Goal: Task Accomplishment & Management: Use online tool/utility

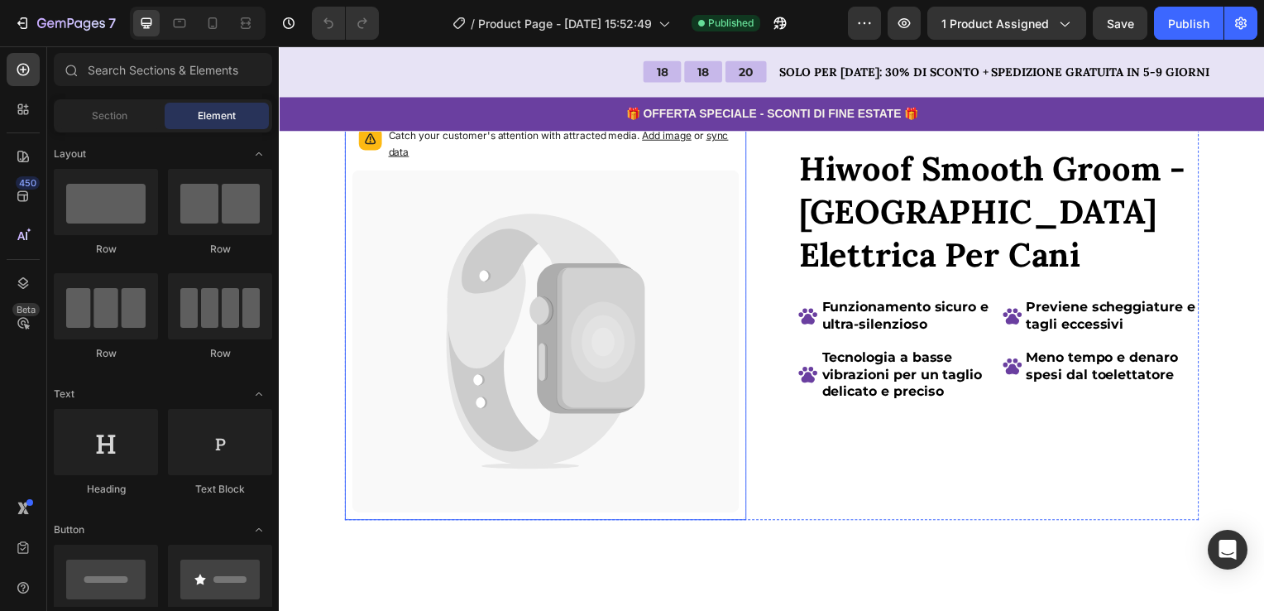
scroll to position [83, 0]
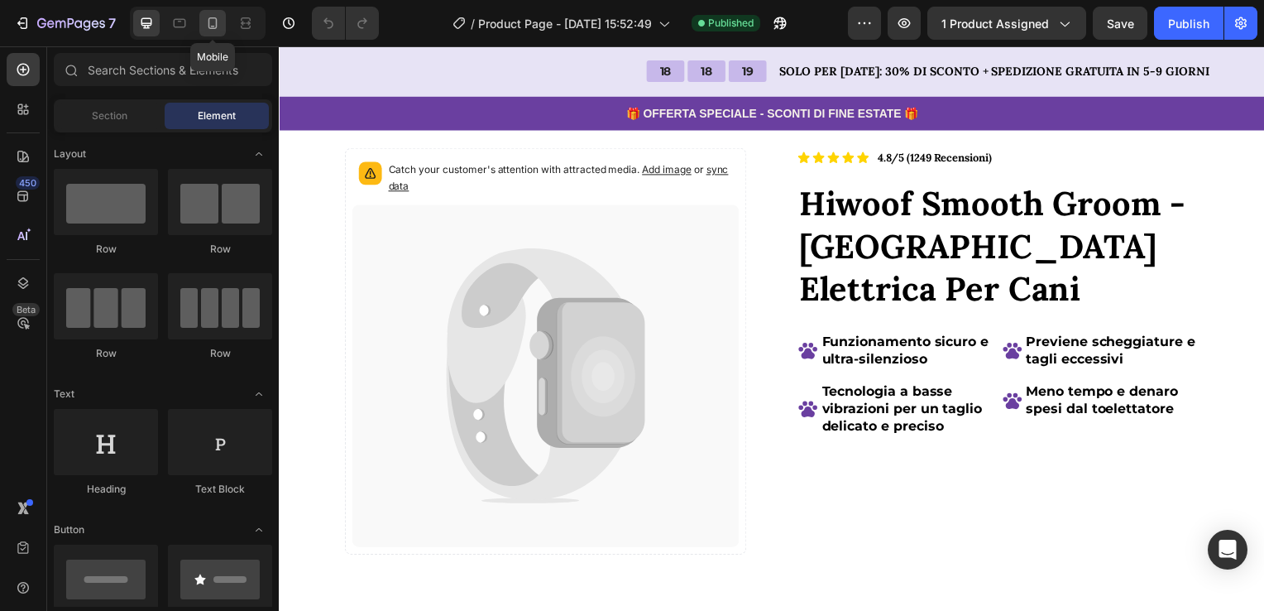
click at [216, 28] on icon at bounding box center [212, 23] width 17 height 17
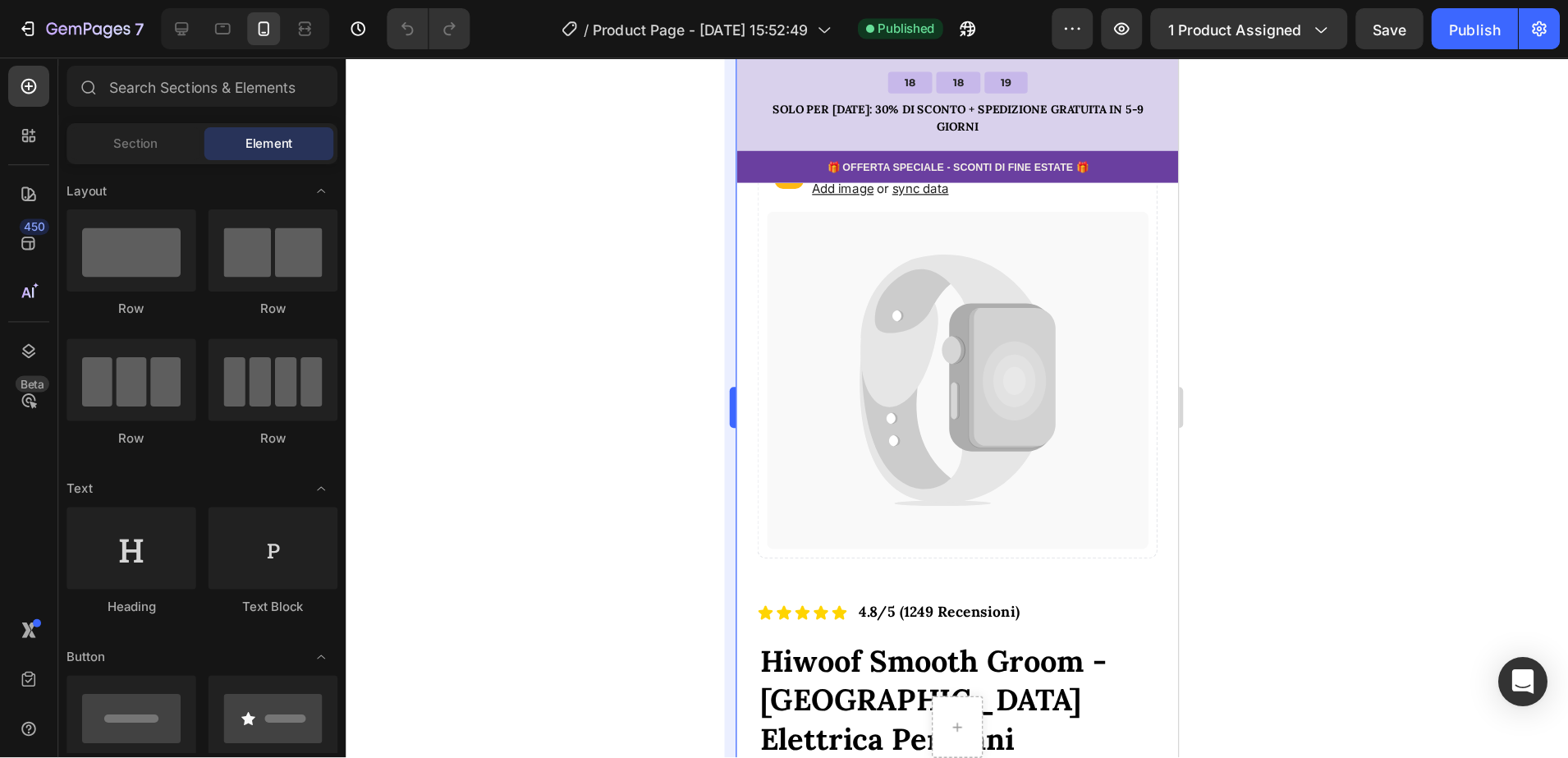
scroll to position [112, 0]
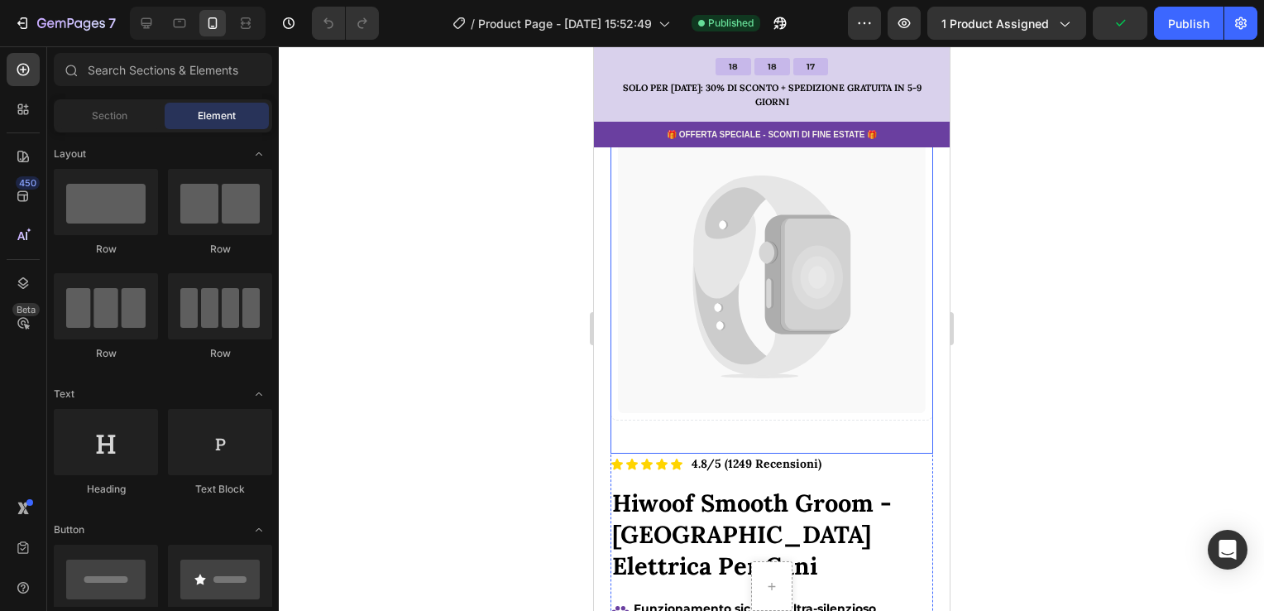
click at [828, 393] on icon at bounding box center [771, 277] width 308 height 272
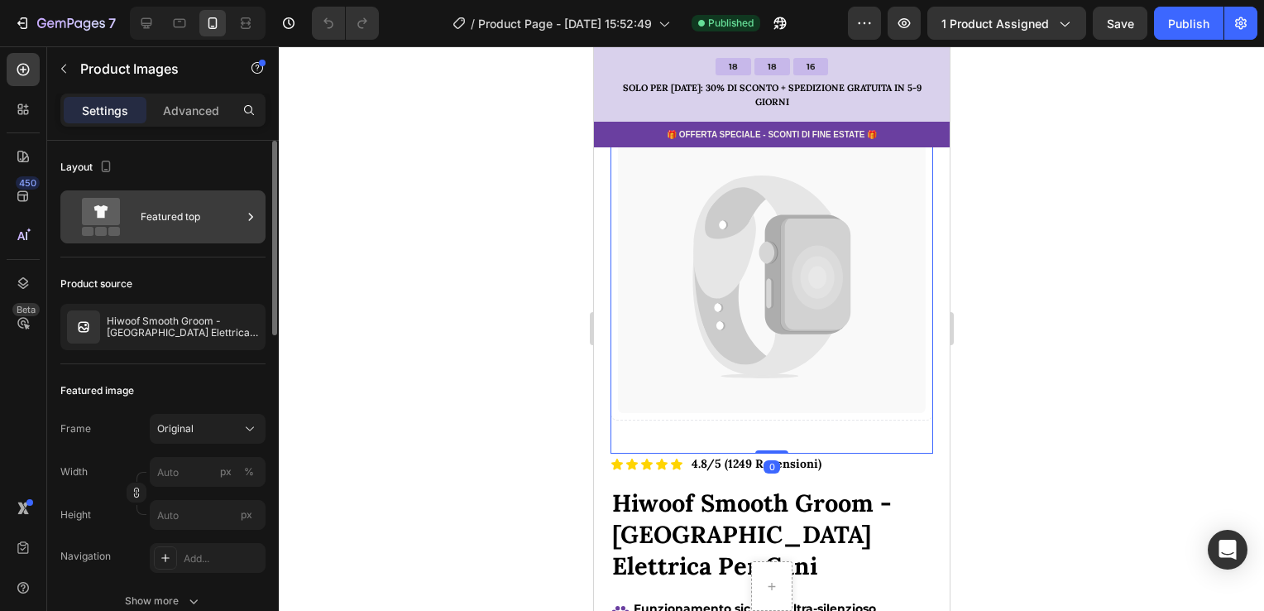
click at [189, 201] on div "Featured top" at bounding box center [191, 217] width 101 height 38
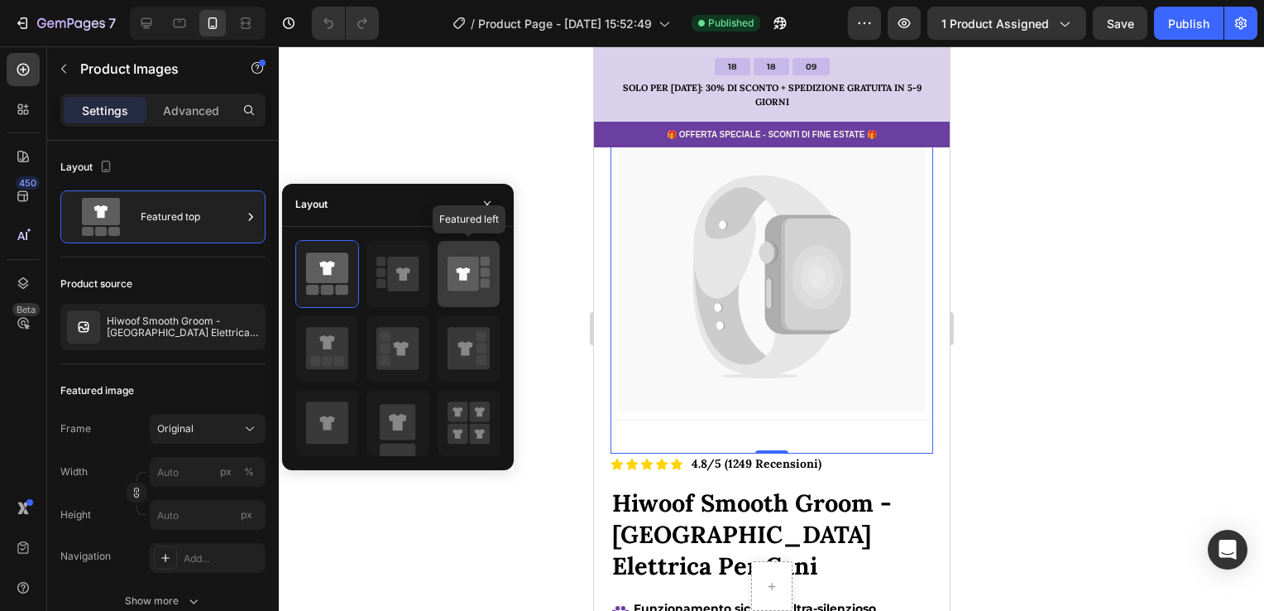
click at [486, 272] on rect at bounding box center [485, 271] width 9 height 9
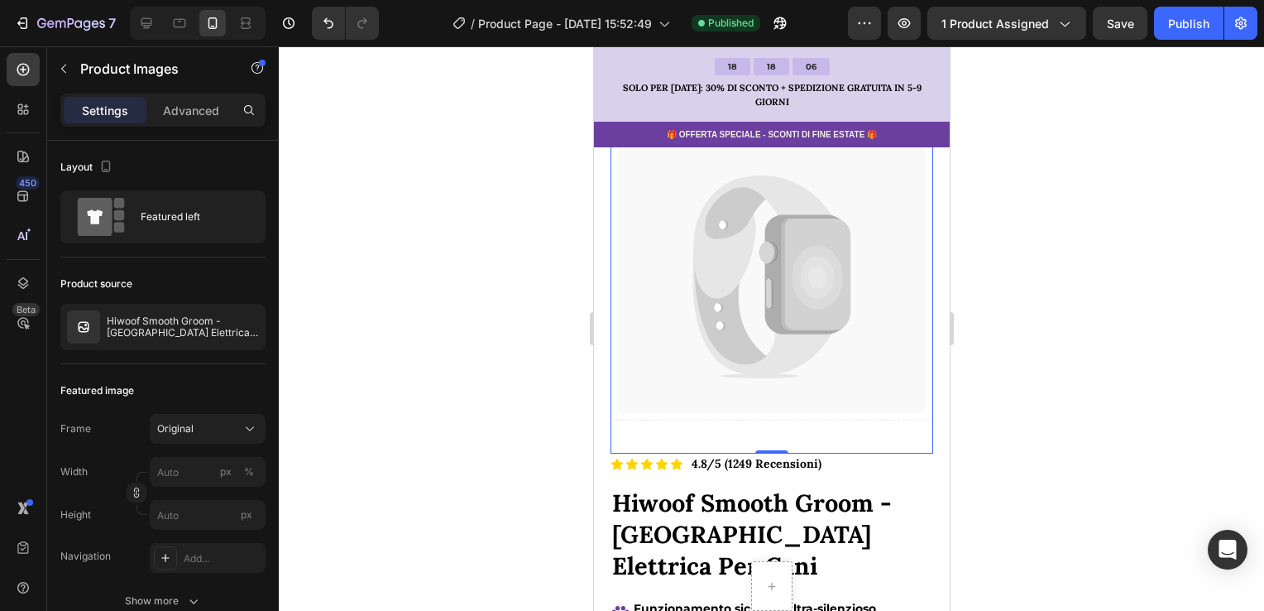
click at [539, 167] on div at bounding box center [771, 328] width 985 height 564
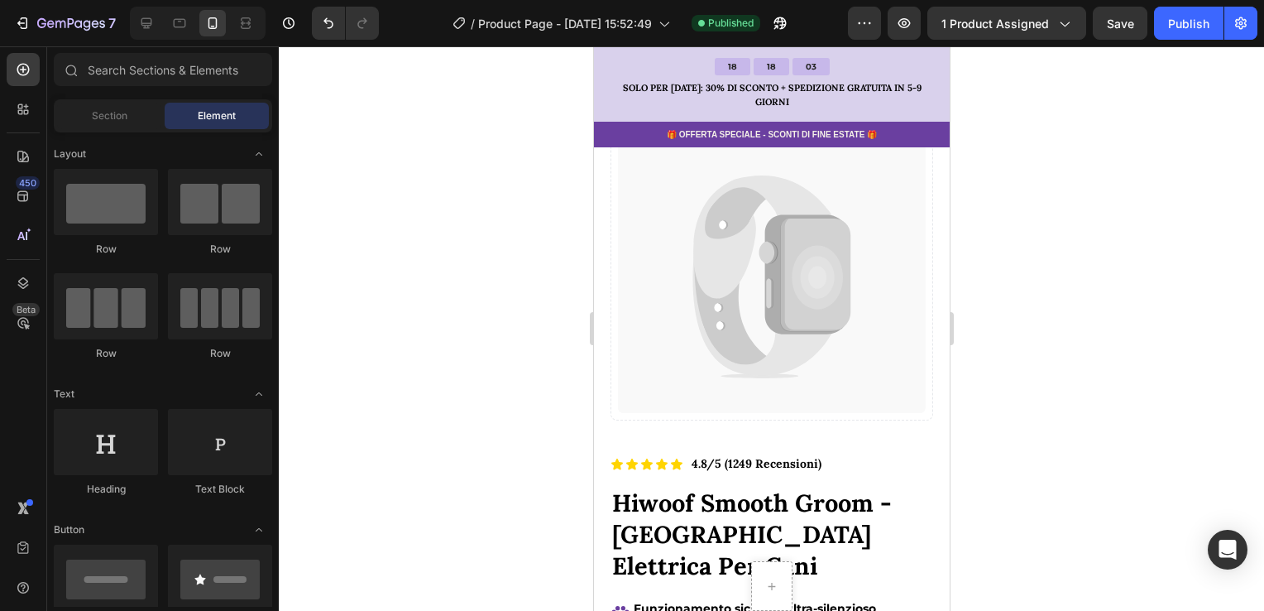
click at [1173, 26] on div "Publish" at bounding box center [1188, 23] width 41 height 17
click at [692, 256] on icon at bounding box center [763, 310] width 142 height 130
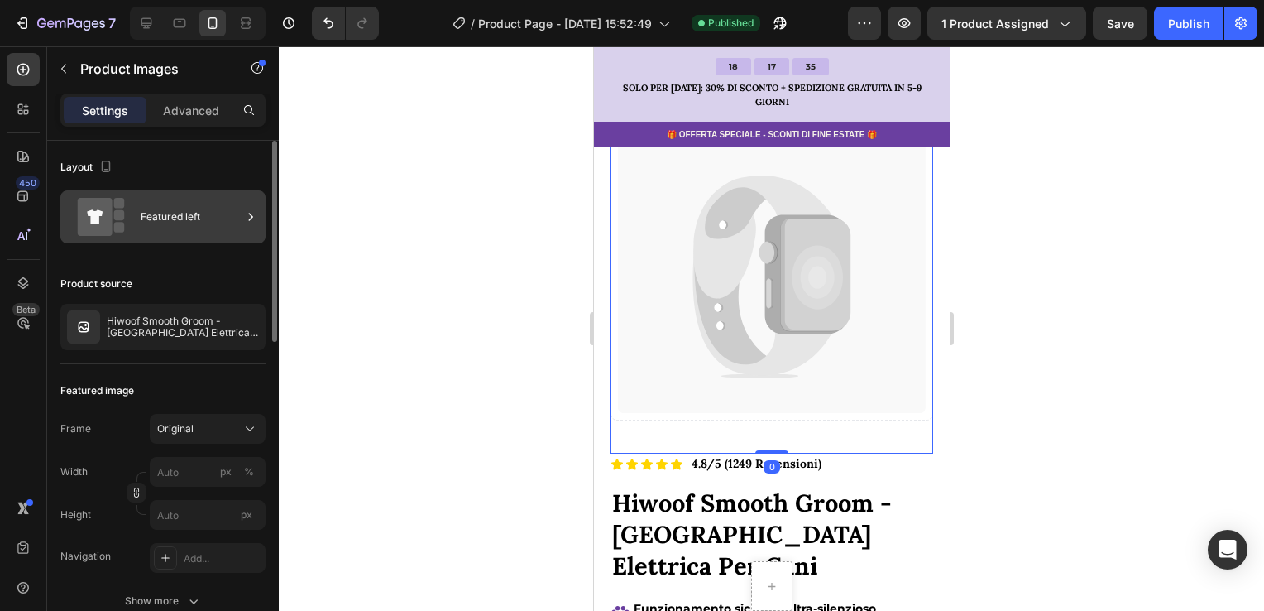
click at [213, 230] on div "Featured left" at bounding box center [191, 217] width 101 height 38
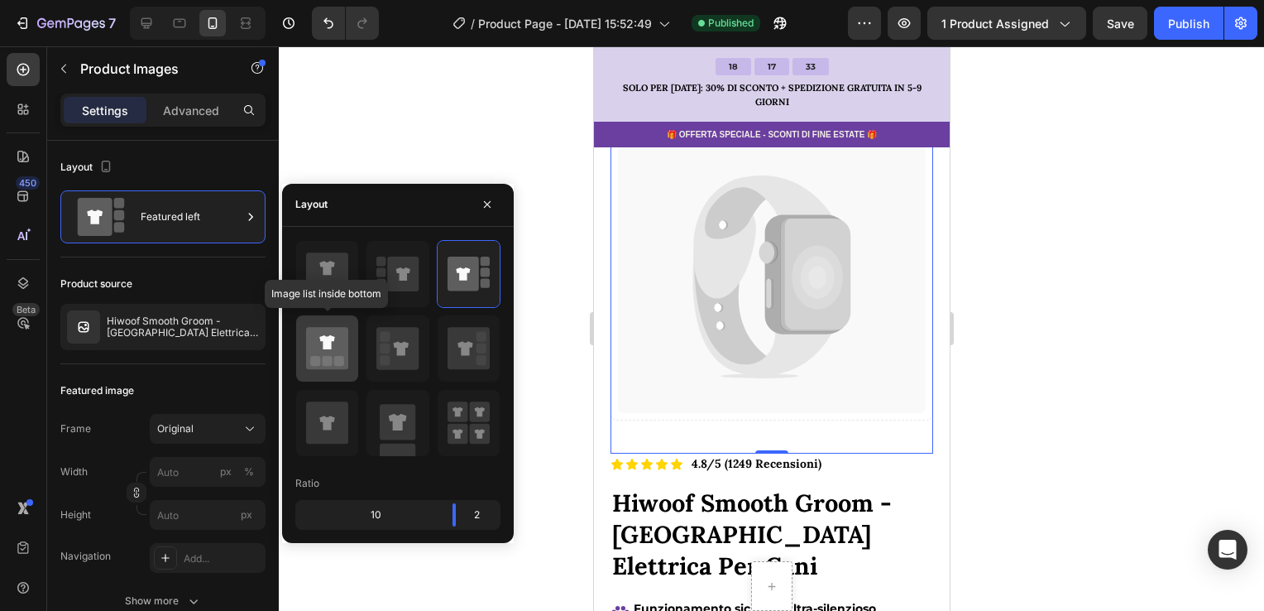
click at [345, 355] on icon at bounding box center [327, 348] width 42 height 42
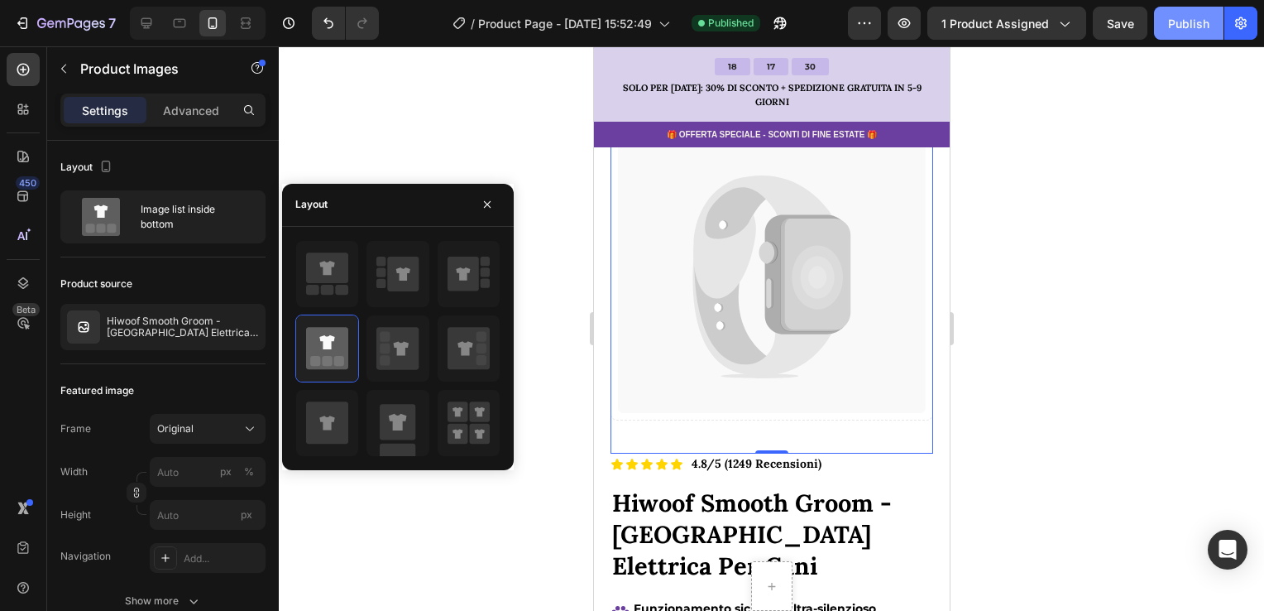
click at [1198, 22] on div "Publish" at bounding box center [1188, 23] width 41 height 17
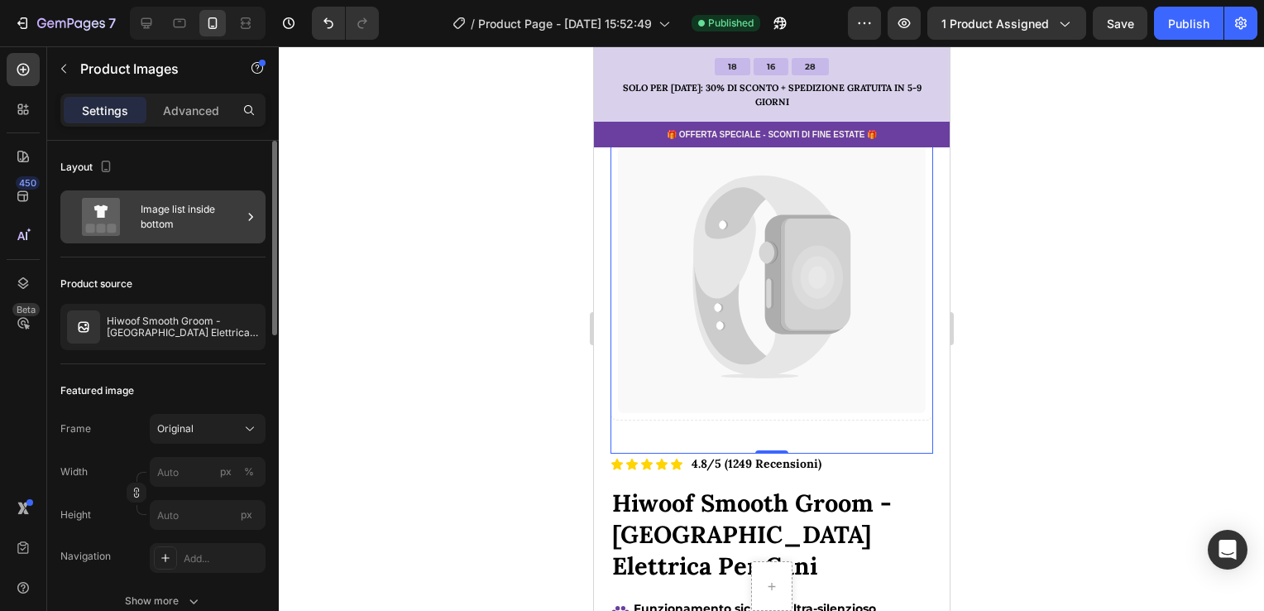
click at [225, 221] on div "Image list inside bottom" at bounding box center [191, 217] width 101 height 38
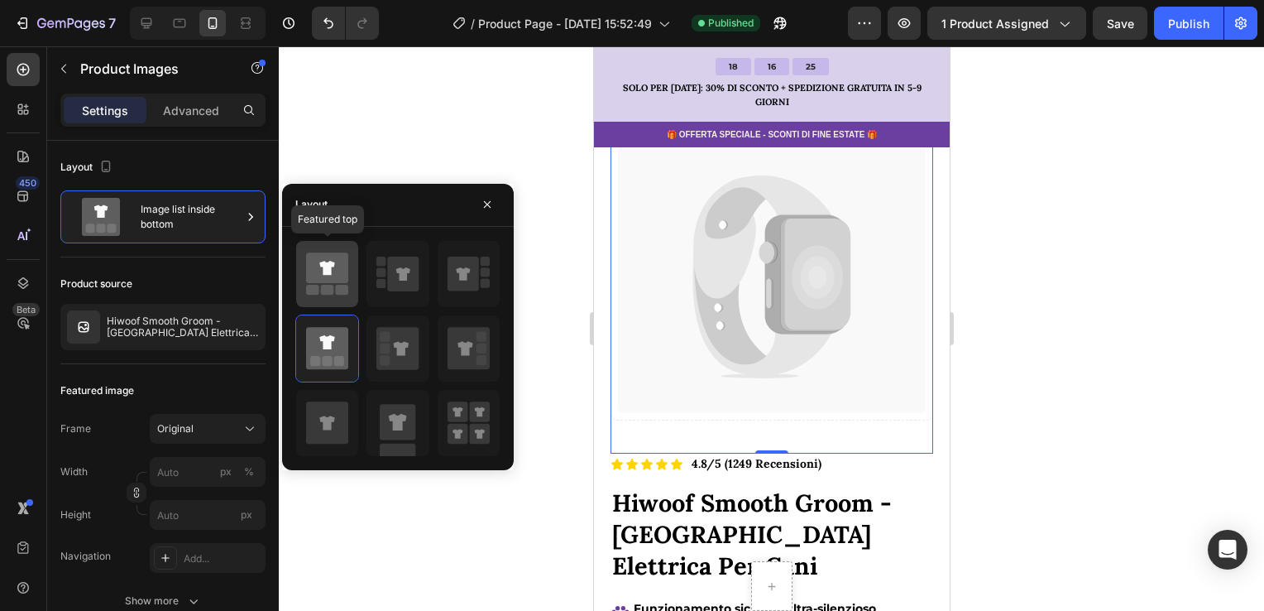
click at [318, 278] on icon at bounding box center [327, 267] width 42 height 31
type input "149"
type input "171"
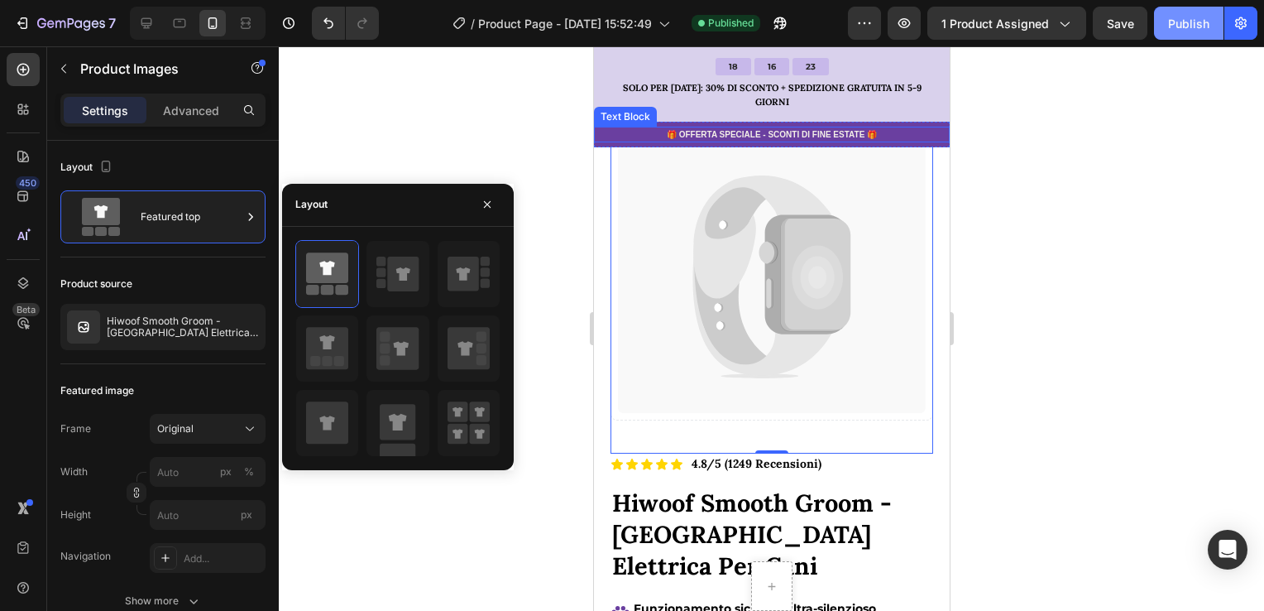
click at [1207, 12] on button "Publish" at bounding box center [1188, 23] width 69 height 33
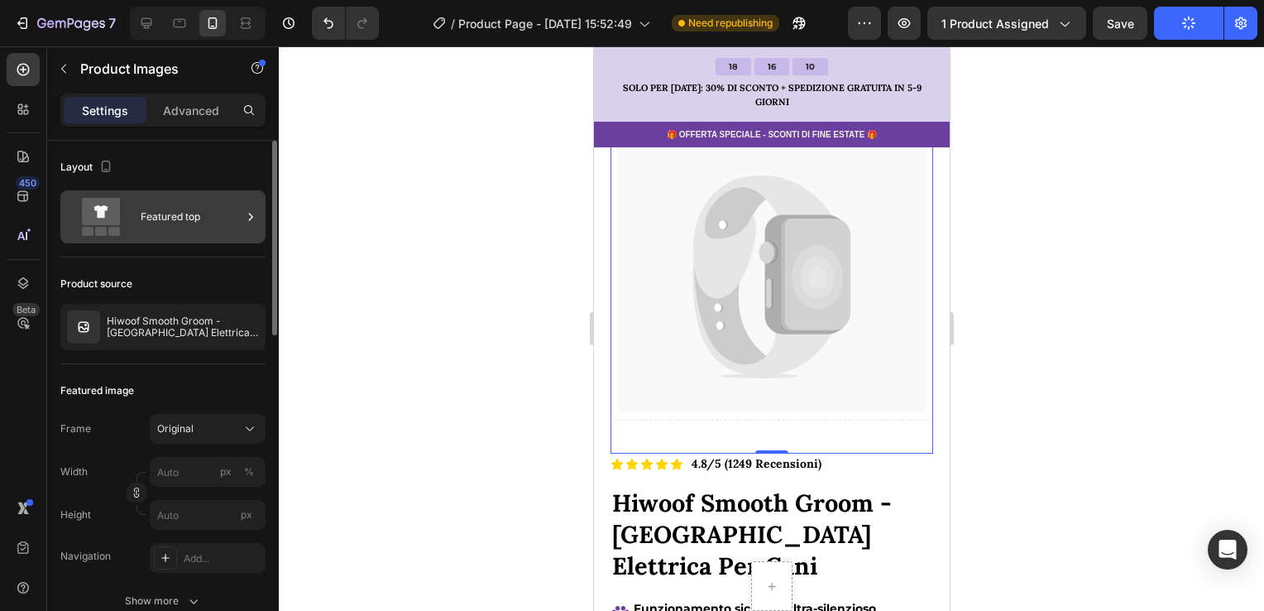
click at [125, 204] on icon at bounding box center [101, 217] width 66 height 38
click at [210, 223] on div "Featured top" at bounding box center [191, 217] width 101 height 38
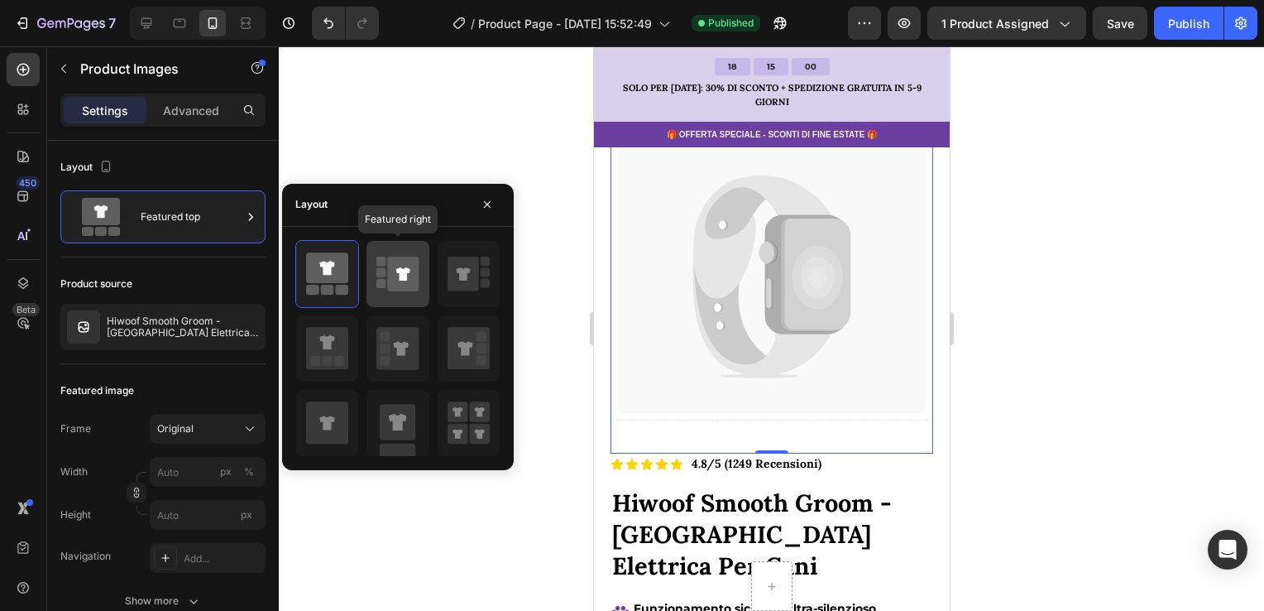
click at [393, 286] on icon at bounding box center [403, 273] width 31 height 35
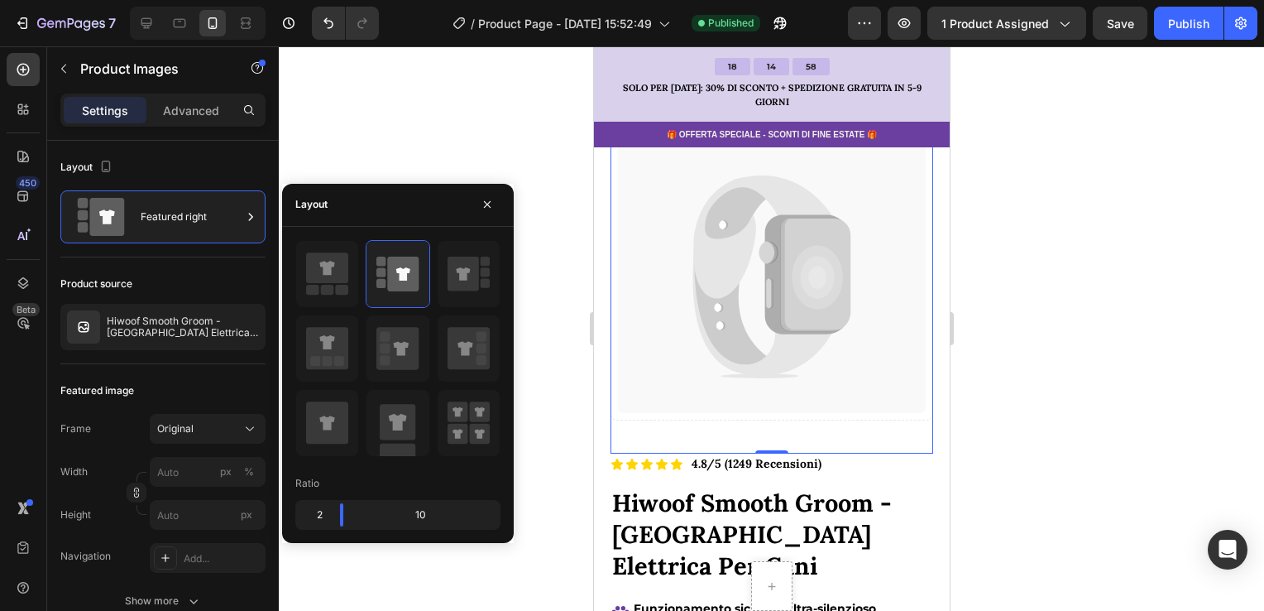
drag, startPoint x: 1208, startPoint y: 25, endPoint x: 1187, endPoint y: 55, distance: 36.3
click at [1207, 25] on div "Publish" at bounding box center [1188, 23] width 41 height 17
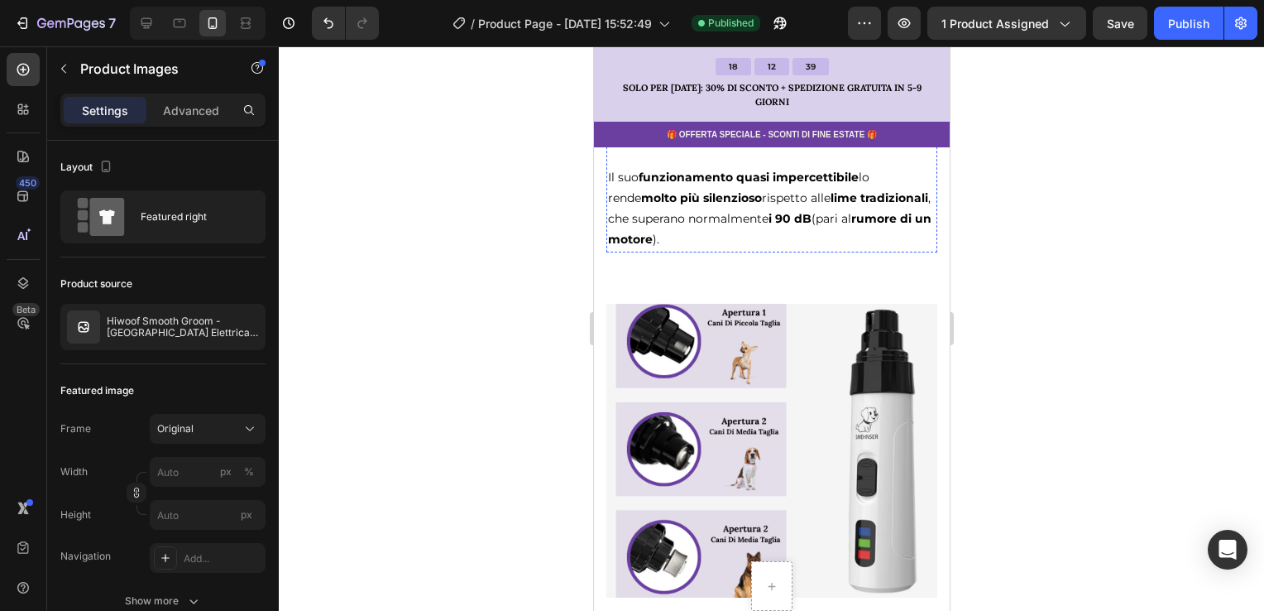
scroll to position [5573, 0]
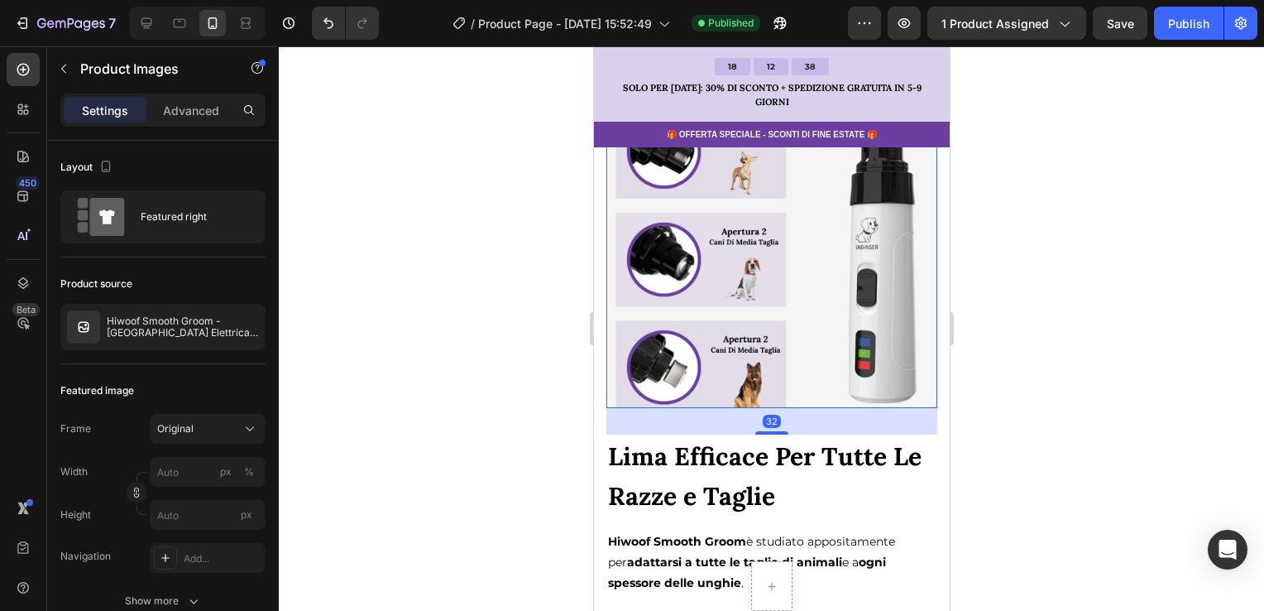
click at [788, 362] on img at bounding box center [771, 261] width 331 height 295
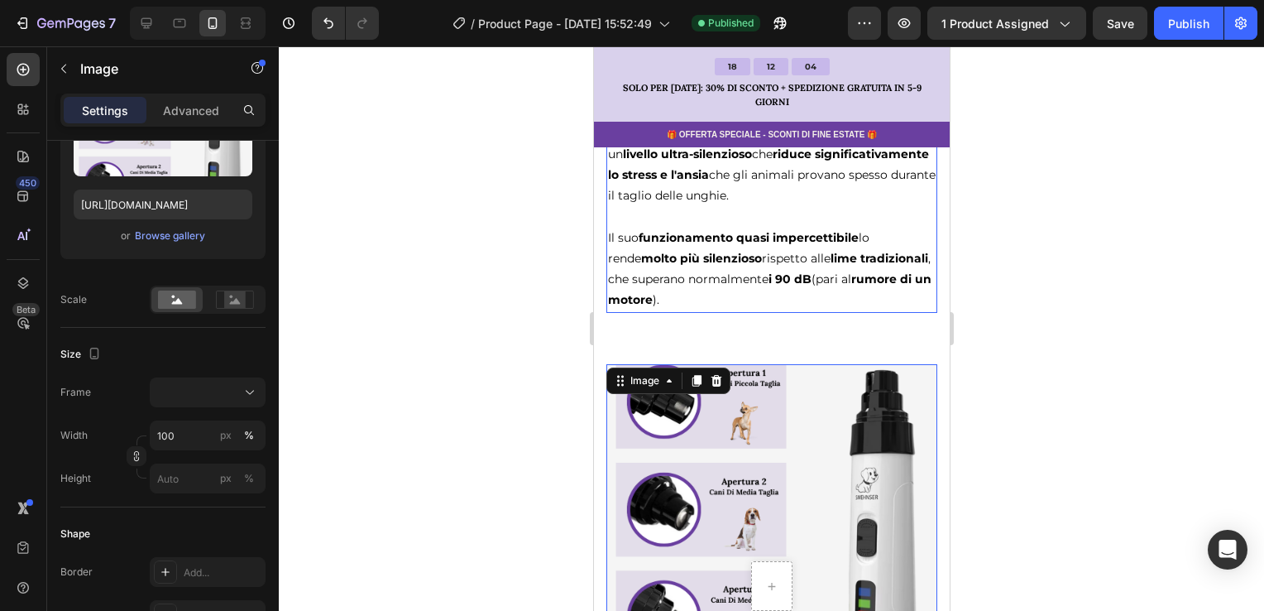
scroll to position [5324, 0]
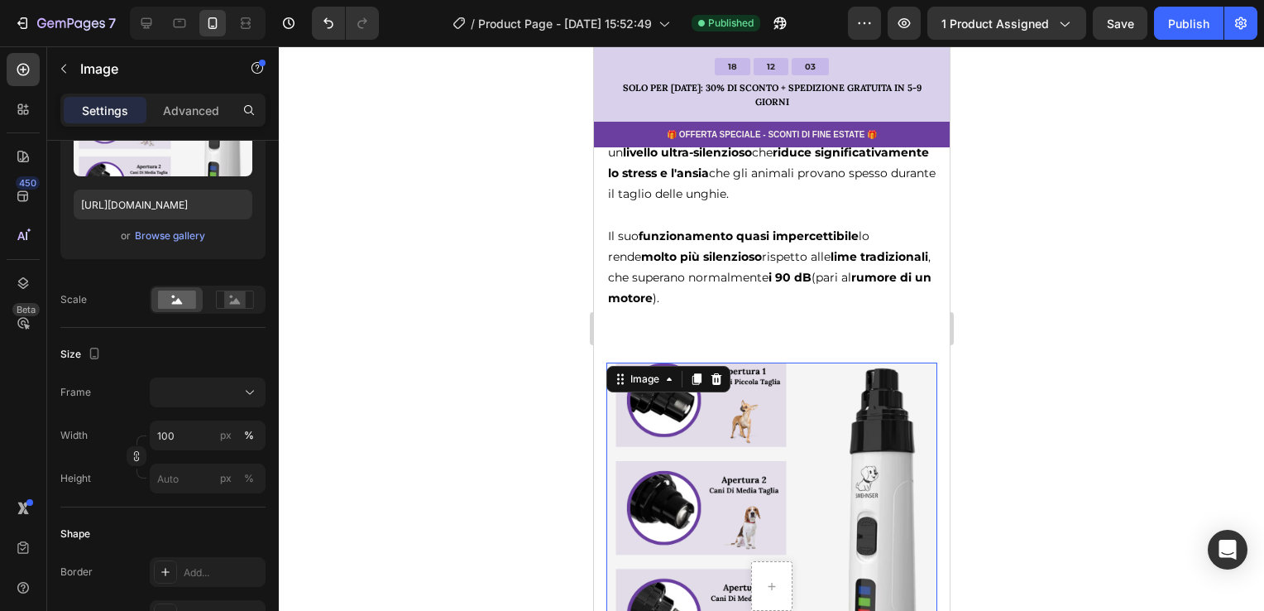
click at [787, 389] on img at bounding box center [771, 509] width 331 height 295
click at [251, 303] on icon at bounding box center [235, 299] width 38 height 18
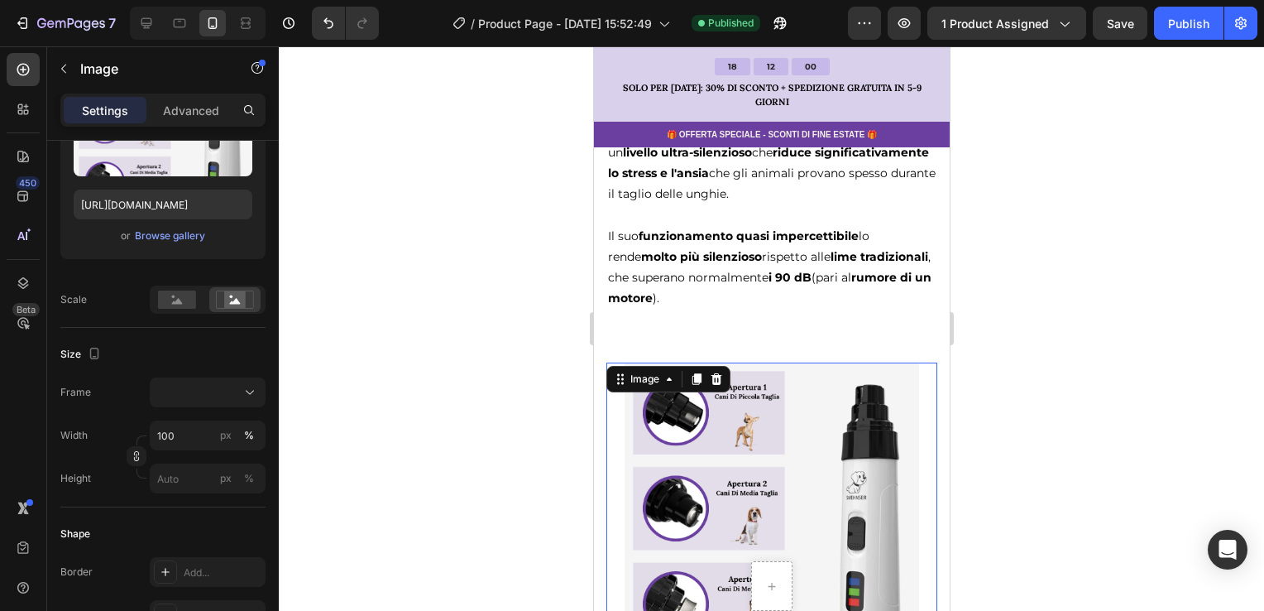
click at [1109, 410] on div at bounding box center [771, 328] width 985 height 564
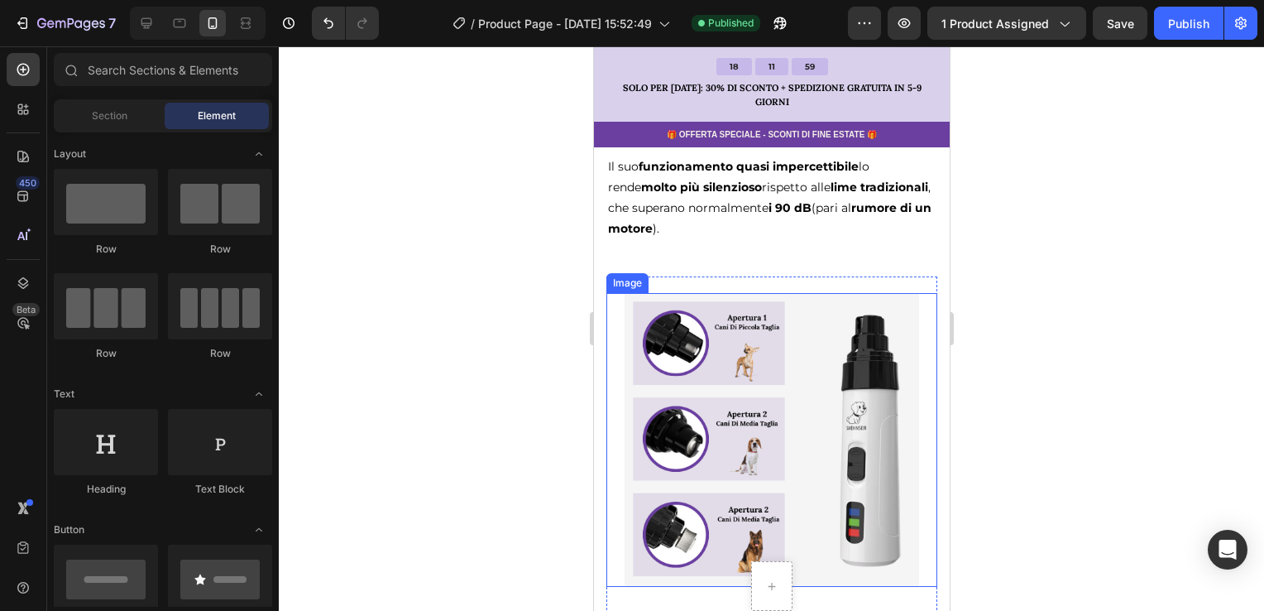
scroll to position [5490, 0]
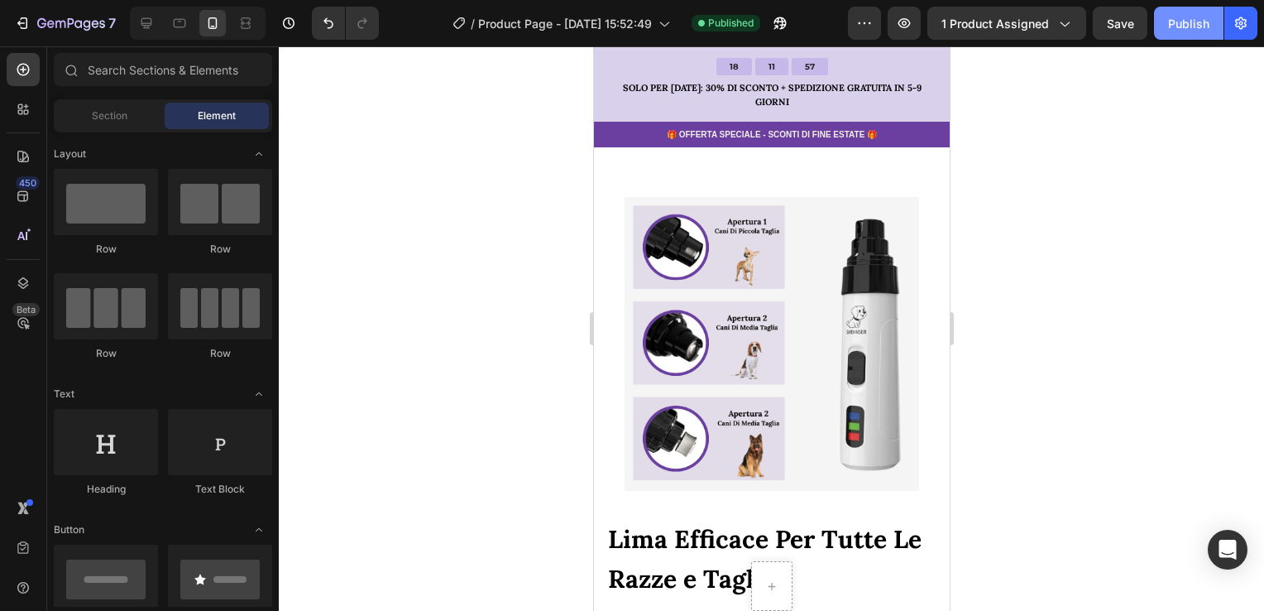
click at [1194, 18] on div "Publish" at bounding box center [1188, 23] width 41 height 17
click at [732, 395] on img at bounding box center [771, 344] width 331 height 295
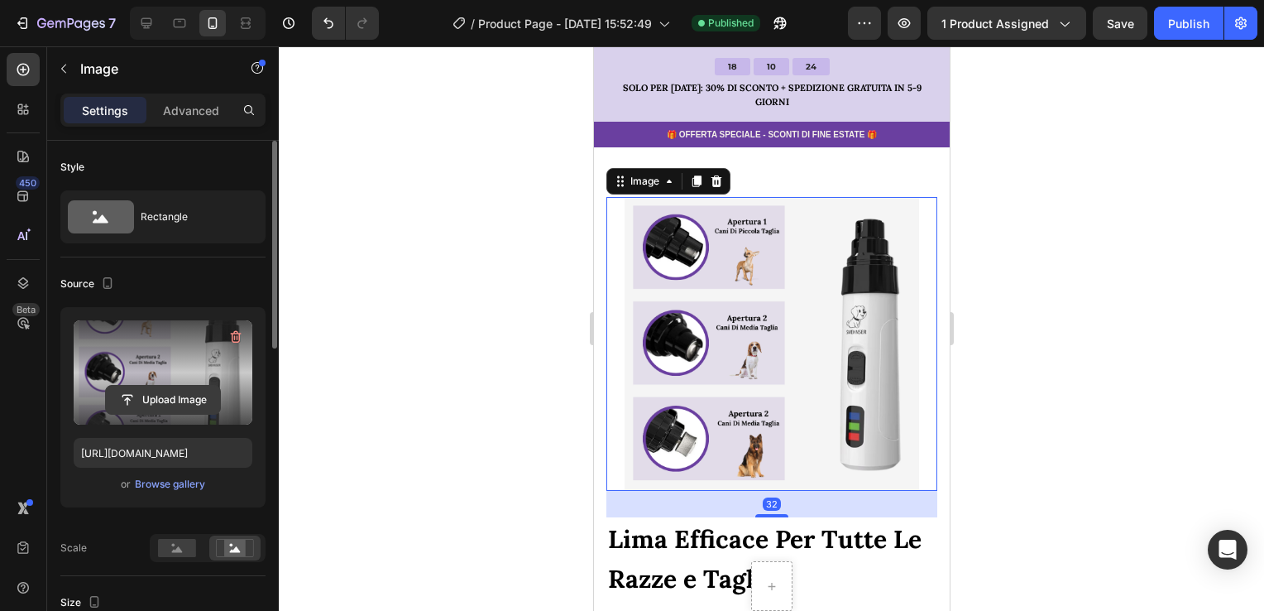
click at [175, 382] on label at bounding box center [163, 372] width 179 height 104
click at [175, 386] on input "file" at bounding box center [163, 400] width 114 height 28
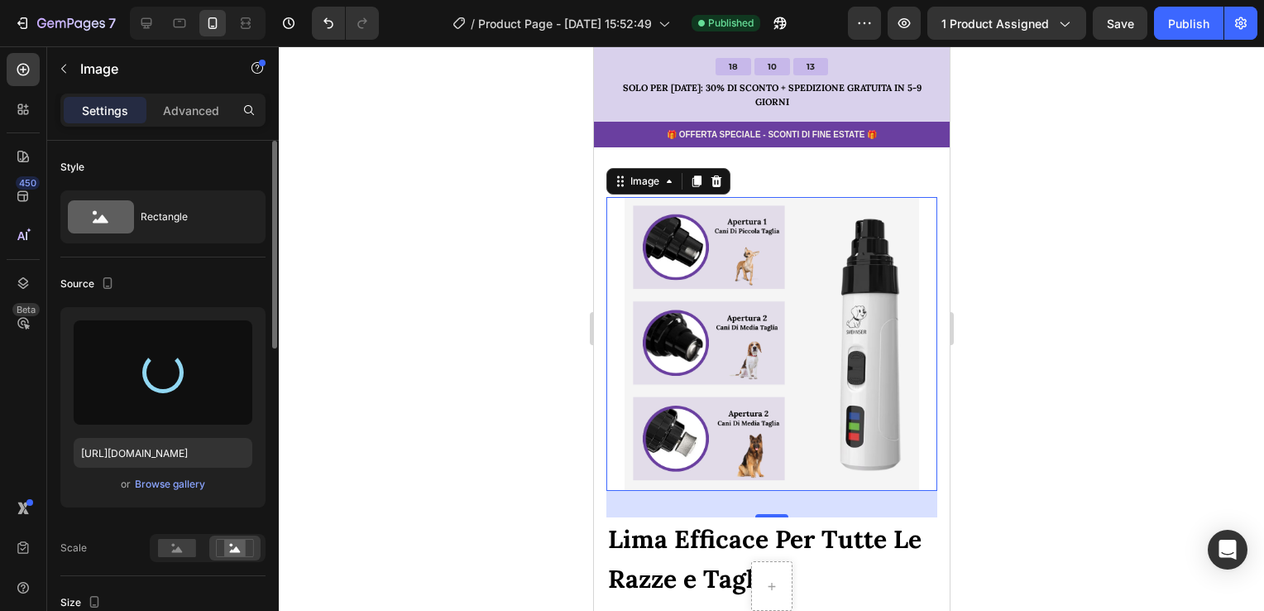
type input "[URL][DOMAIN_NAME]"
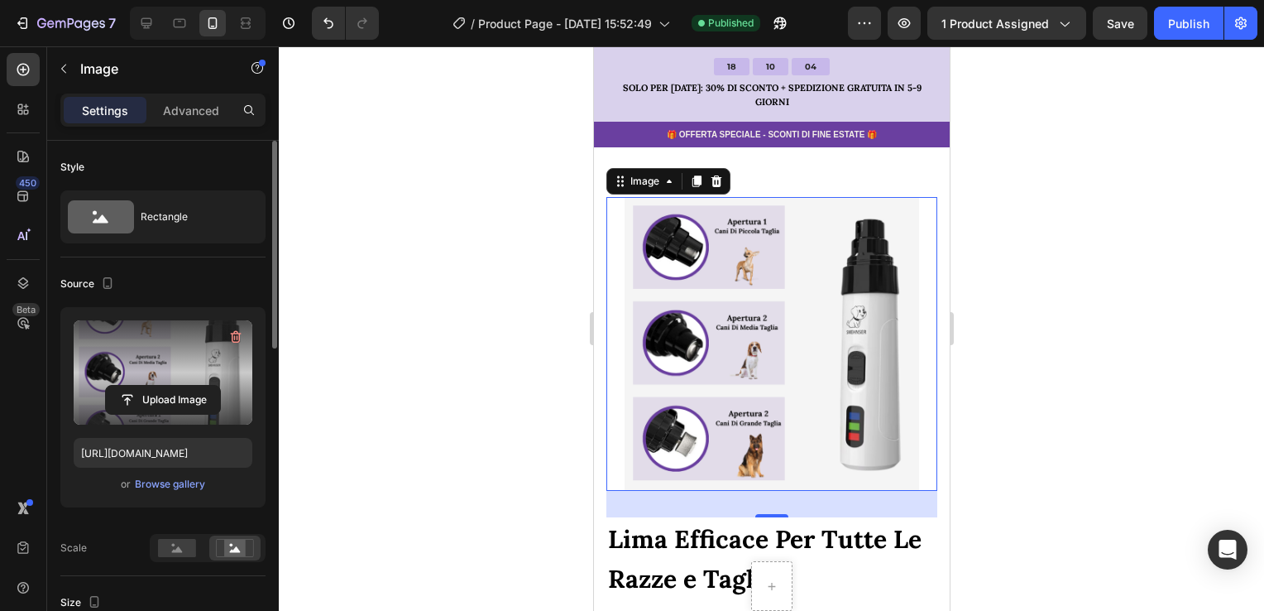
click at [447, 353] on div at bounding box center [771, 328] width 985 height 564
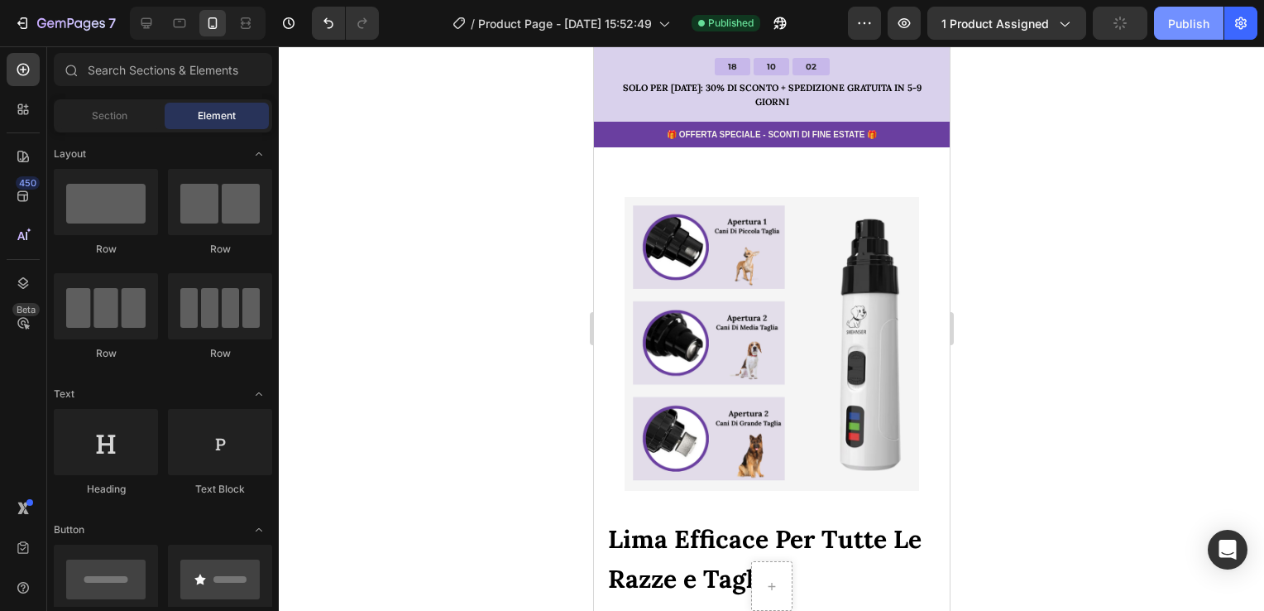
click at [1183, 25] on div "Publish" at bounding box center [1188, 23] width 41 height 17
click at [739, 329] on img at bounding box center [771, 344] width 331 height 295
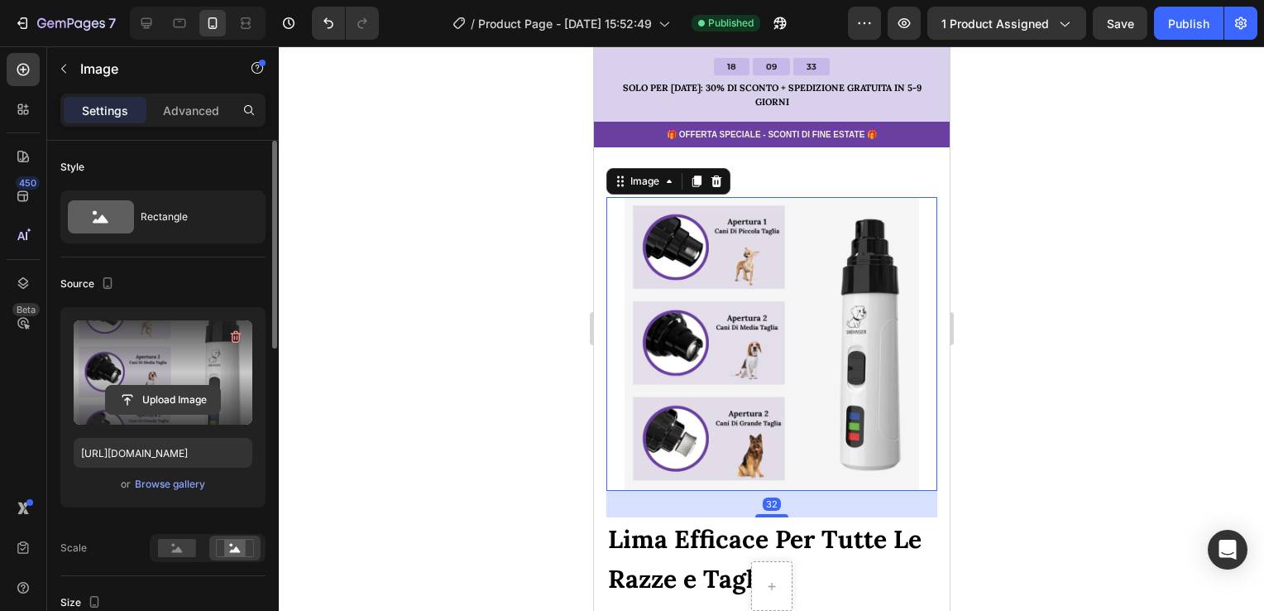
click at [189, 389] on input "file" at bounding box center [163, 400] width 114 height 28
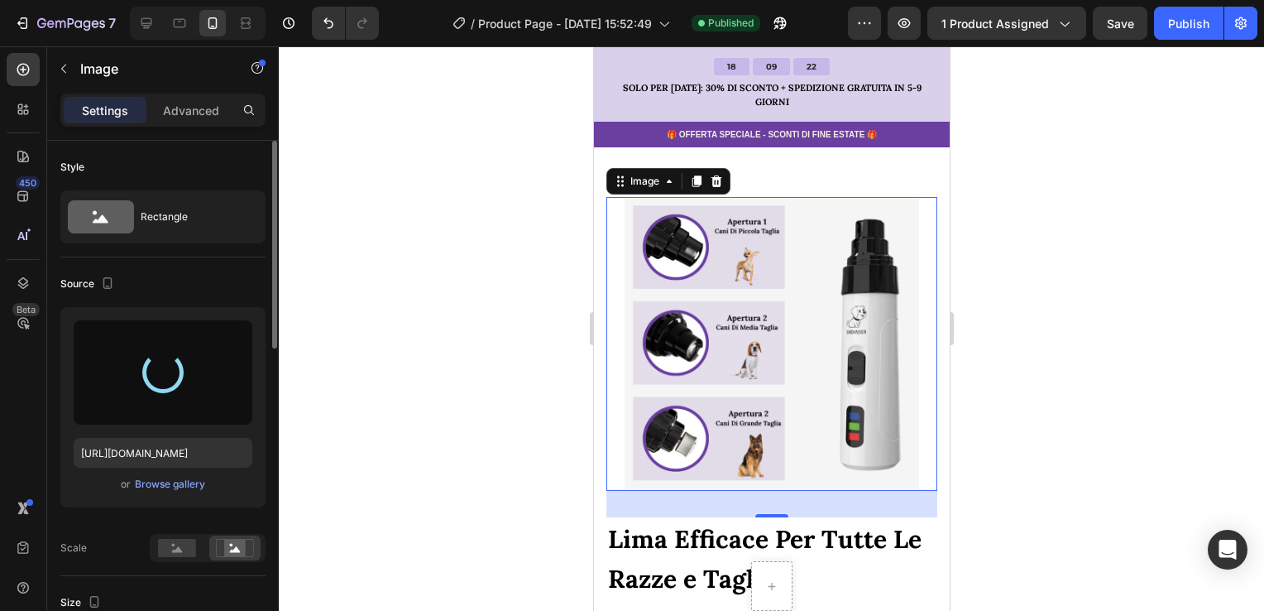
type input "[URL][DOMAIN_NAME]"
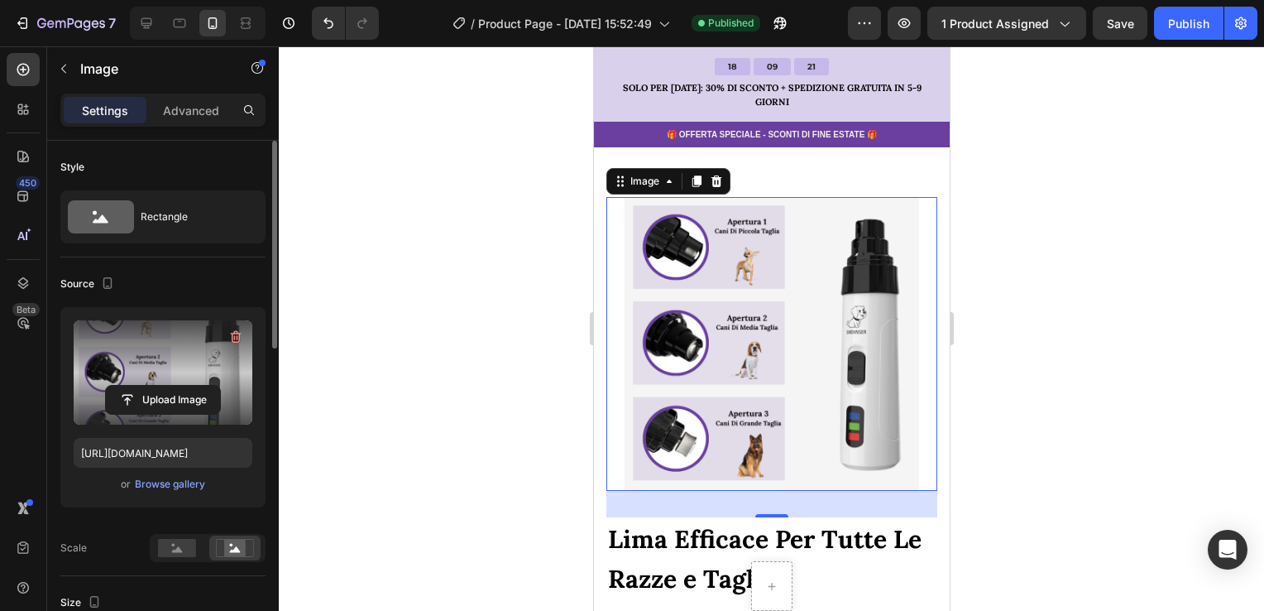
click at [500, 312] on div at bounding box center [771, 328] width 985 height 564
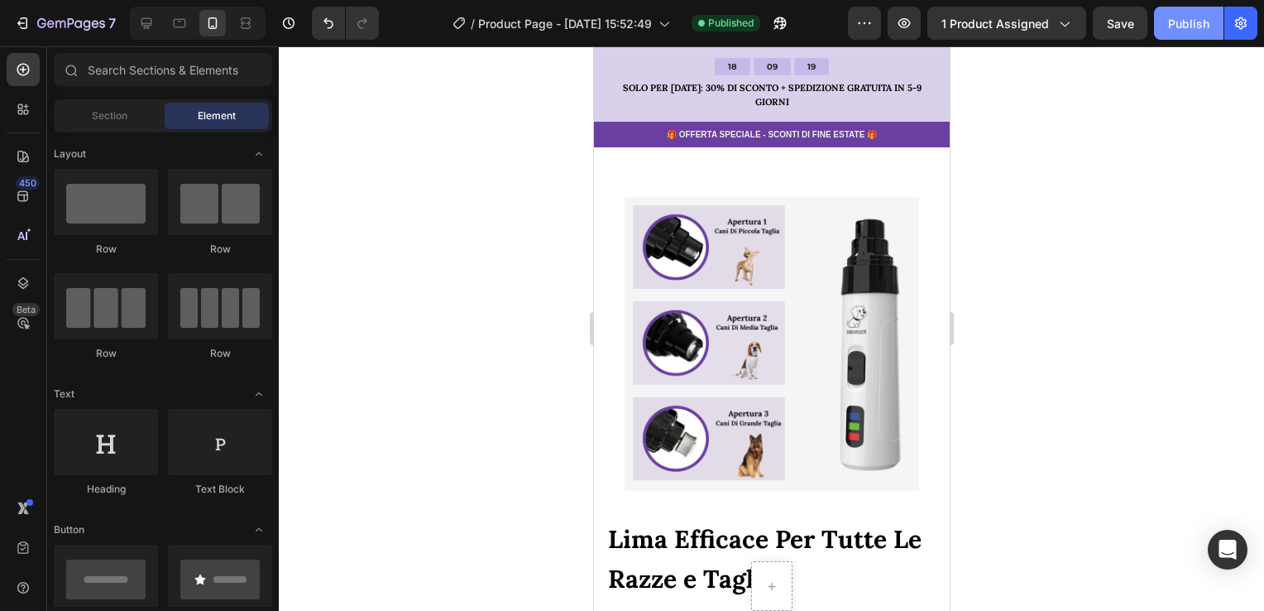
click at [1201, 22] on div "Publish" at bounding box center [1188, 23] width 41 height 17
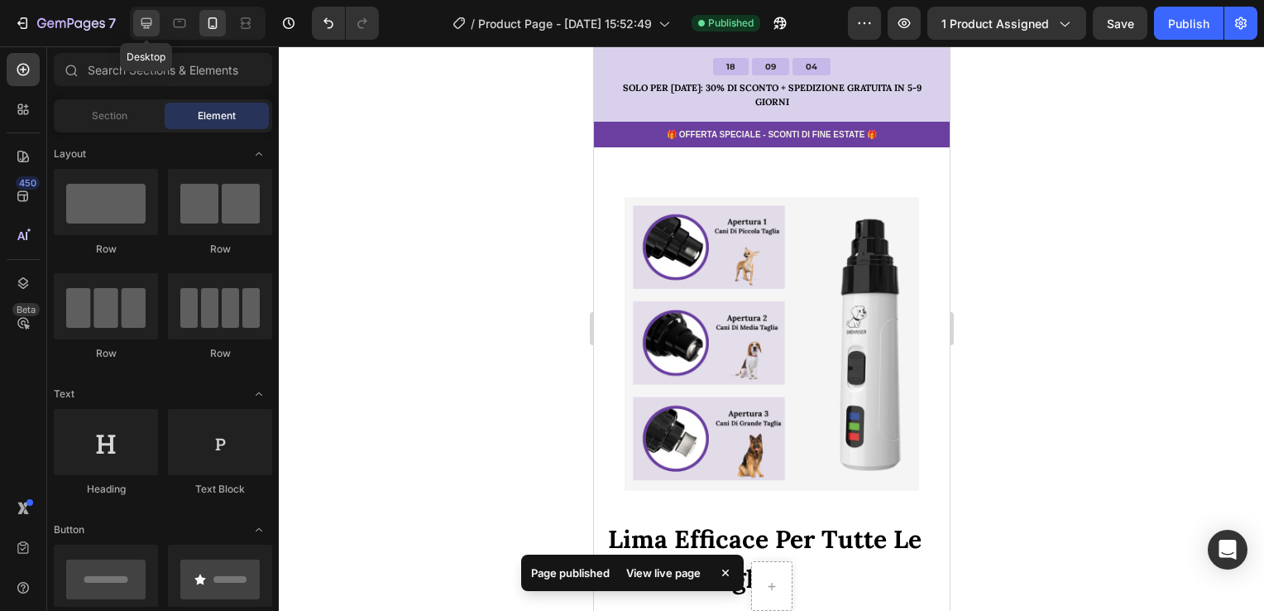
click at [141, 27] on icon at bounding box center [146, 23] width 17 height 17
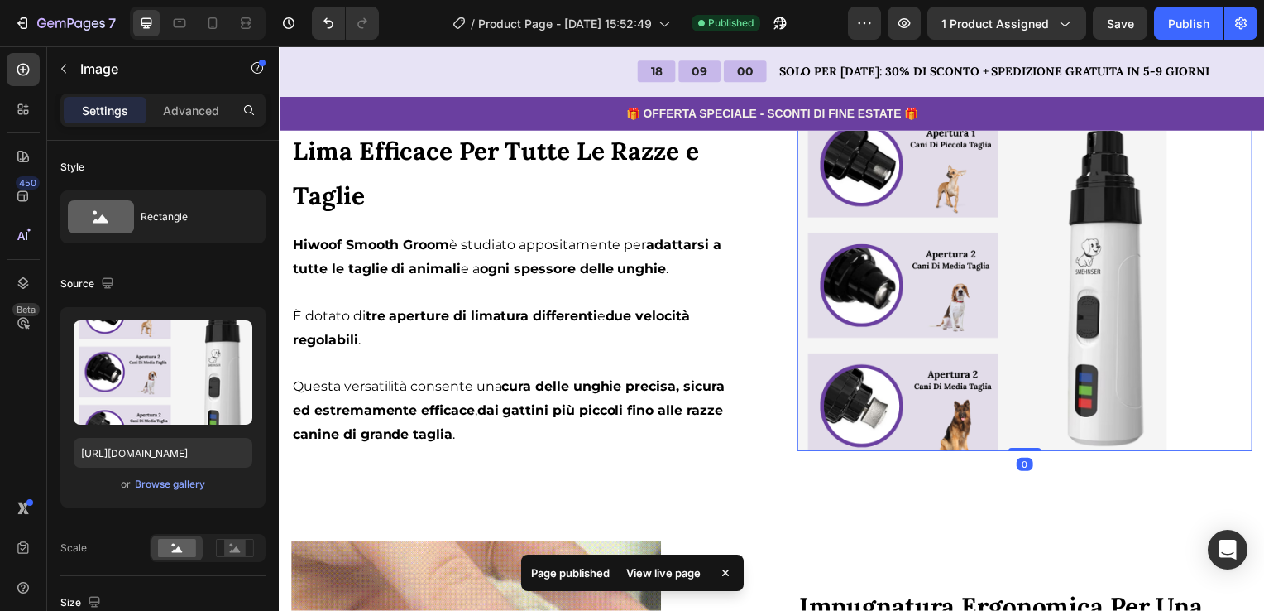
click at [1037, 374] on img at bounding box center [987, 288] width 372 height 331
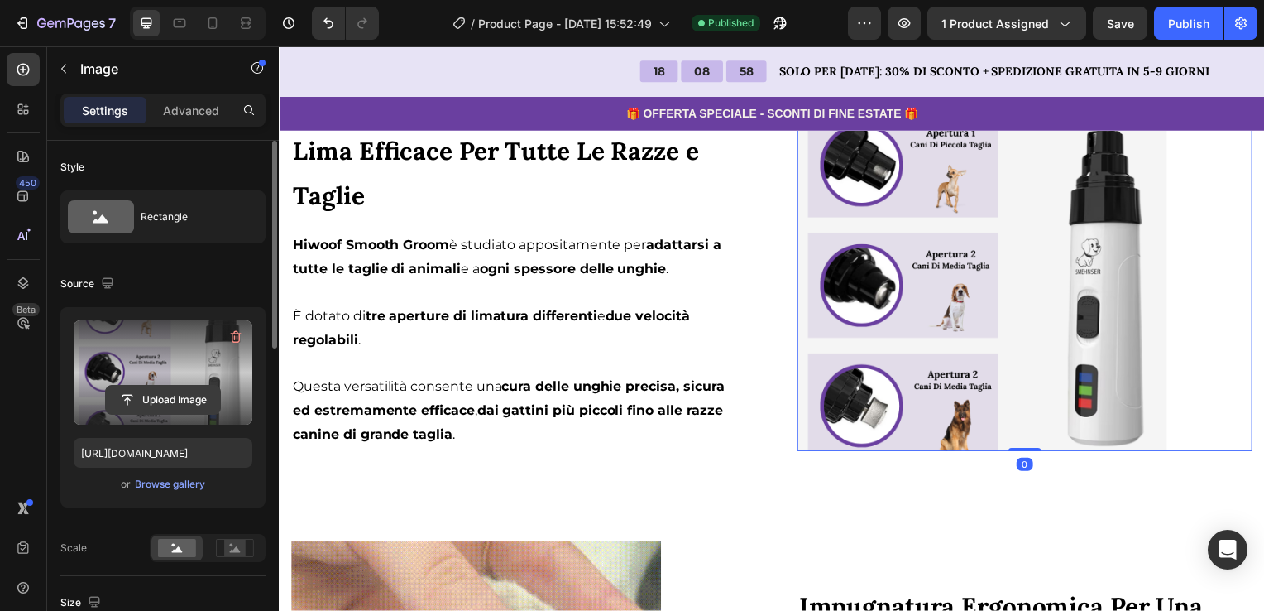
click at [170, 391] on input "file" at bounding box center [163, 400] width 114 height 28
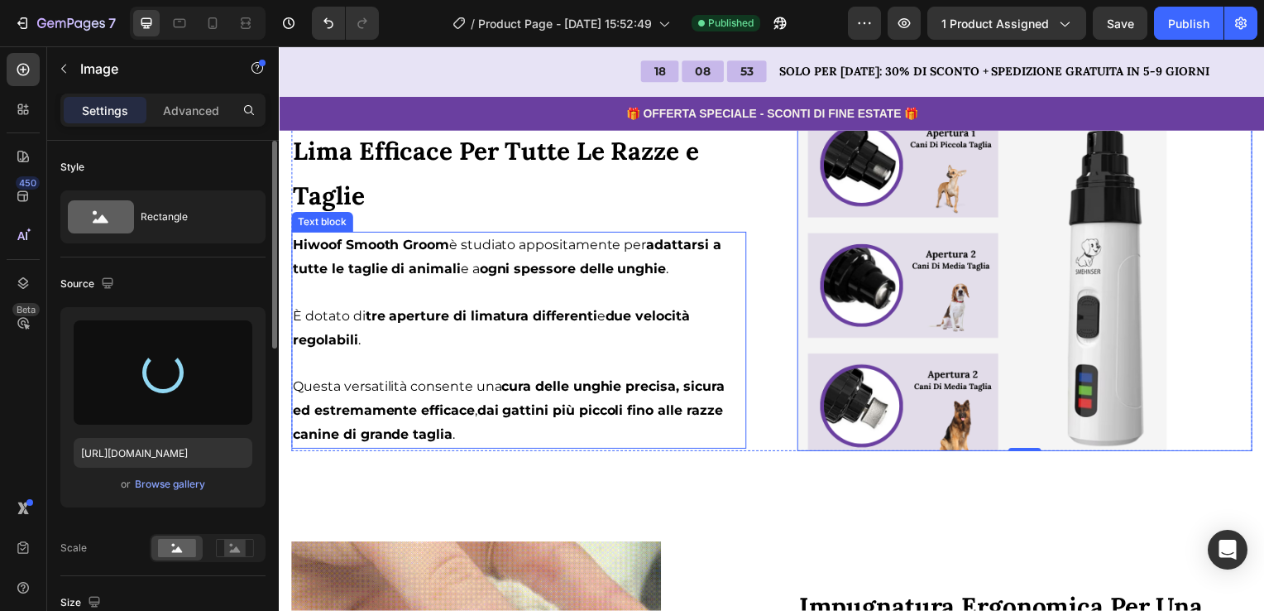
type input "[URL][DOMAIN_NAME]"
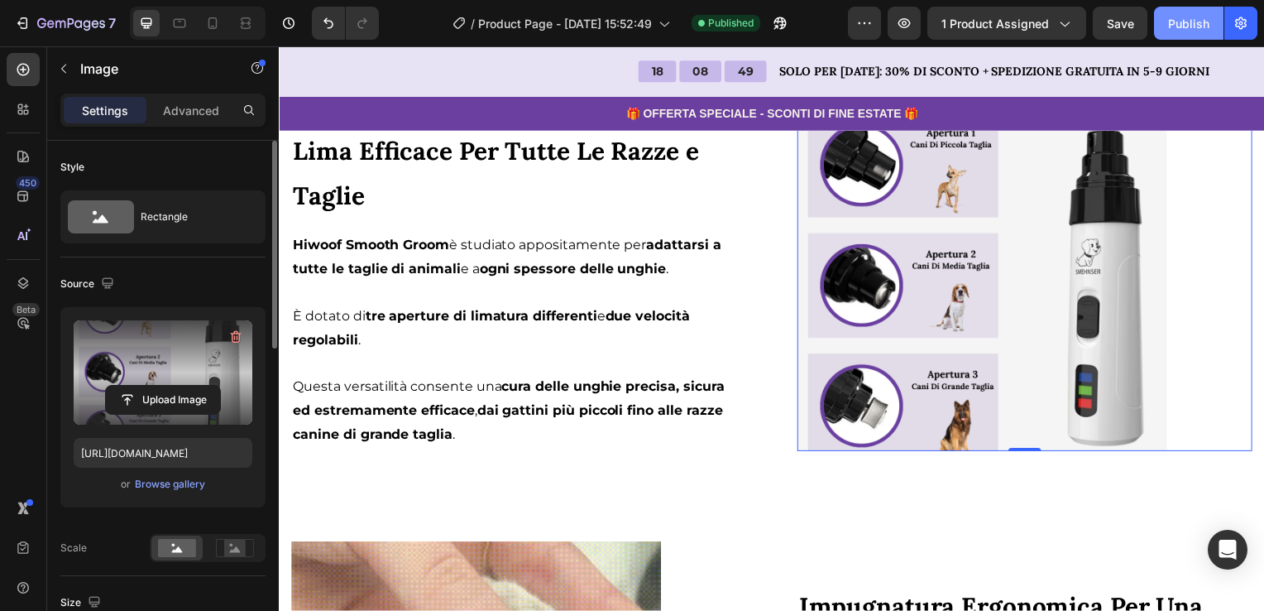
click at [1188, 28] on div "Publish" at bounding box center [1188, 23] width 41 height 17
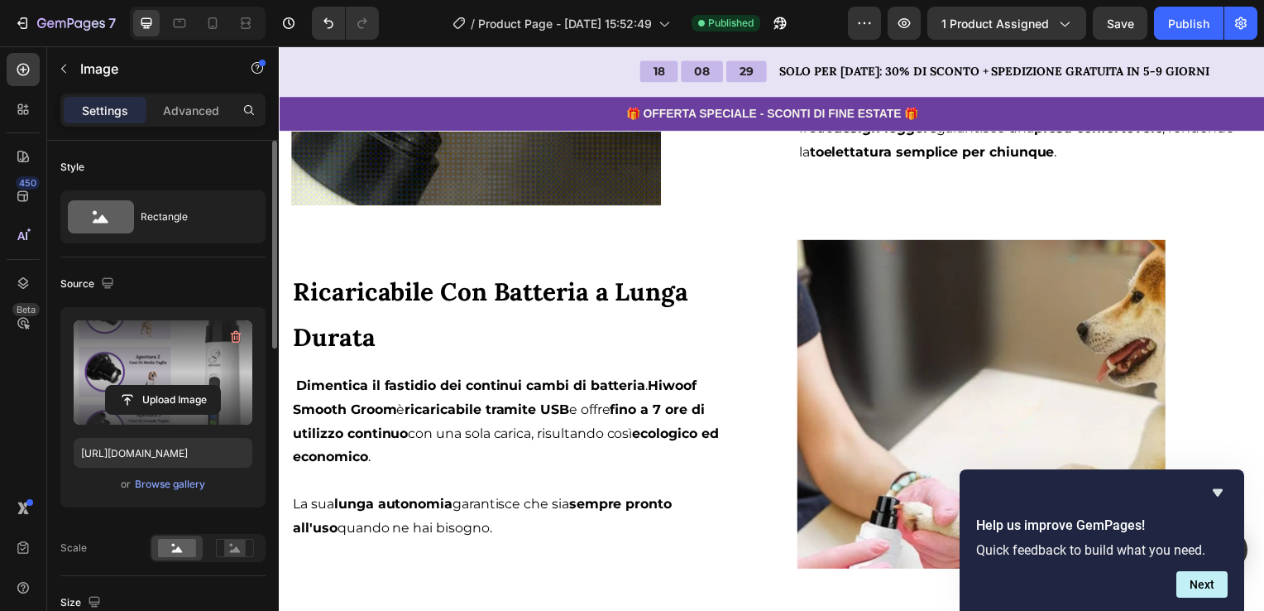
scroll to position [3826, 0]
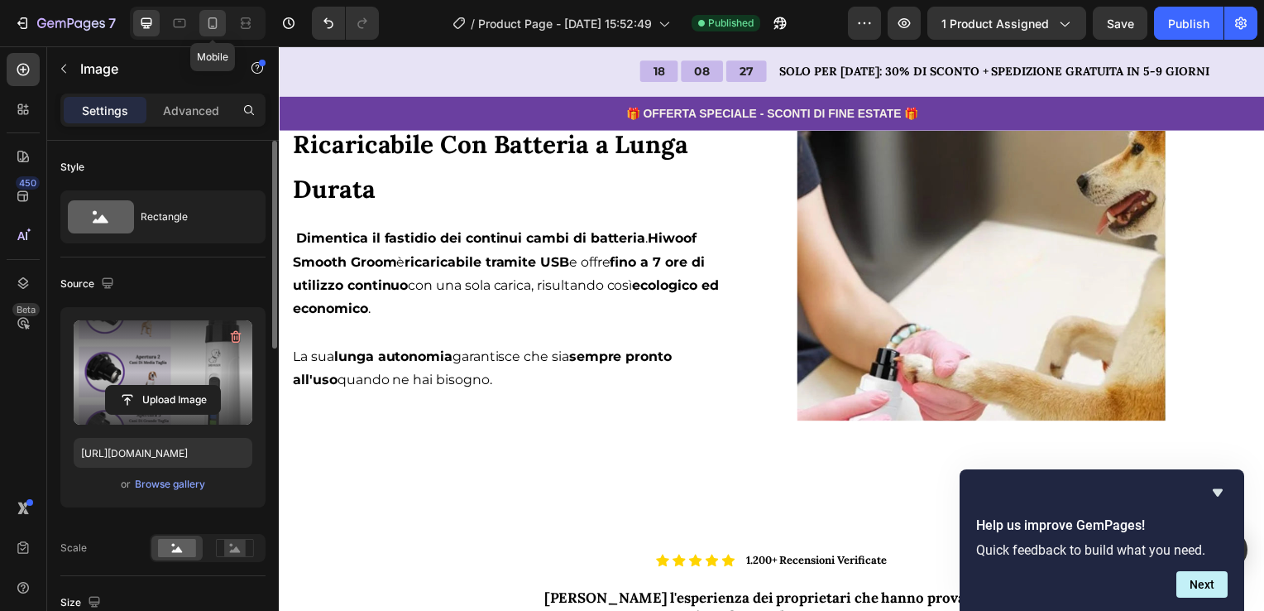
click at [210, 25] on icon at bounding box center [212, 23] width 17 height 17
type input "100"
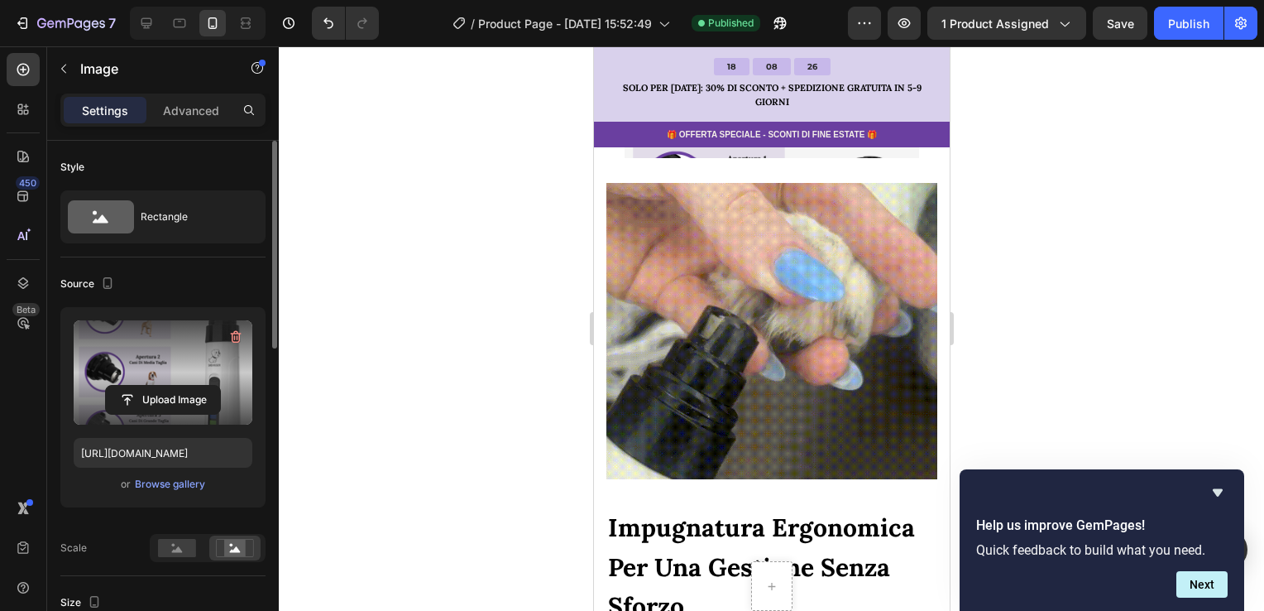
scroll to position [4610, 0]
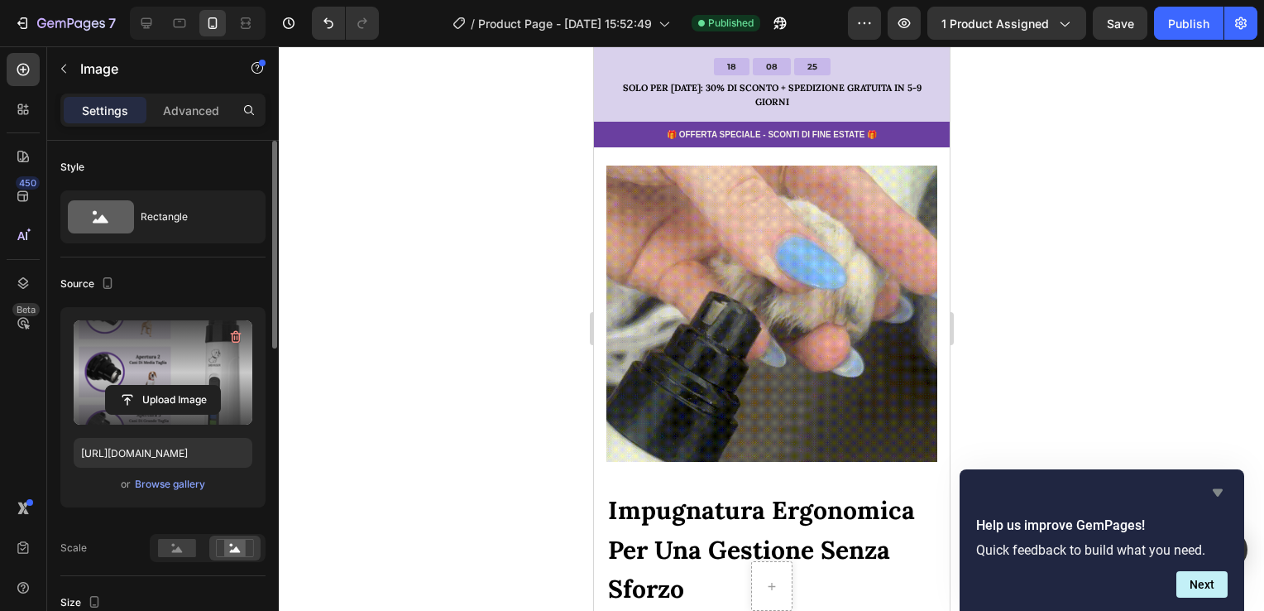
click at [1218, 485] on icon "Hide survey" at bounding box center [1218, 492] width 20 height 20
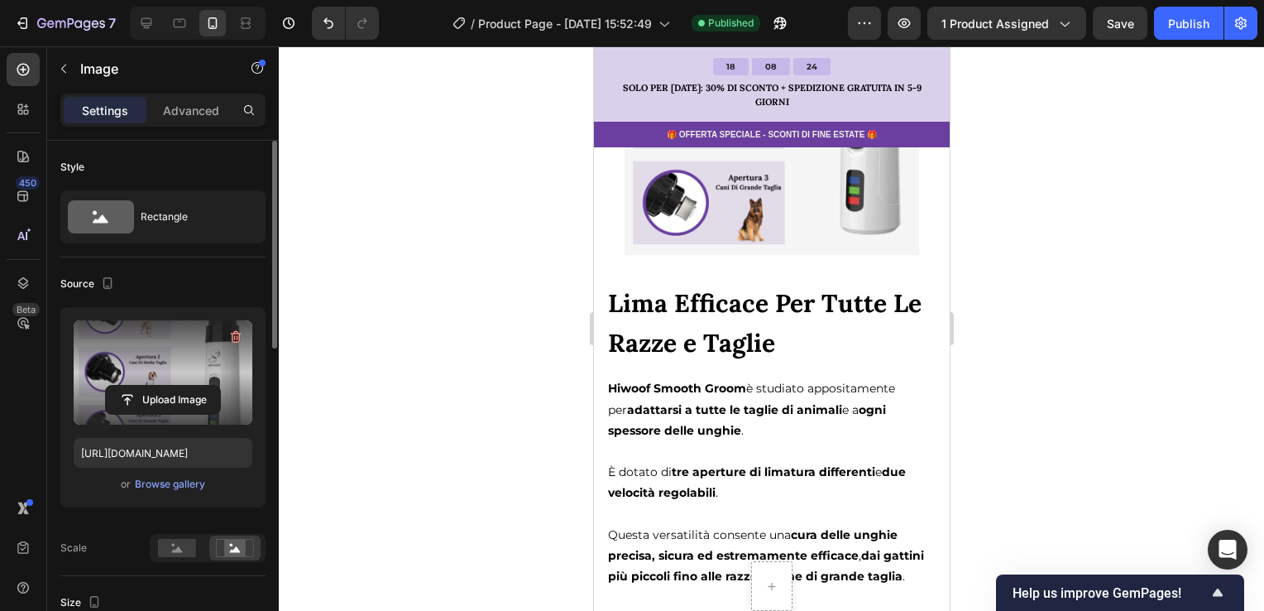
scroll to position [4692, 0]
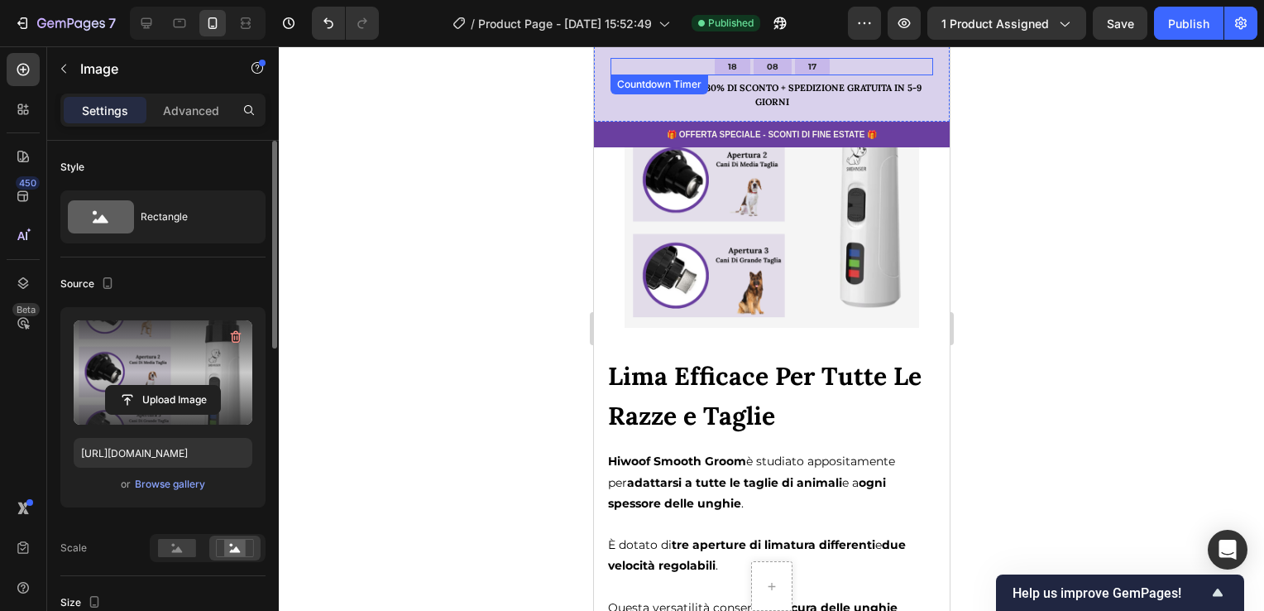
click at [821, 68] on div "18 08 17" at bounding box center [771, 66] width 323 height 17
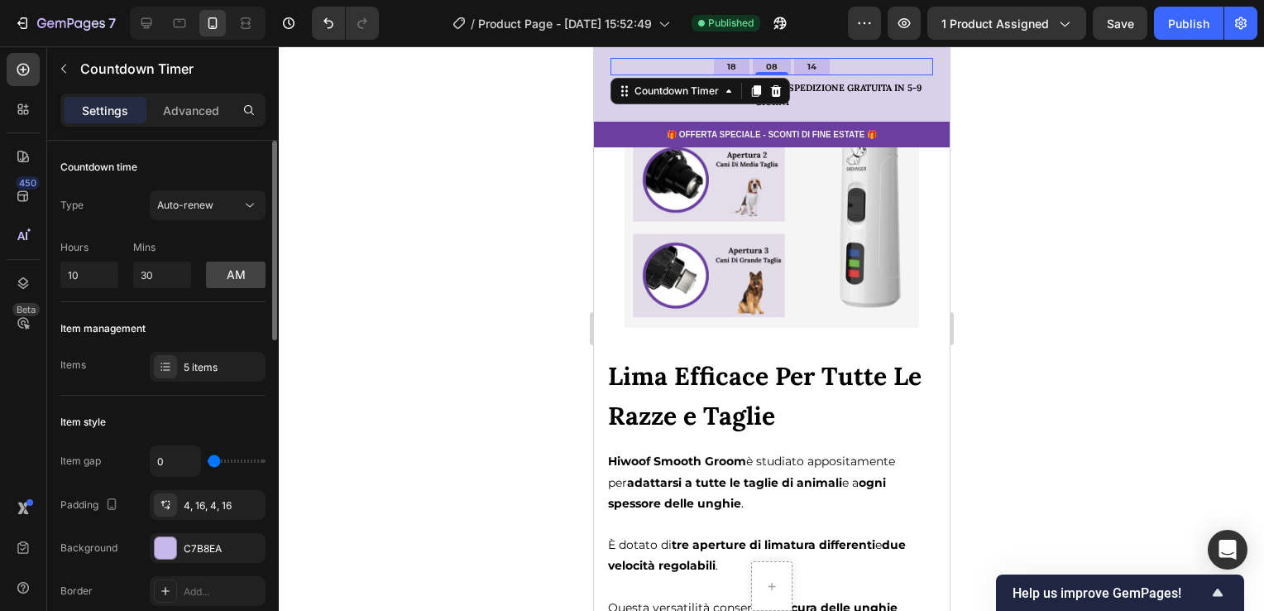
click at [198, 385] on div "Item management Items 5 items" at bounding box center [162, 348] width 205 height 93
click at [206, 371] on div "5 items" at bounding box center [223, 367] width 78 height 15
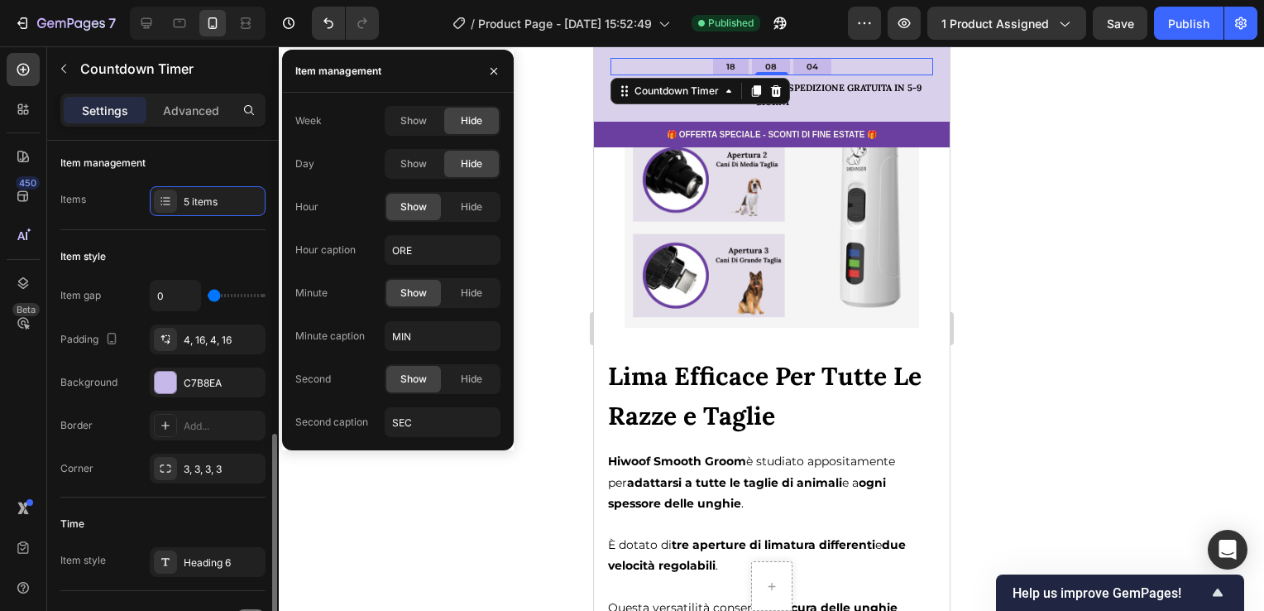
scroll to position [331, 0]
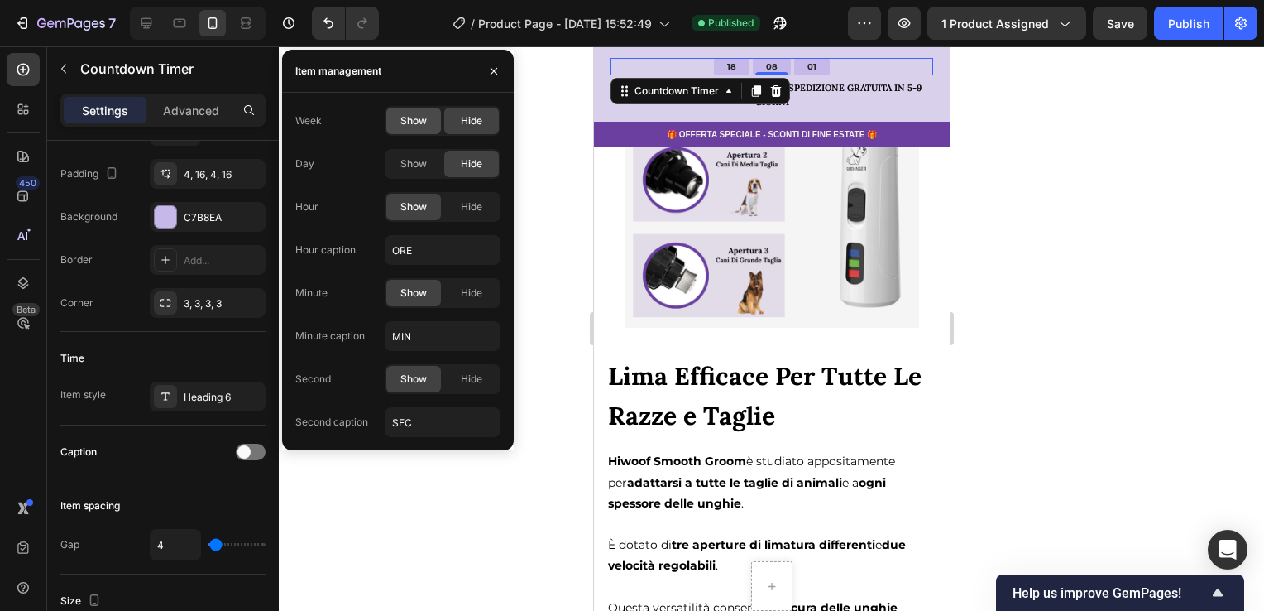
click at [409, 116] on span "Show" at bounding box center [413, 120] width 26 height 15
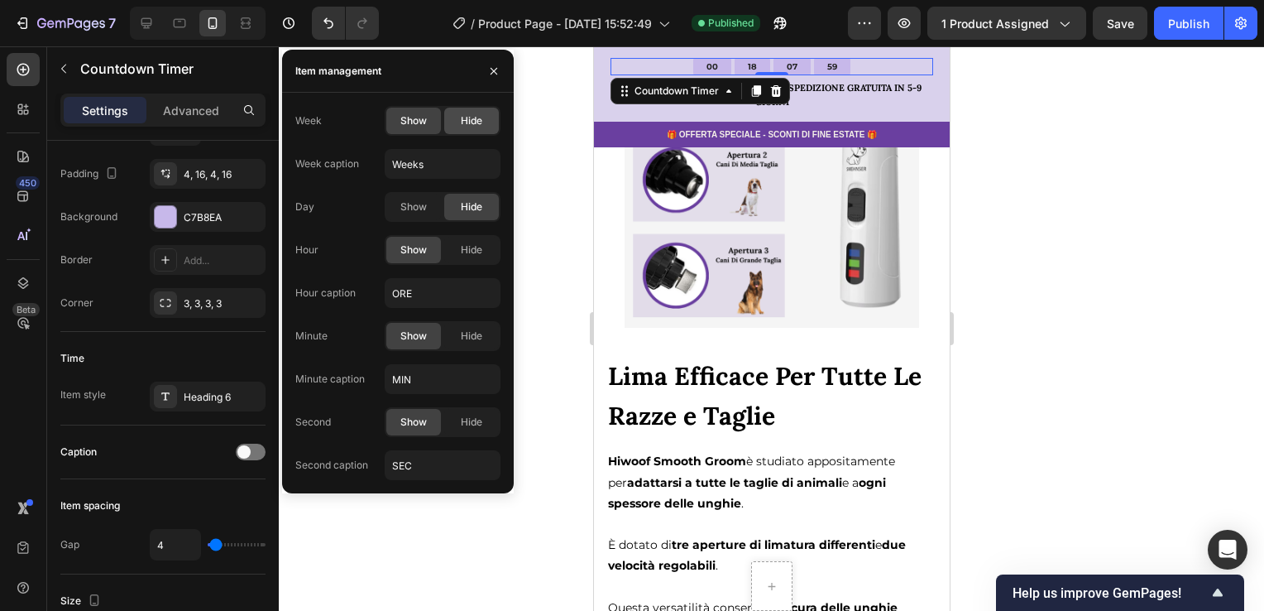
click at [481, 113] on span "Hide" at bounding box center [472, 120] width 22 height 15
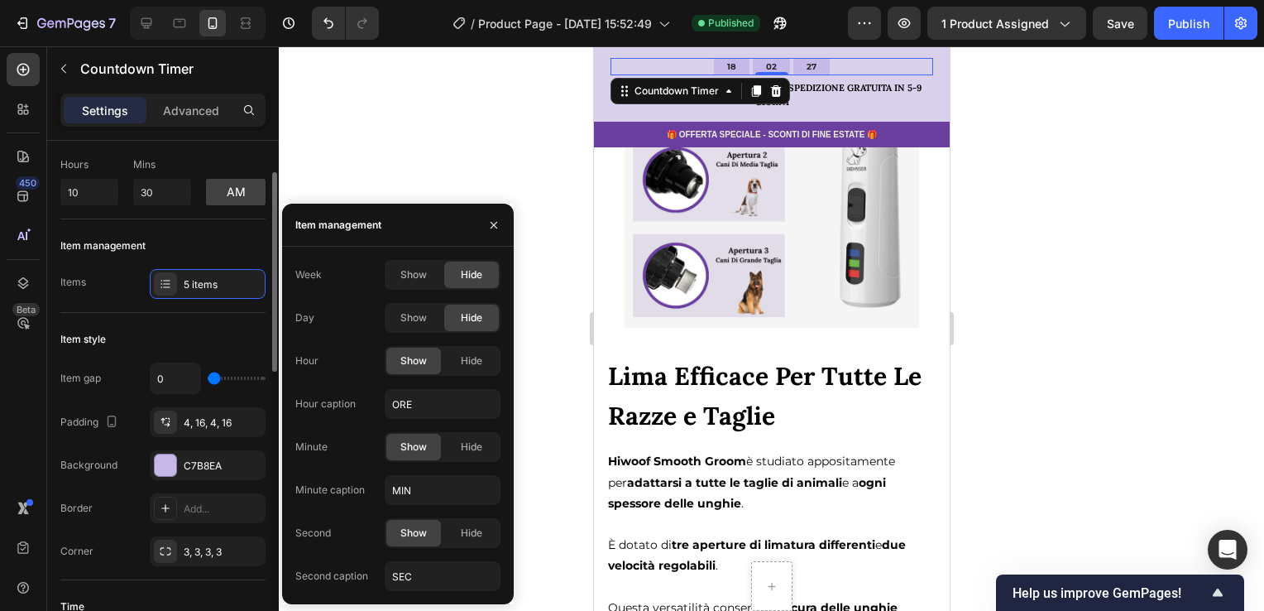
scroll to position [0, 0]
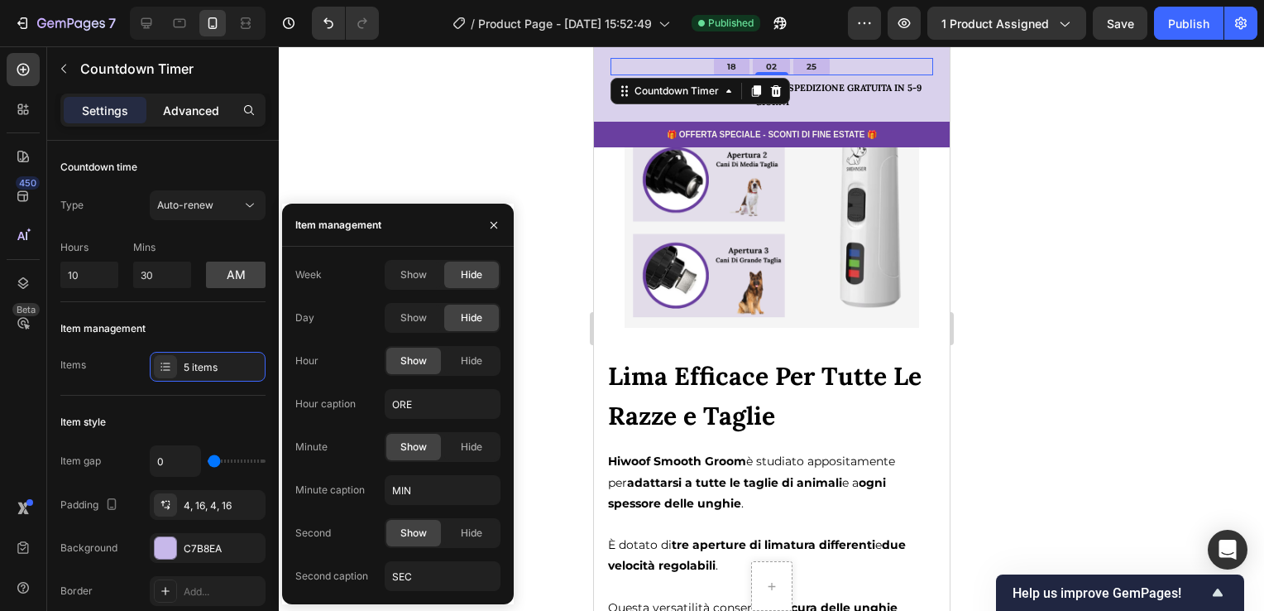
click at [193, 109] on p "Advanced" at bounding box center [191, 110] width 56 height 17
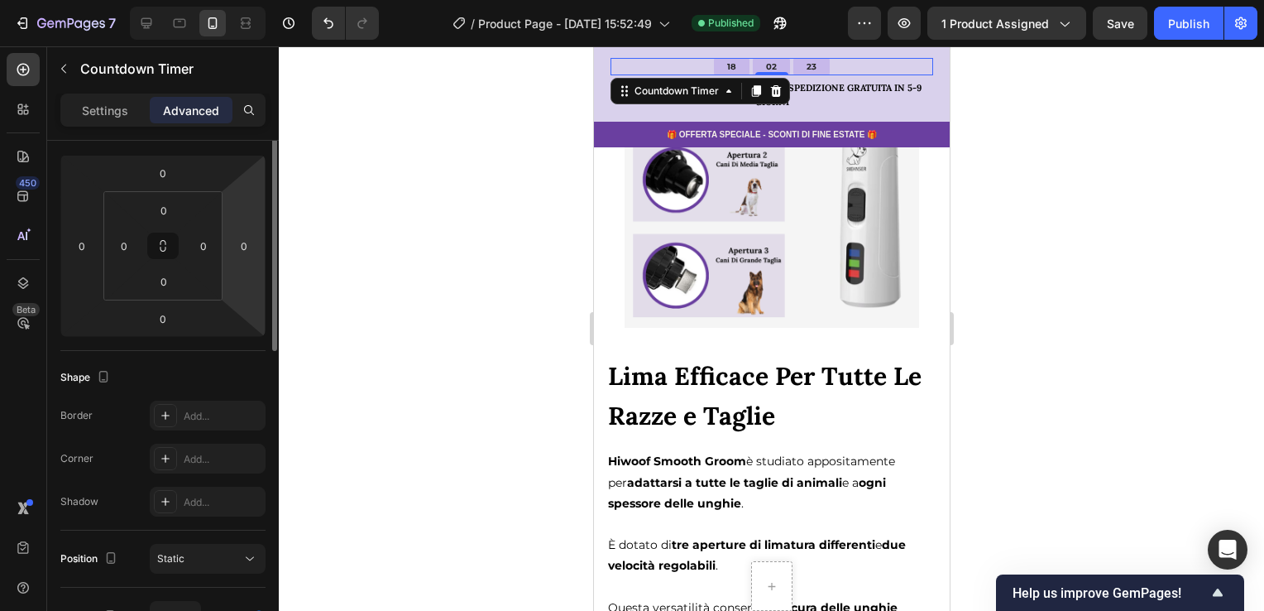
scroll to position [132, 0]
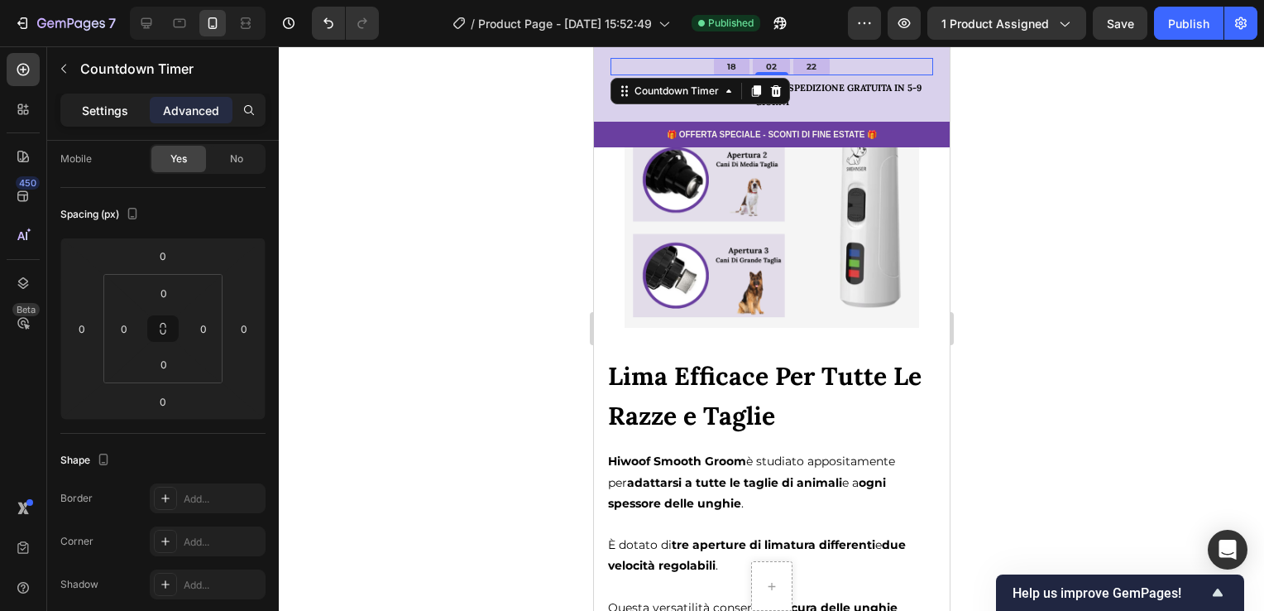
click at [129, 117] on div "Settings" at bounding box center [105, 110] width 83 height 26
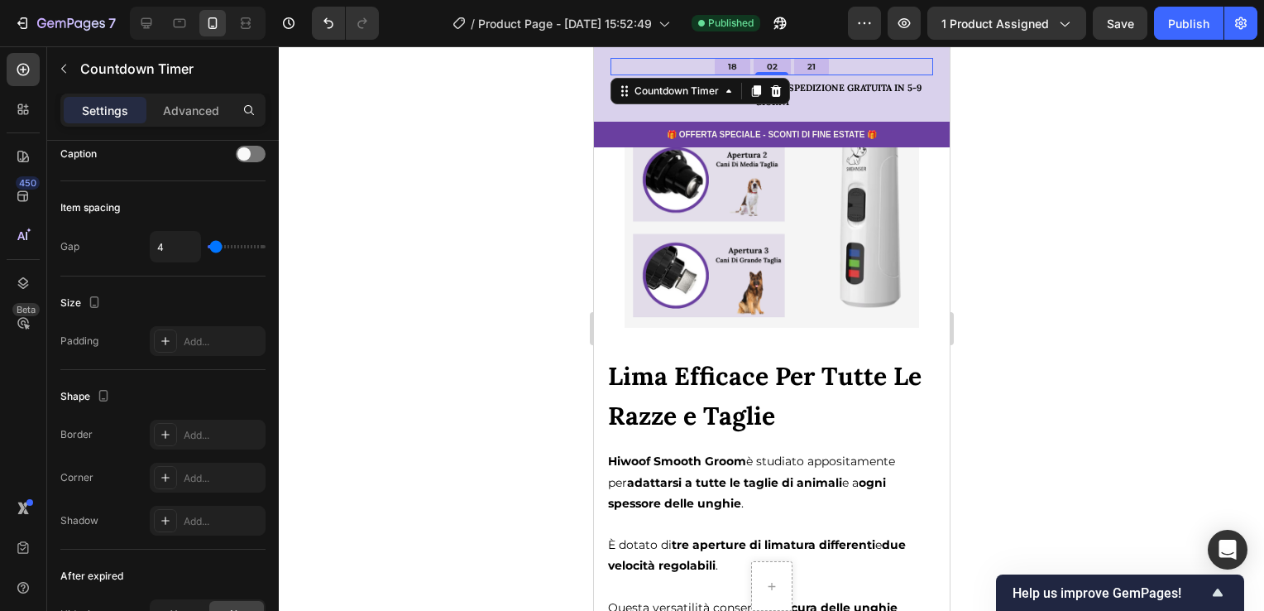
scroll to position [824, 0]
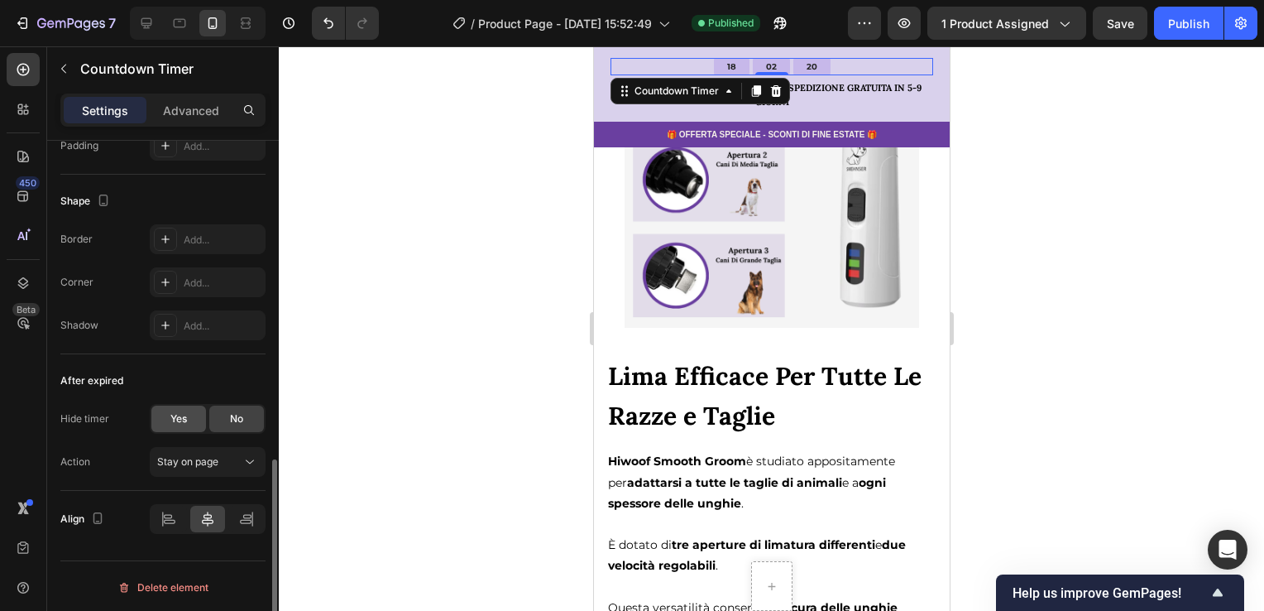
click at [186, 419] on span "Yes" at bounding box center [178, 418] width 17 height 15
click at [242, 419] on span "No" at bounding box center [236, 418] width 13 height 15
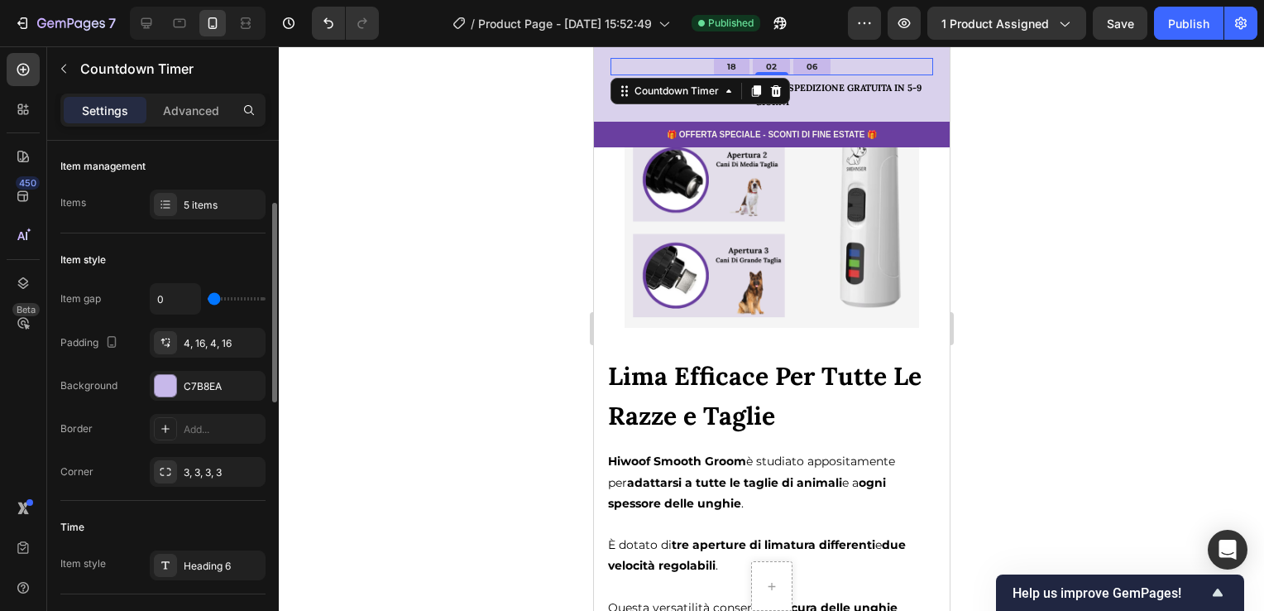
scroll to position [0, 0]
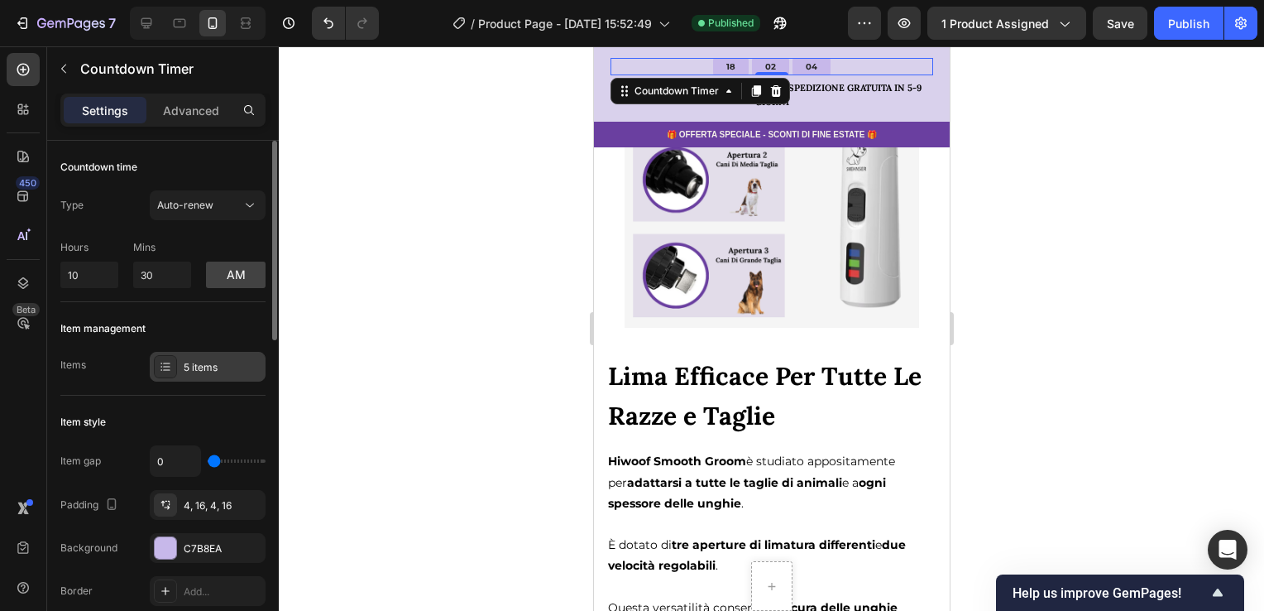
click at [228, 376] on div "5 items" at bounding box center [208, 367] width 116 height 30
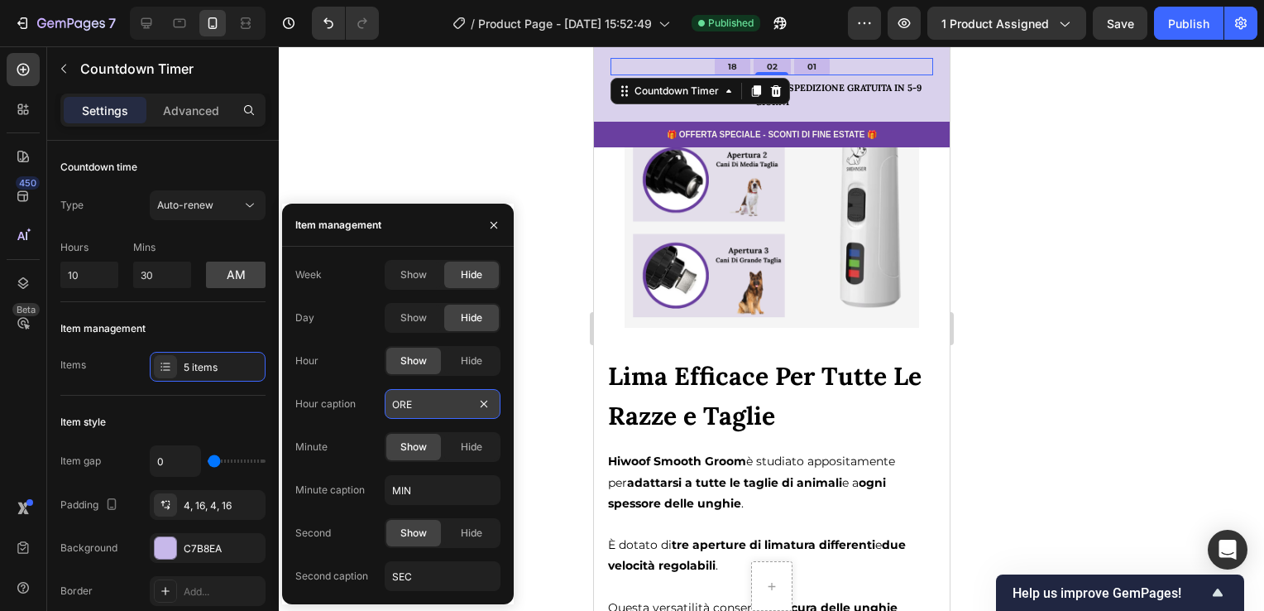
click at [421, 407] on input "ORE" at bounding box center [443, 404] width 116 height 30
click at [416, 118] on div at bounding box center [771, 328] width 985 height 564
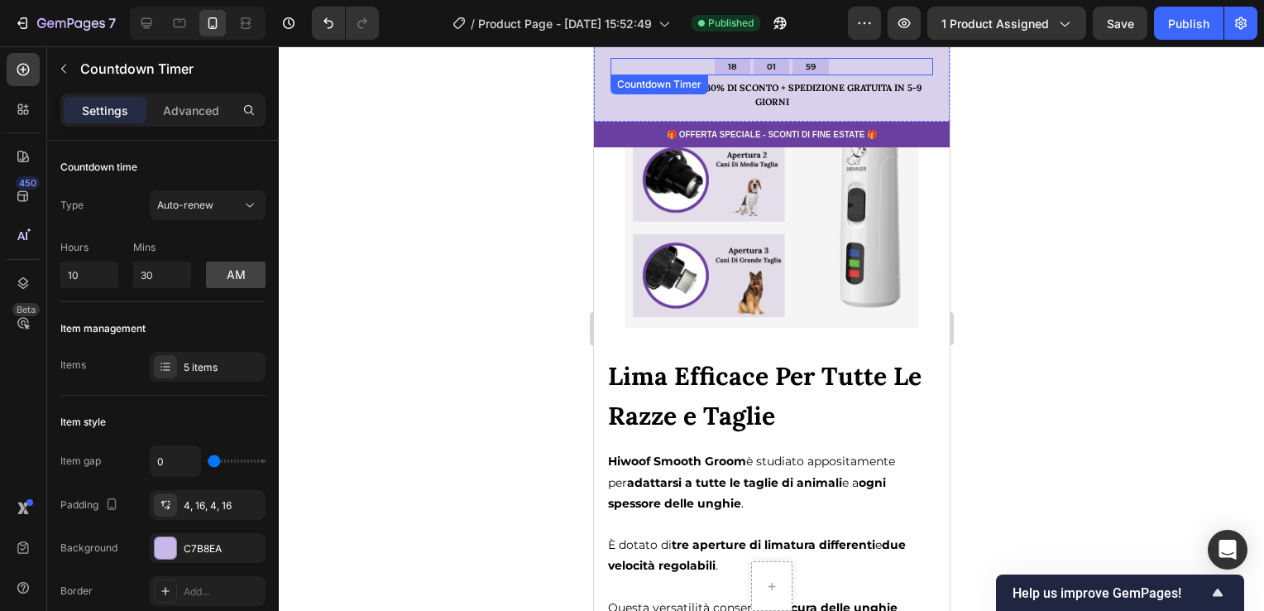
click at [843, 63] on div "18 01 59" at bounding box center [771, 66] width 323 height 17
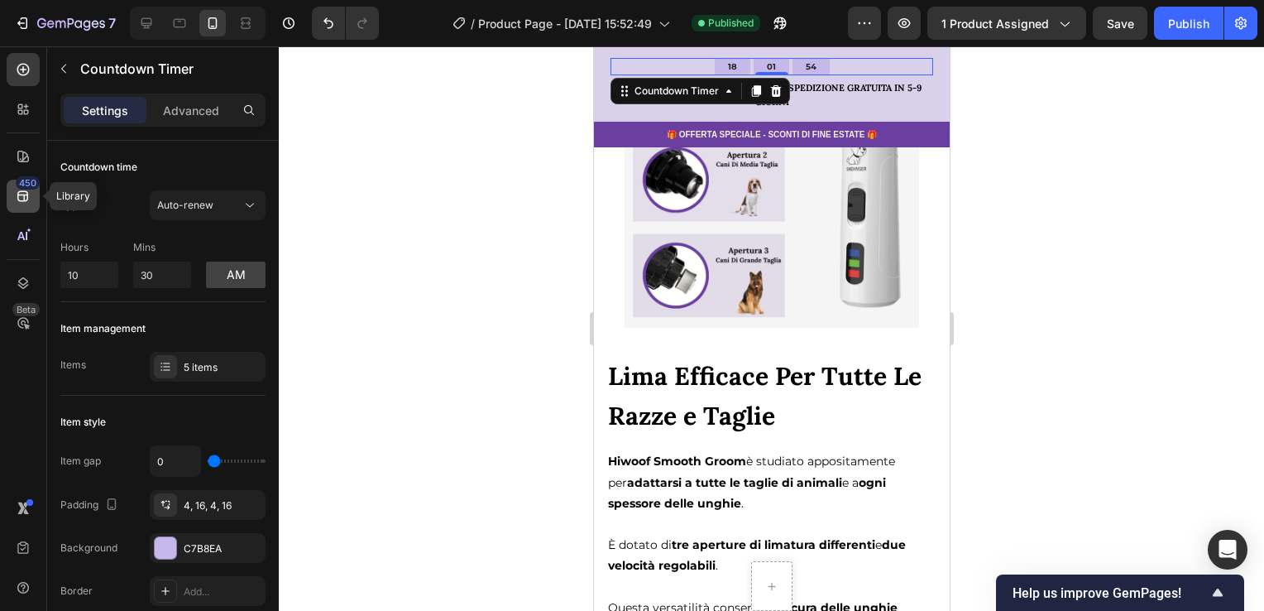
click at [26, 207] on div "450" at bounding box center [23, 196] width 33 height 33
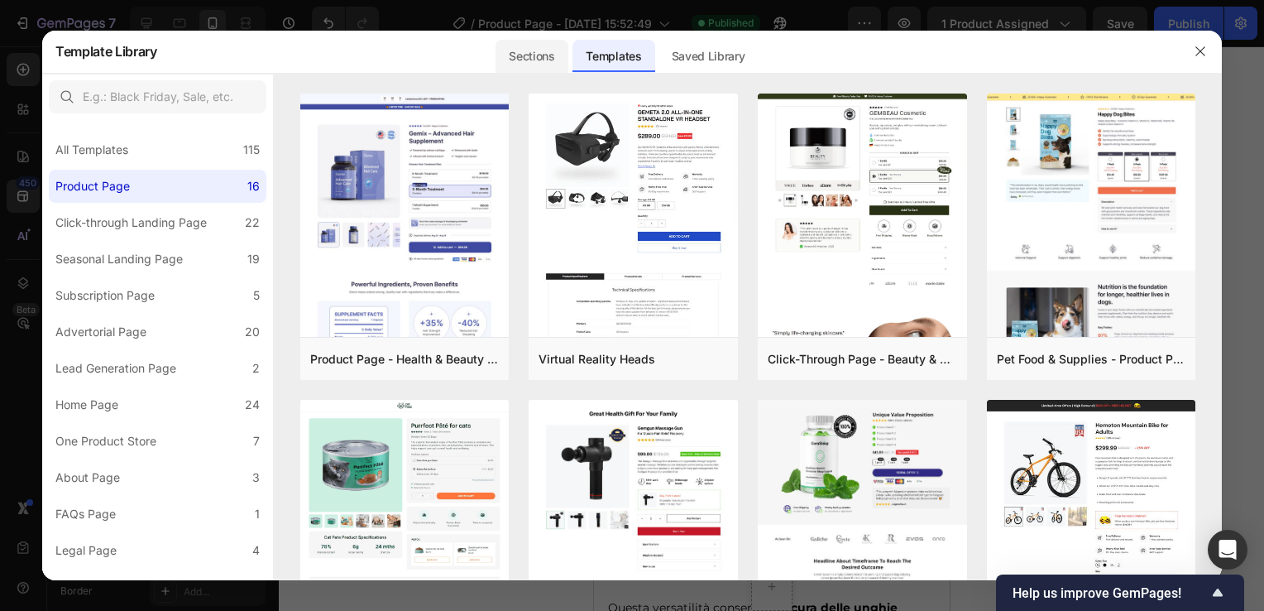
click at [523, 62] on div "Sections" at bounding box center [532, 56] width 72 height 33
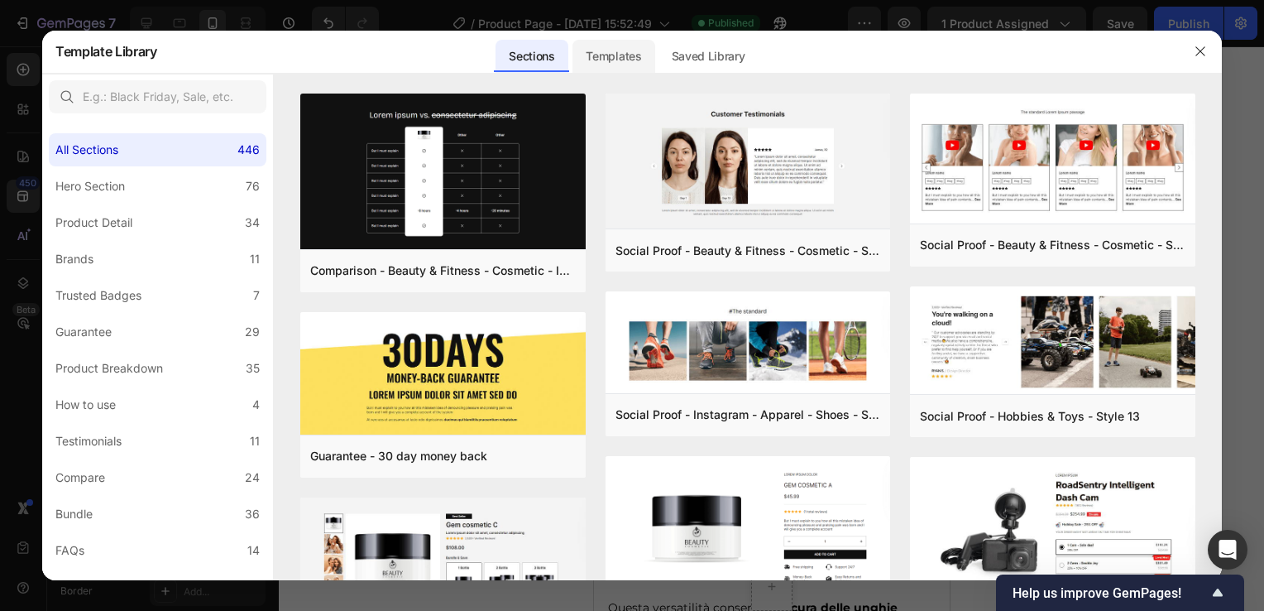
click at [614, 46] on div "Templates" at bounding box center [613, 56] width 82 height 33
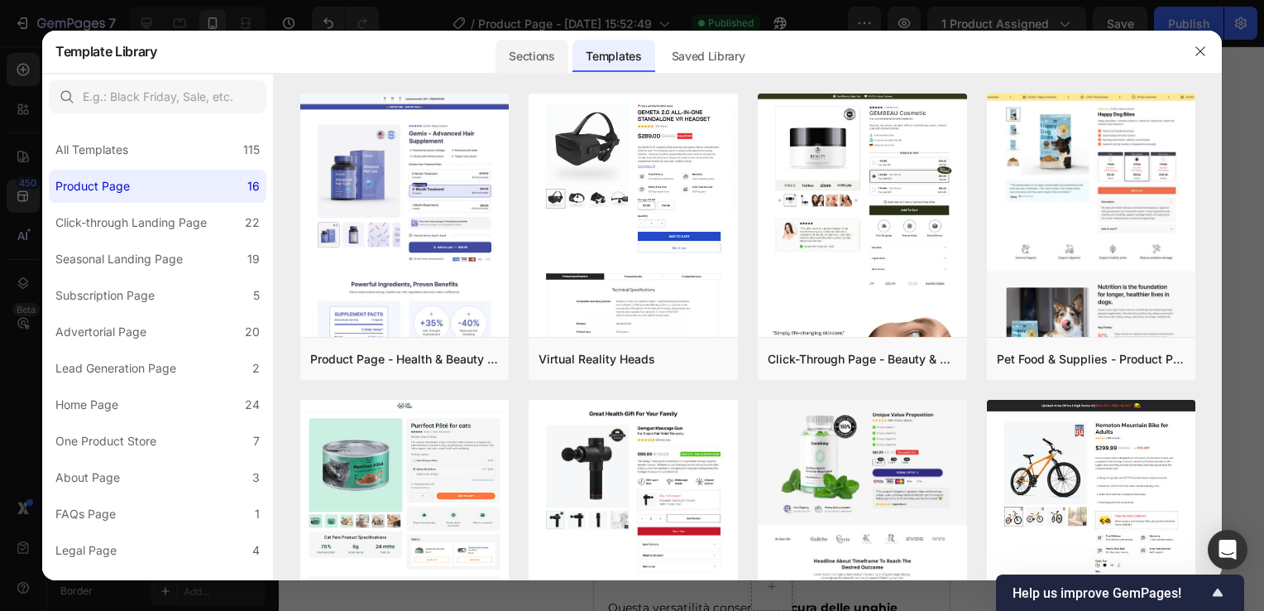
click at [556, 46] on div "Sections" at bounding box center [532, 56] width 72 height 33
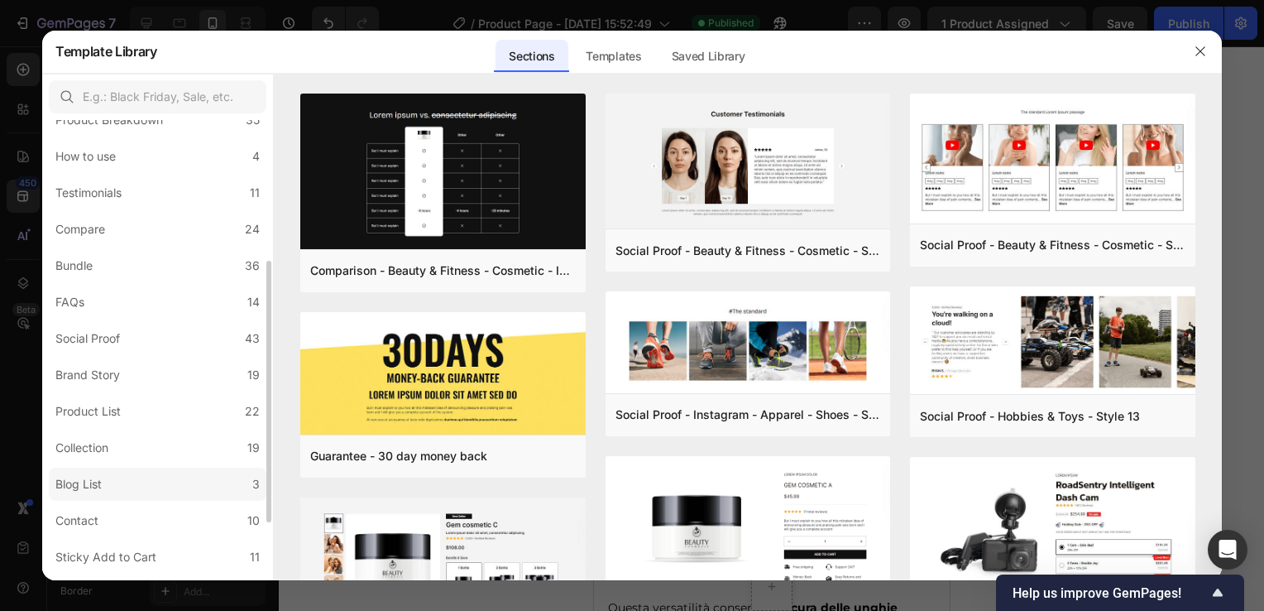
scroll to position [350, 0]
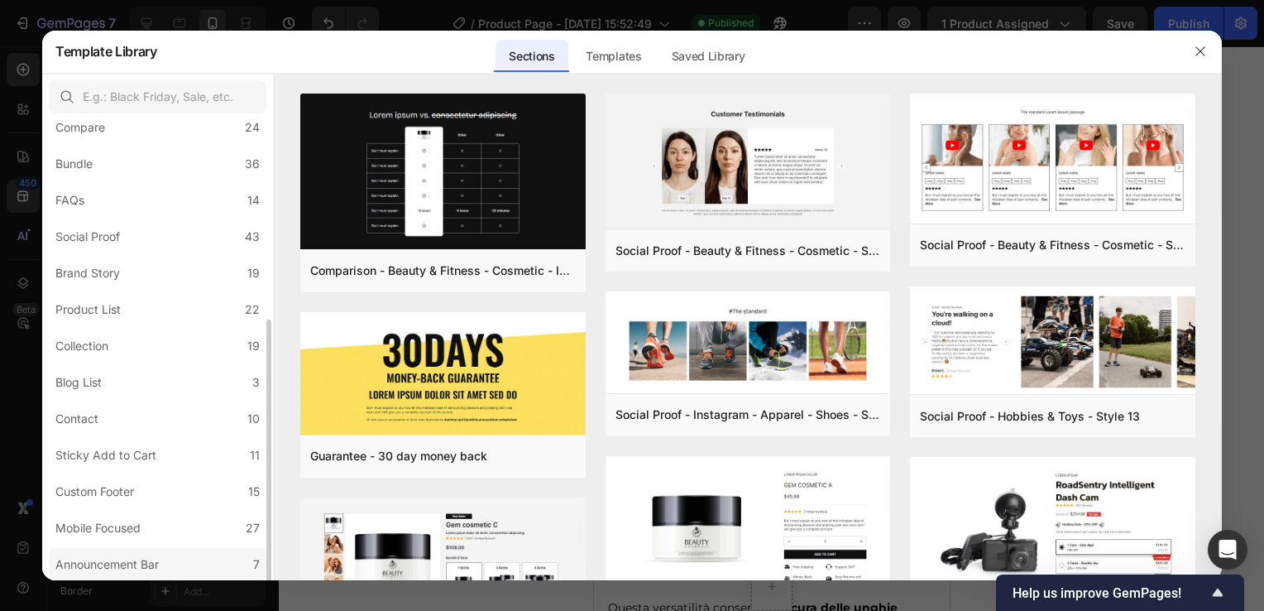
click at [191, 558] on label "Announcement Bar 7" at bounding box center [158, 564] width 218 height 33
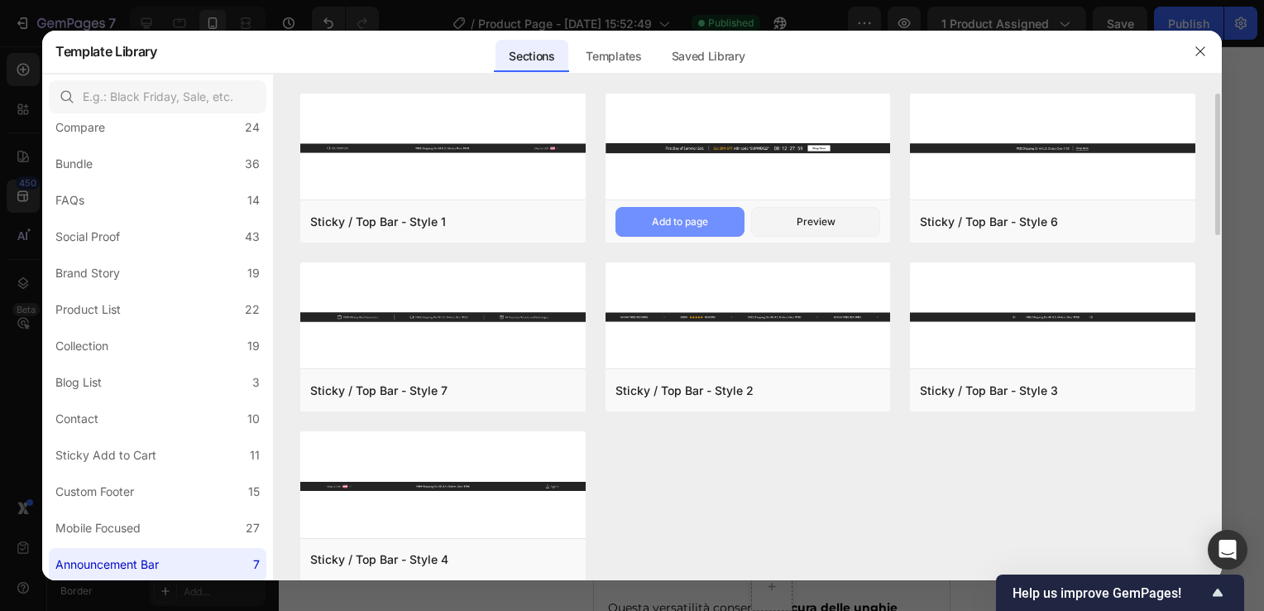
click at [730, 216] on button "Add to page" at bounding box center [680, 222] width 129 height 30
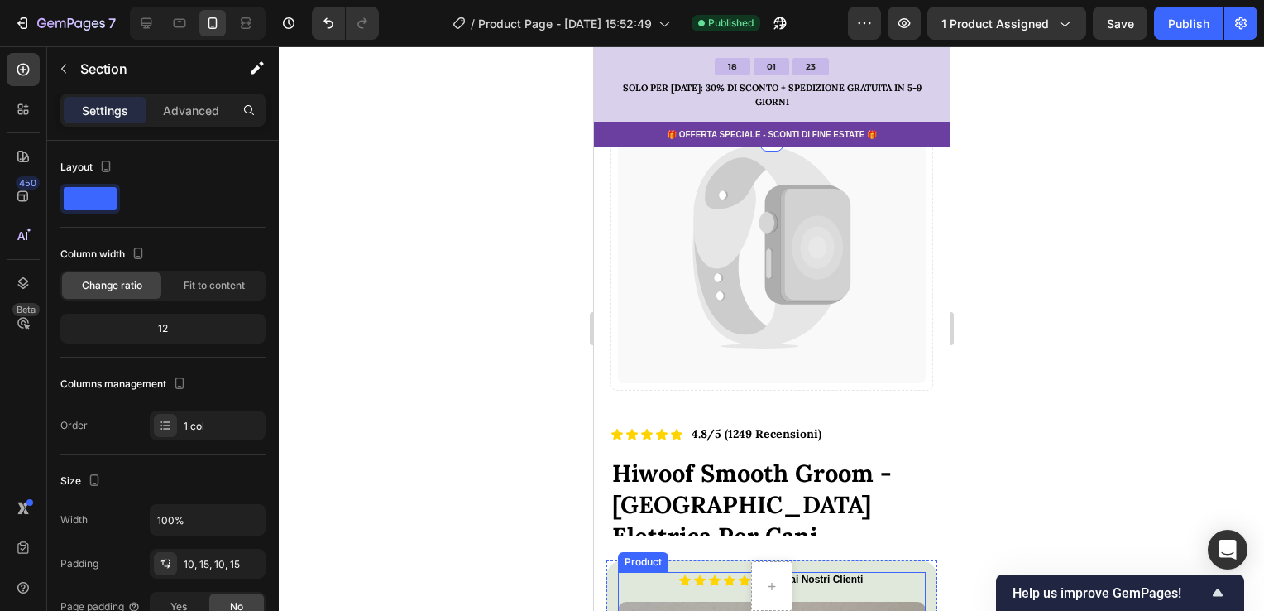
scroll to position [0, 0]
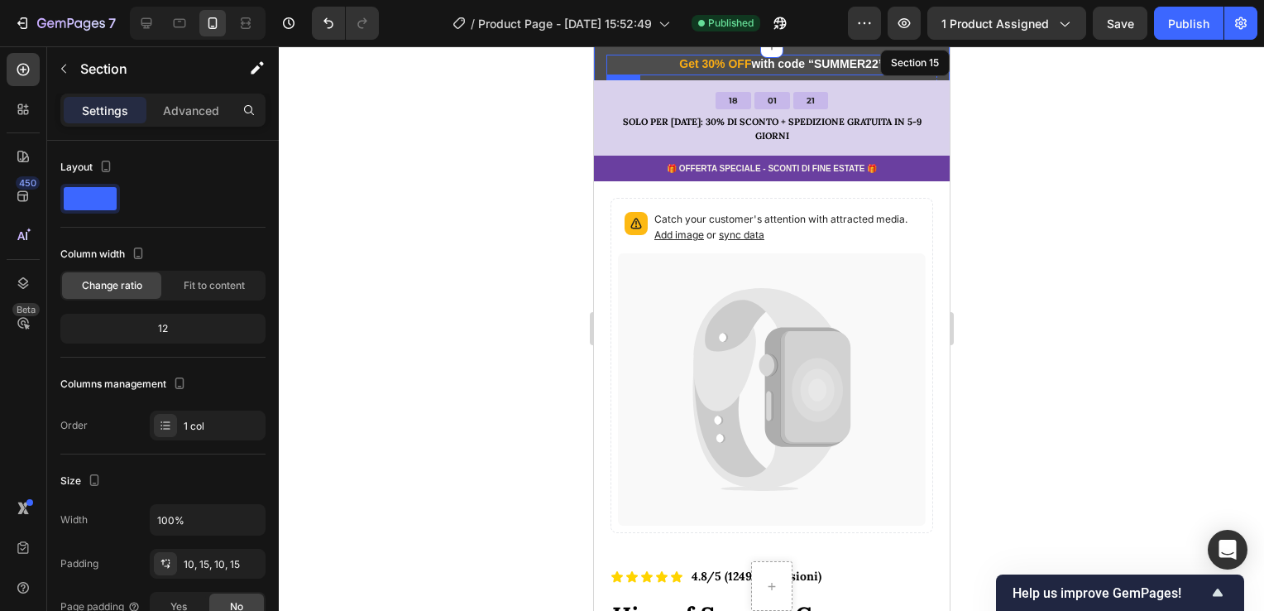
click at [639, 58] on div "[DATE] Sale Heading Row Get 30% OFF with code “SUMMER22” Heading Row Row" at bounding box center [771, 65] width 331 height 21
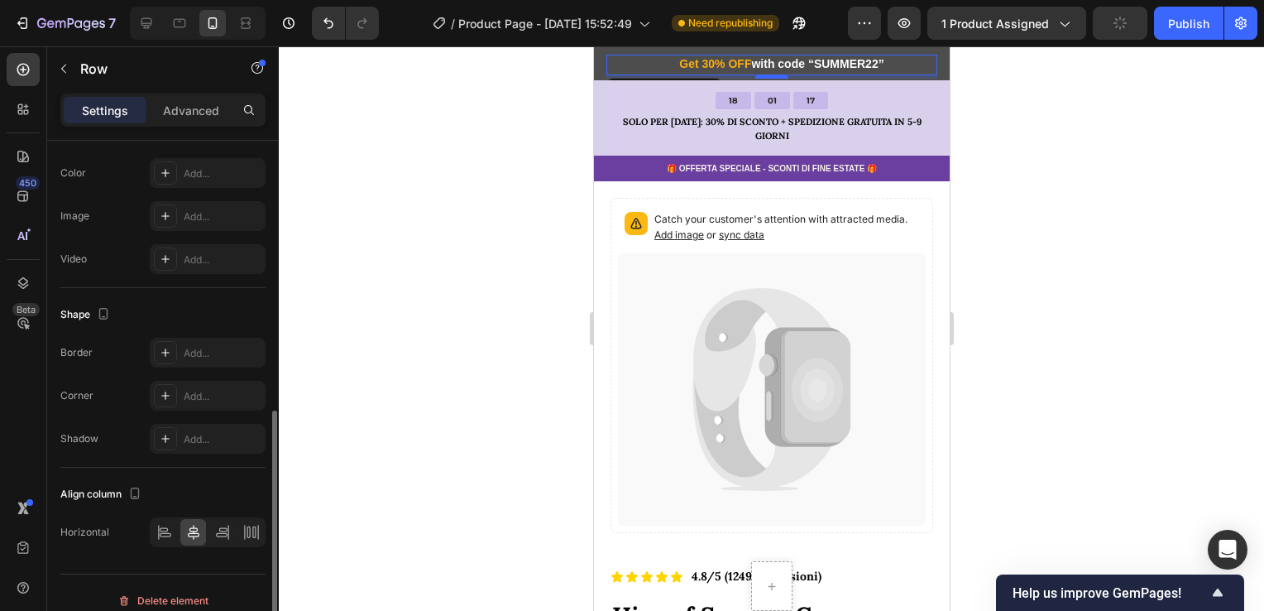
scroll to position [592, 0]
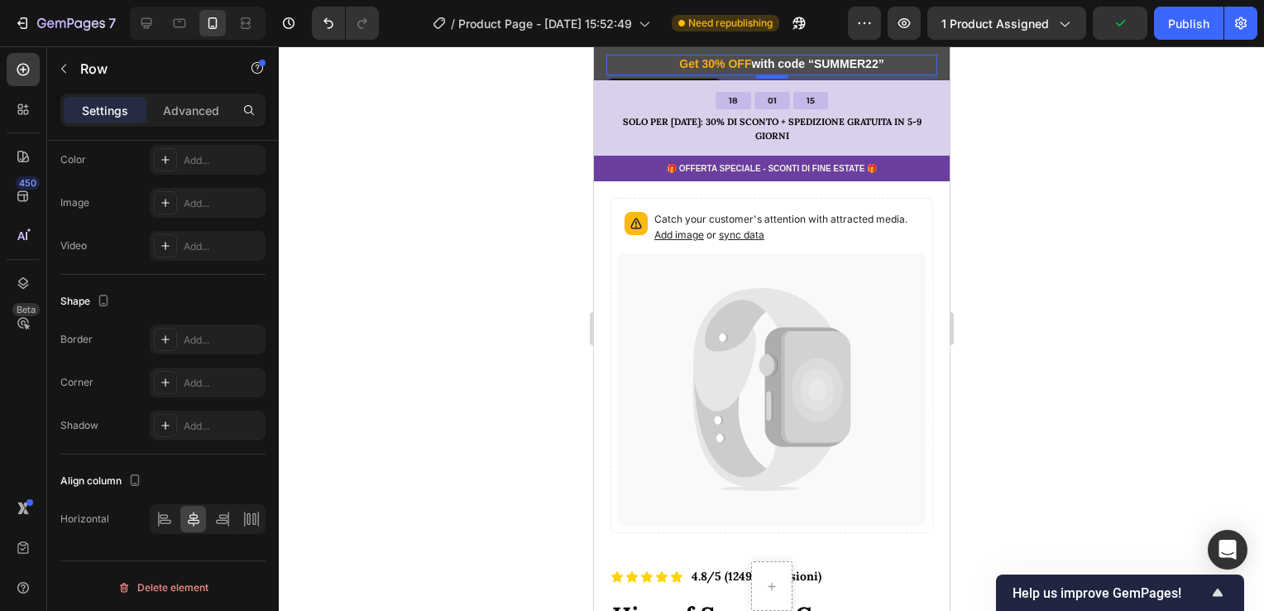
click at [893, 57] on div "[DATE] Sale Heading Row Get 30% OFF with code “SUMMER22” Heading Row Row 4" at bounding box center [771, 65] width 331 height 21
click at [916, 68] on div "[DATE] Sale Heading Row Get 30% OFF with code “SUMMER22” Heading Row Row 4" at bounding box center [771, 65] width 331 height 21
click at [889, 65] on div "[DATE] Sale Heading Row Get 30% OFF with code “SUMMER22” Heading Row Row 4" at bounding box center [771, 65] width 331 height 21
click at [1199, 167] on div at bounding box center [771, 328] width 985 height 564
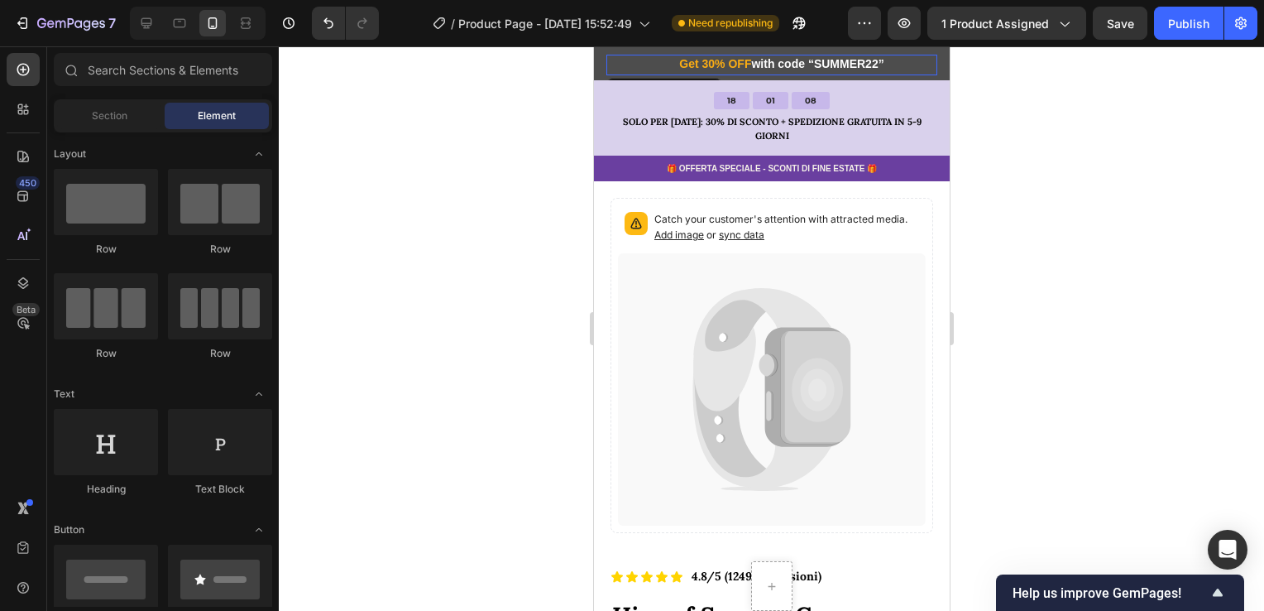
click at [898, 62] on div "[DATE] Sale Heading Row Get 30% OFF with code “SUMMER22” Heading Row Row 0" at bounding box center [771, 65] width 331 height 21
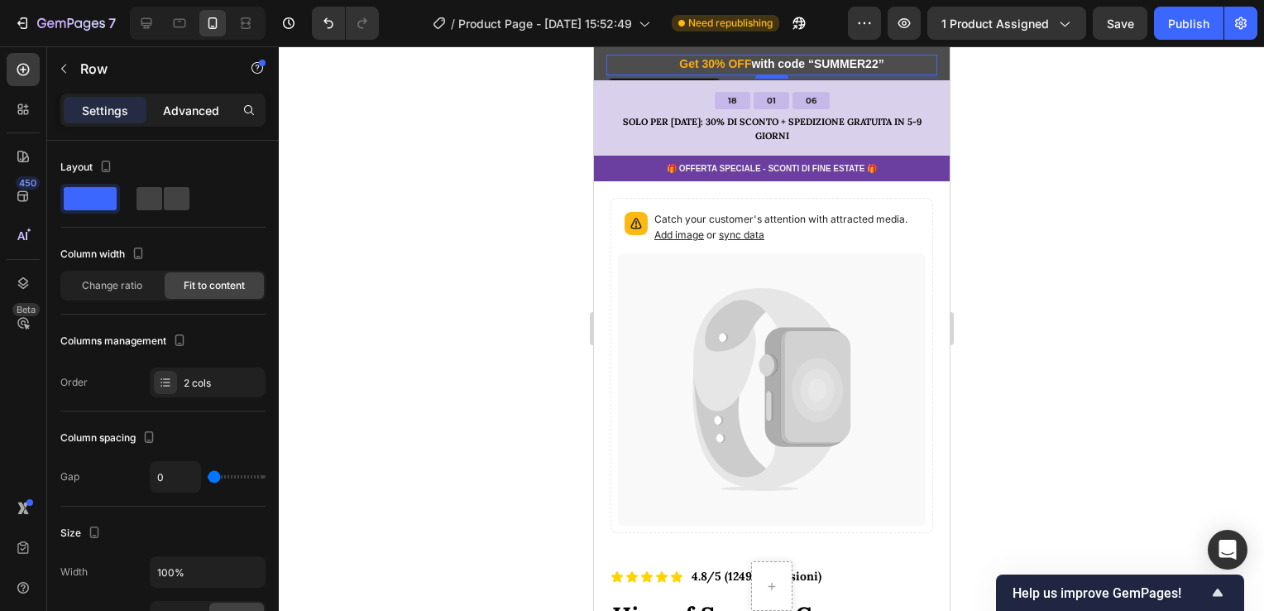
click at [181, 121] on div "Advanced" at bounding box center [191, 110] width 83 height 26
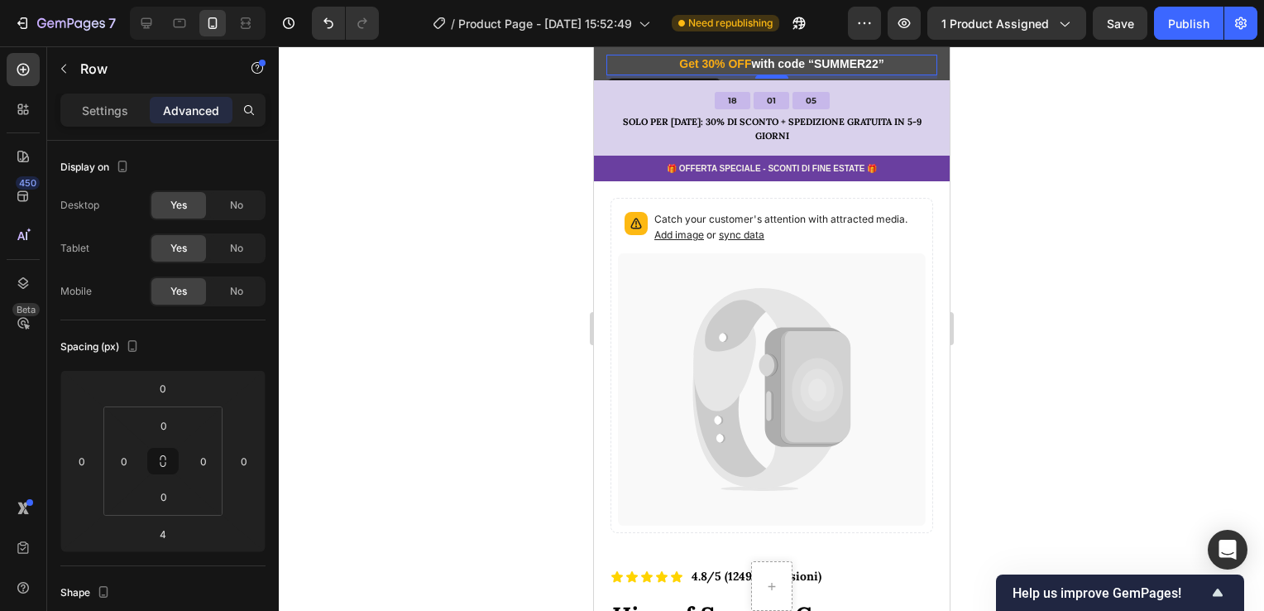
click at [122, 88] on div "Row" at bounding box center [141, 68] width 189 height 43
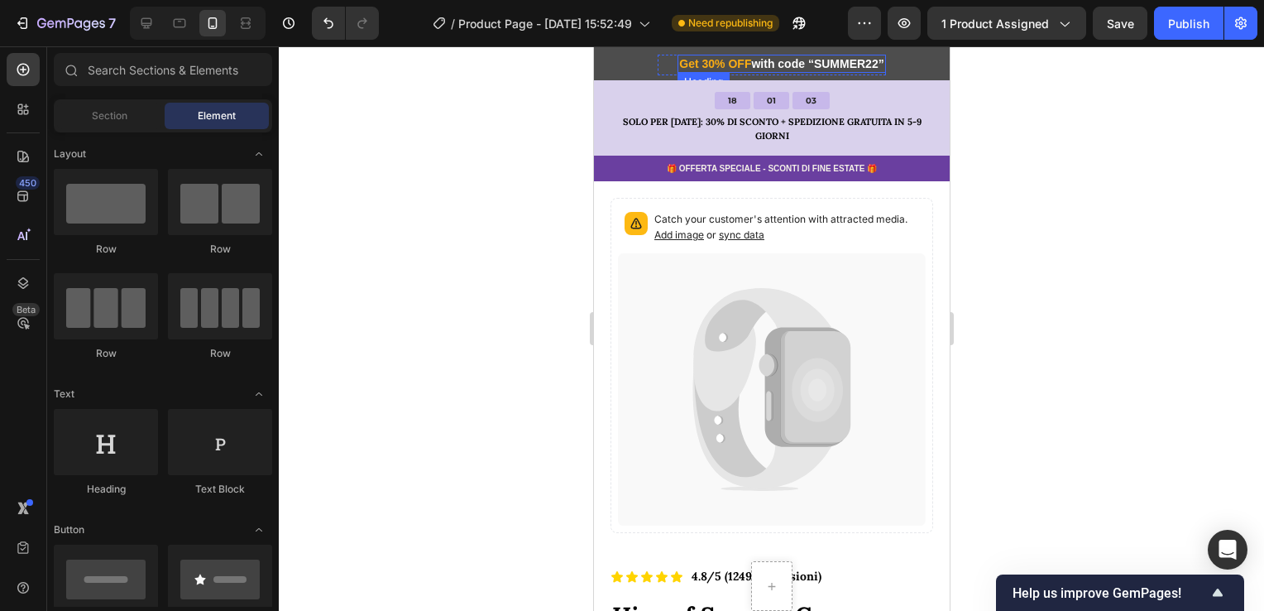
click at [725, 68] on span "Get 30% OFF" at bounding box center [714, 63] width 72 height 13
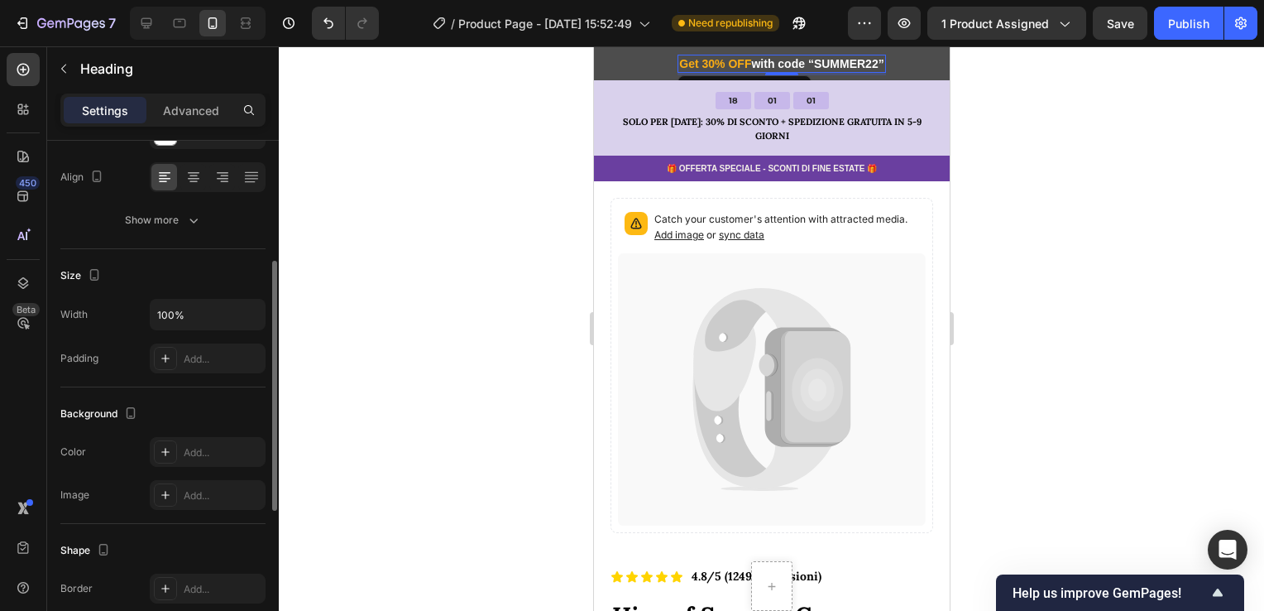
scroll to position [83, 0]
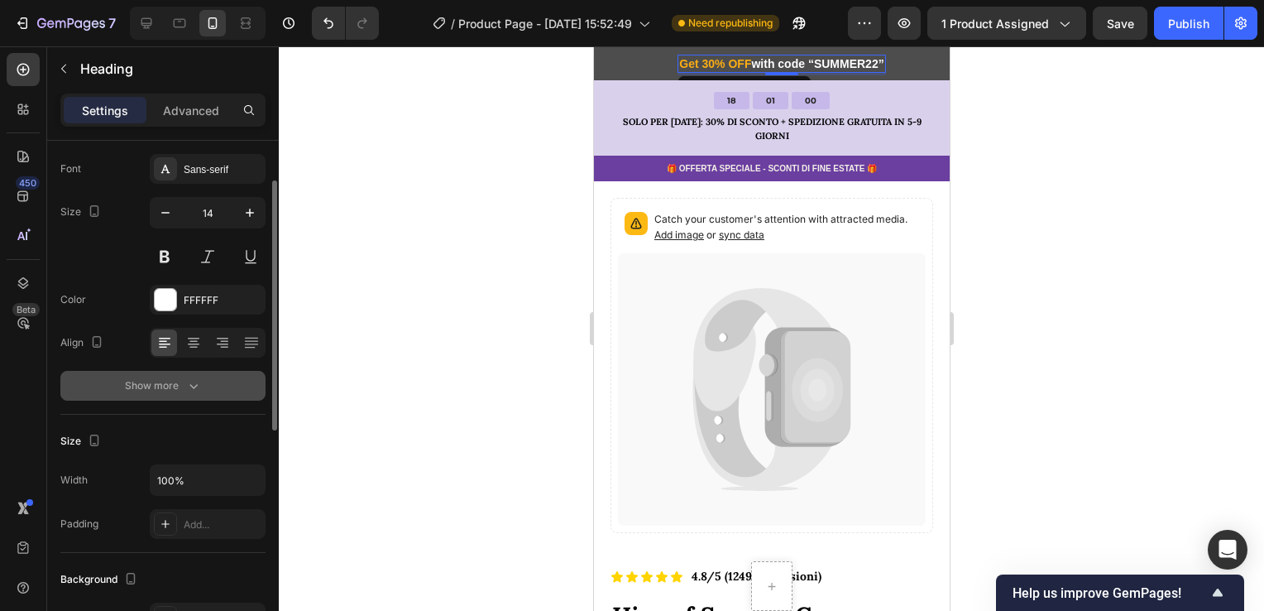
click at [197, 380] on icon "button" at bounding box center [193, 385] width 17 height 17
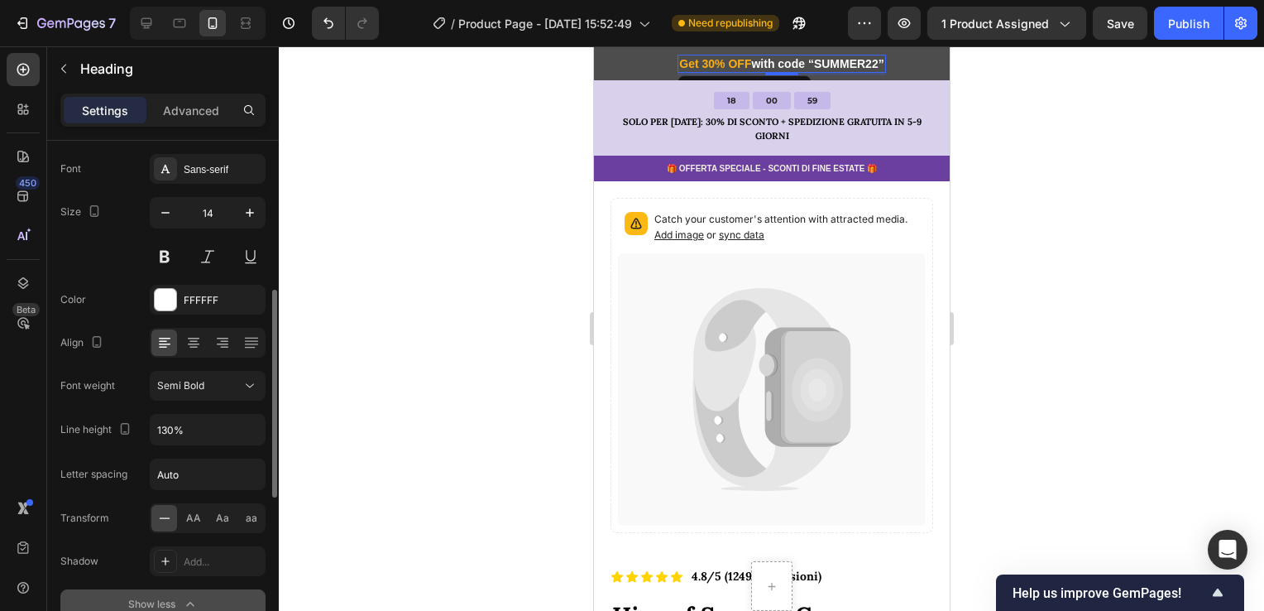
scroll to position [248, 0]
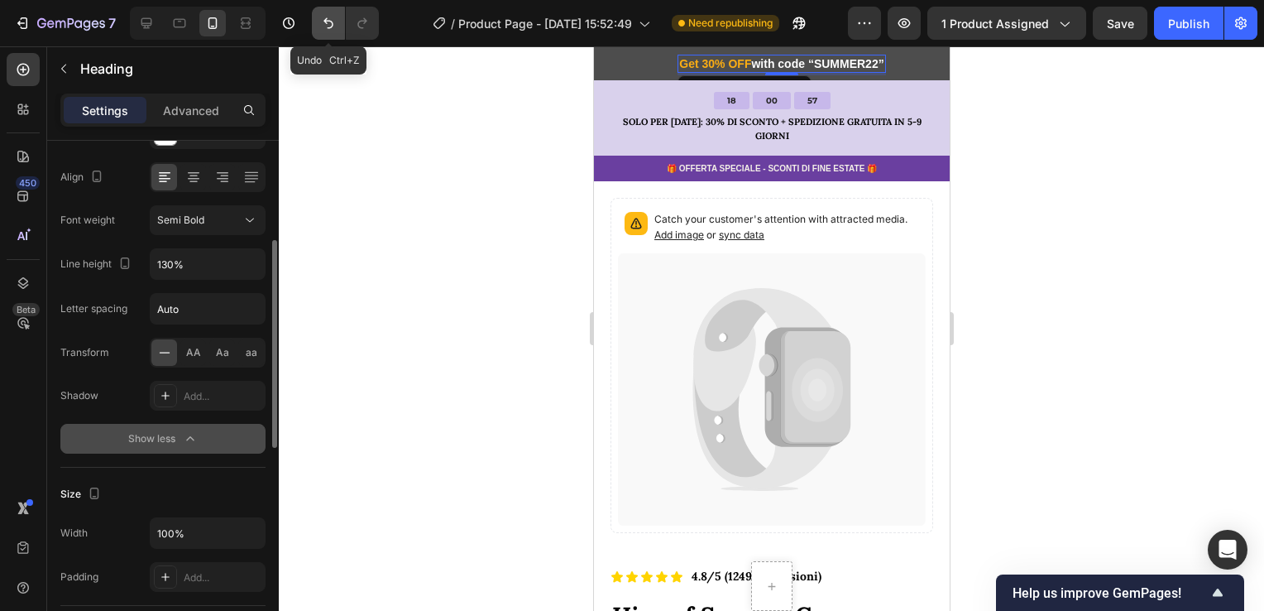
click at [328, 22] on icon "Undo/Redo" at bounding box center [328, 23] width 17 height 17
click at [392, 294] on div at bounding box center [771, 328] width 985 height 564
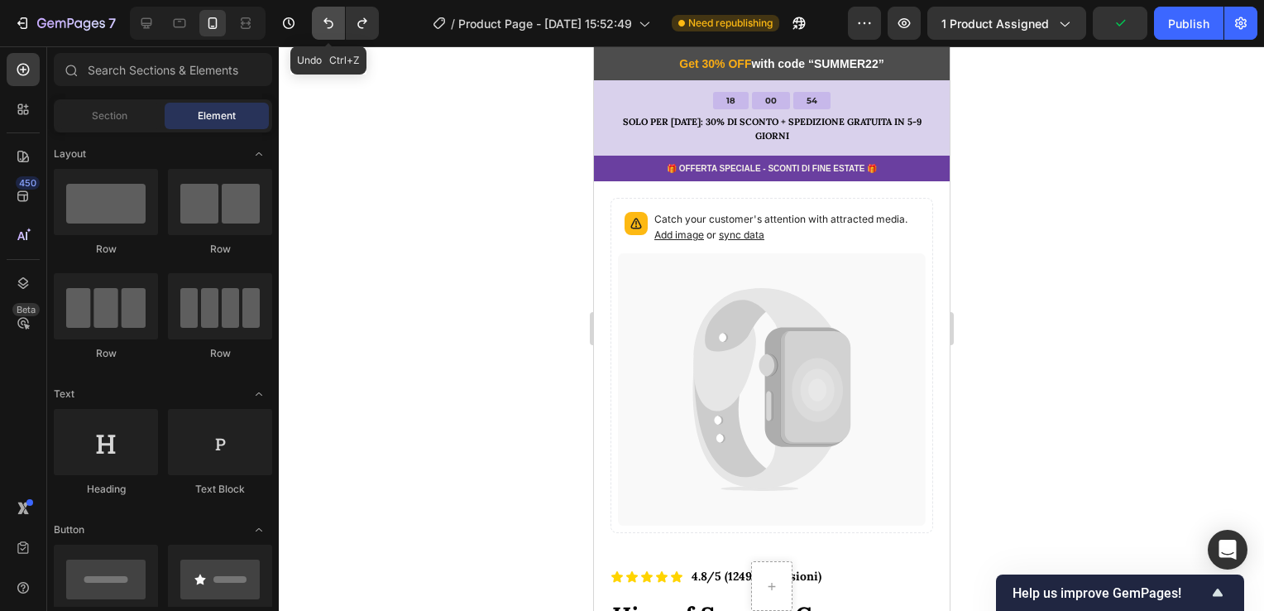
click at [328, 26] on icon "Undo/Redo" at bounding box center [328, 23] width 17 height 17
click at [330, 27] on icon "Undo/Redo" at bounding box center [328, 23] width 10 height 11
click at [798, 70] on p "Get 30% OFF with code “SUMMER22”" at bounding box center [780, 63] width 204 height 15
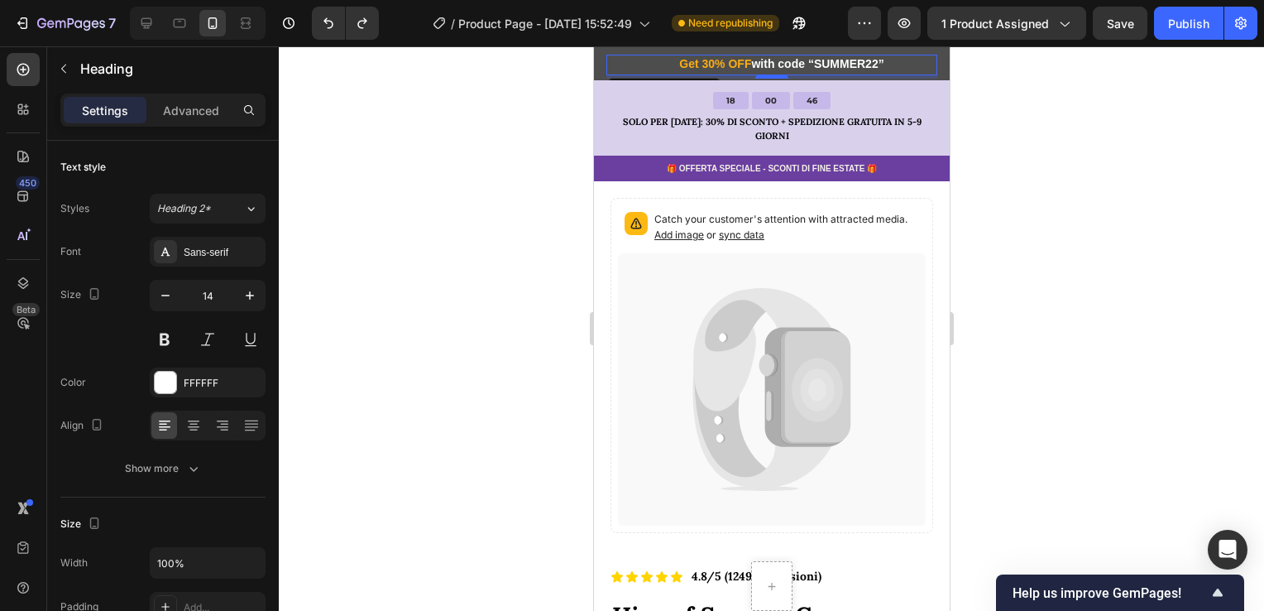
click at [889, 66] on div "[DATE] Sale Heading Row Get 30% OFF with code “SUMMER22” Heading Row Row 0" at bounding box center [771, 65] width 331 height 21
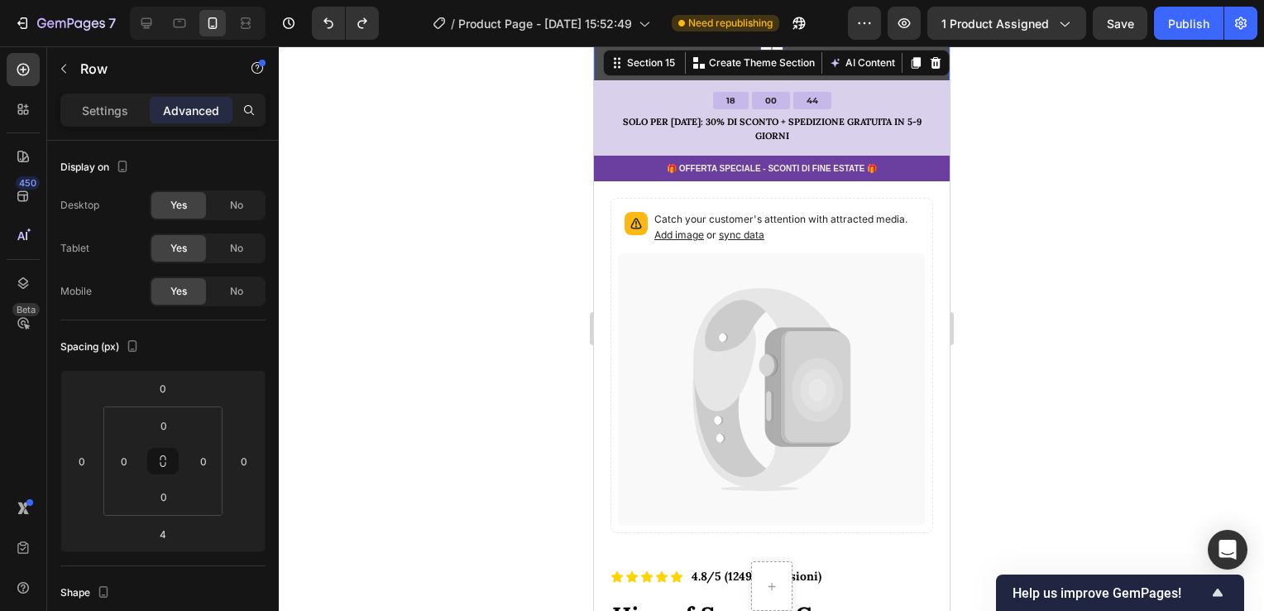
click at [926, 73] on div "[DATE] Sale Heading Row Get 30% OFF with code “SUMMER22” Heading Row Row 00 17 …" at bounding box center [771, 92] width 356 height 93
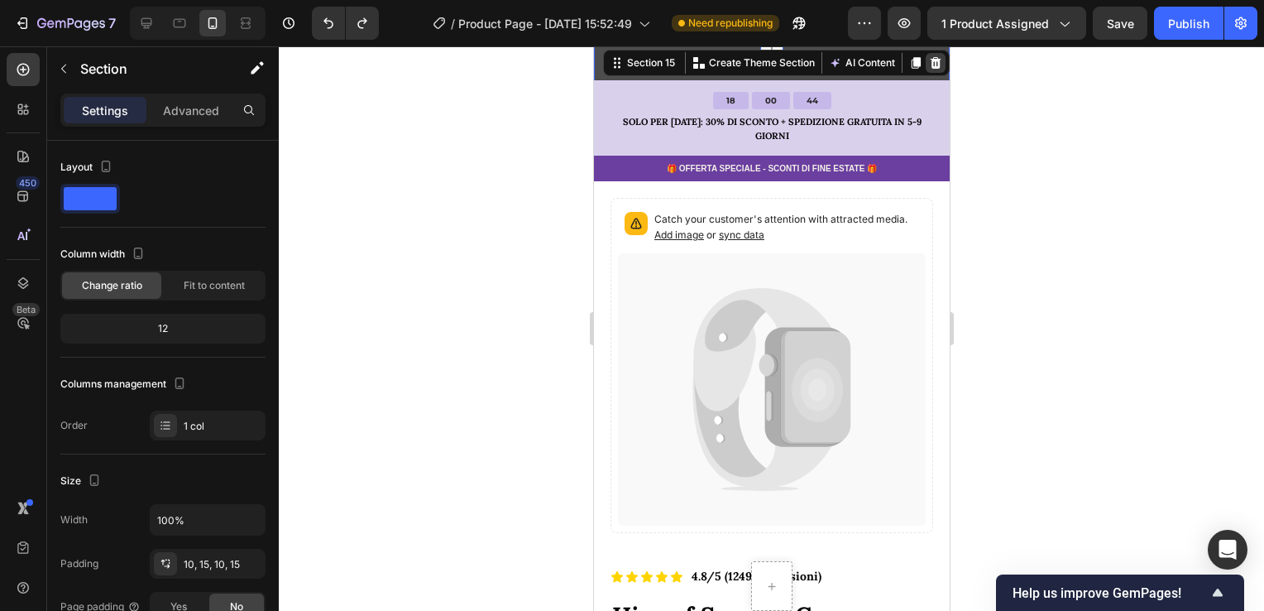
click at [930, 64] on icon at bounding box center [935, 63] width 11 height 12
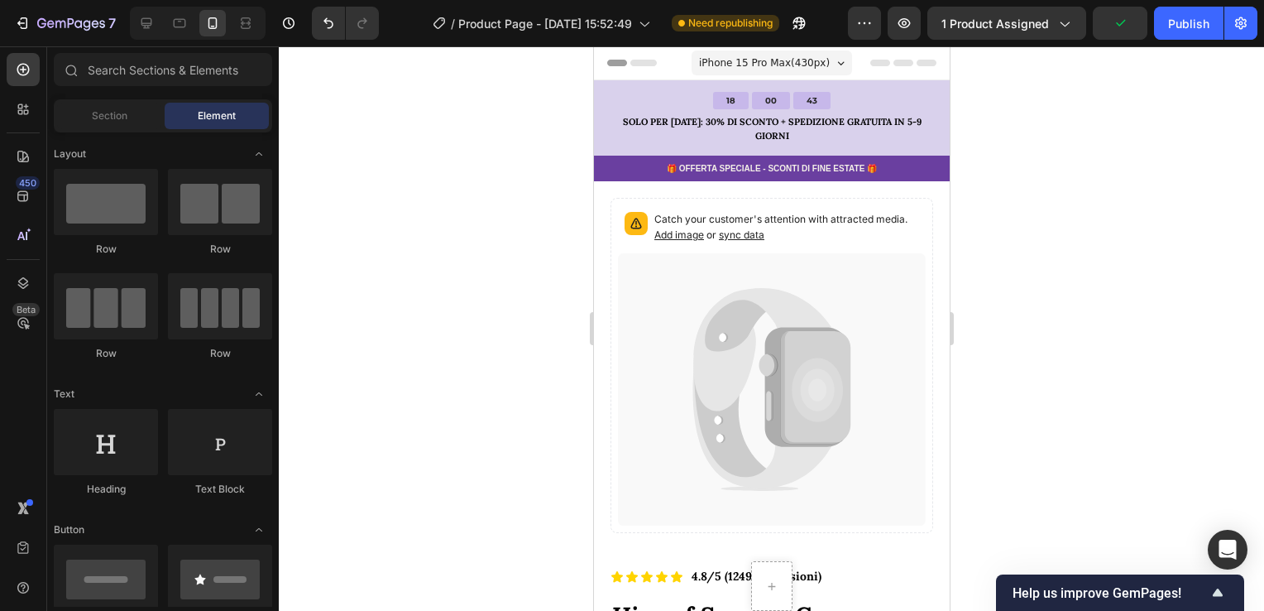
click at [1045, 175] on div at bounding box center [771, 328] width 985 height 564
click at [1190, 31] on button "Publish" at bounding box center [1188, 23] width 69 height 33
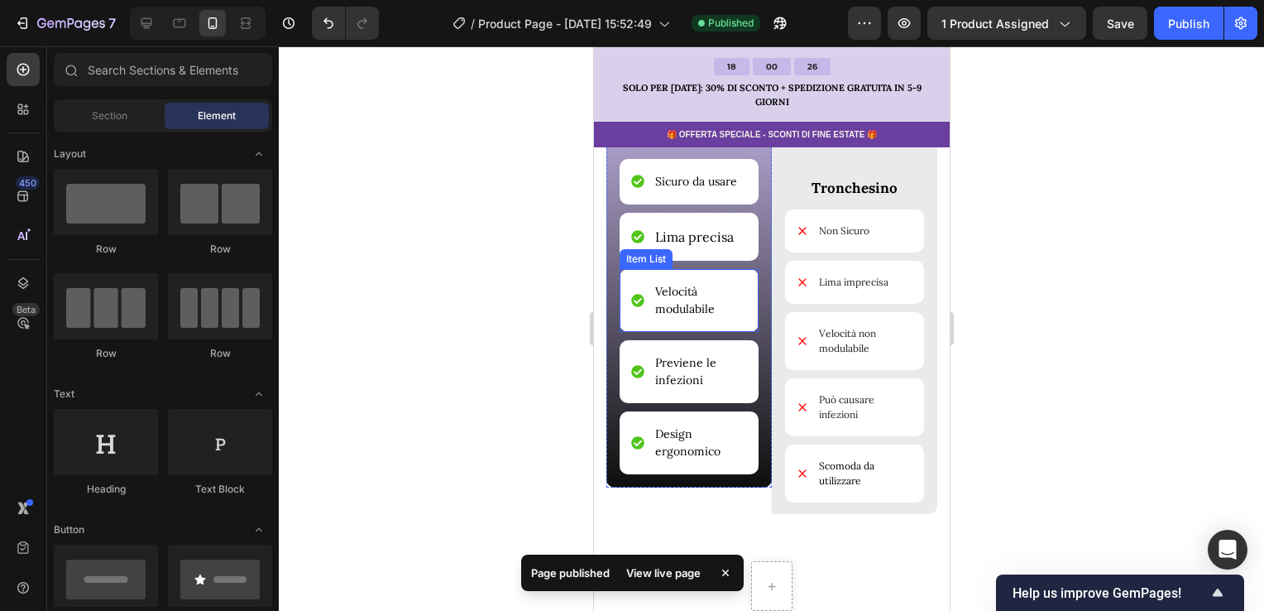
scroll to position [8107, 0]
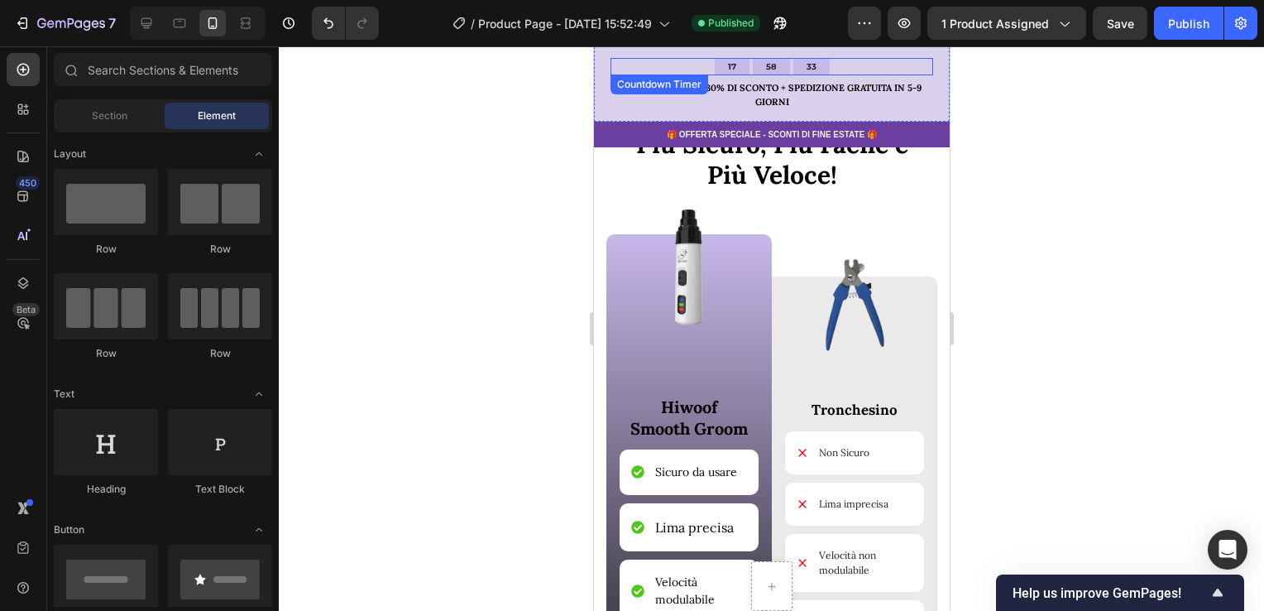
click at [832, 62] on div "17 58 33" at bounding box center [771, 66] width 323 height 17
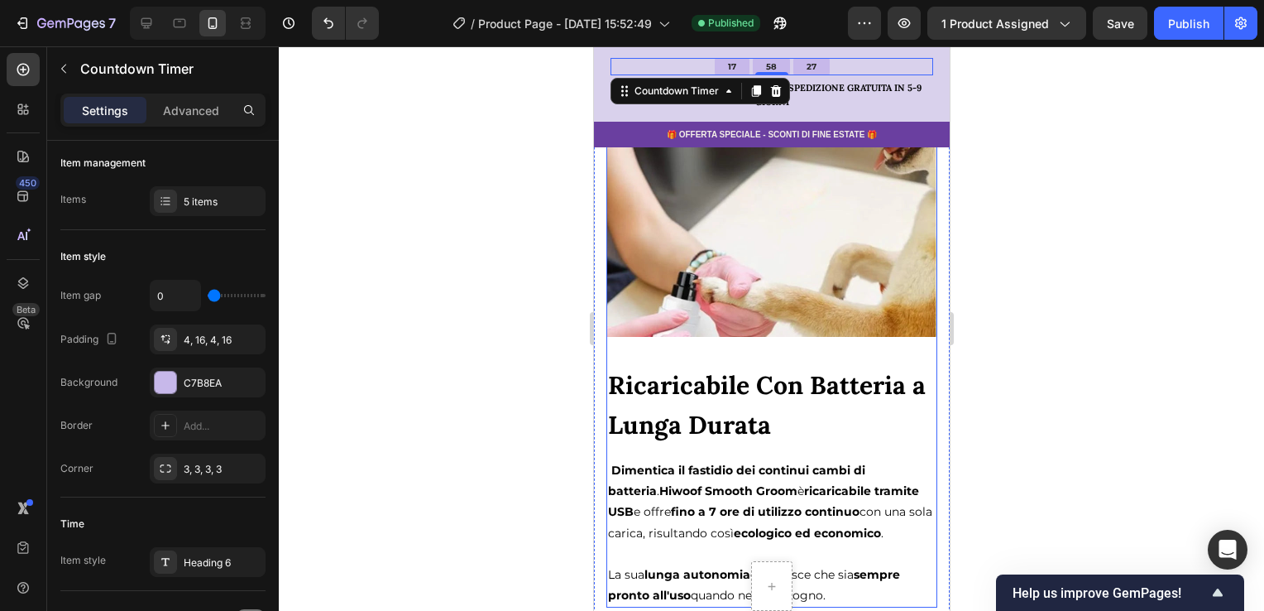
scroll to position [6453, 0]
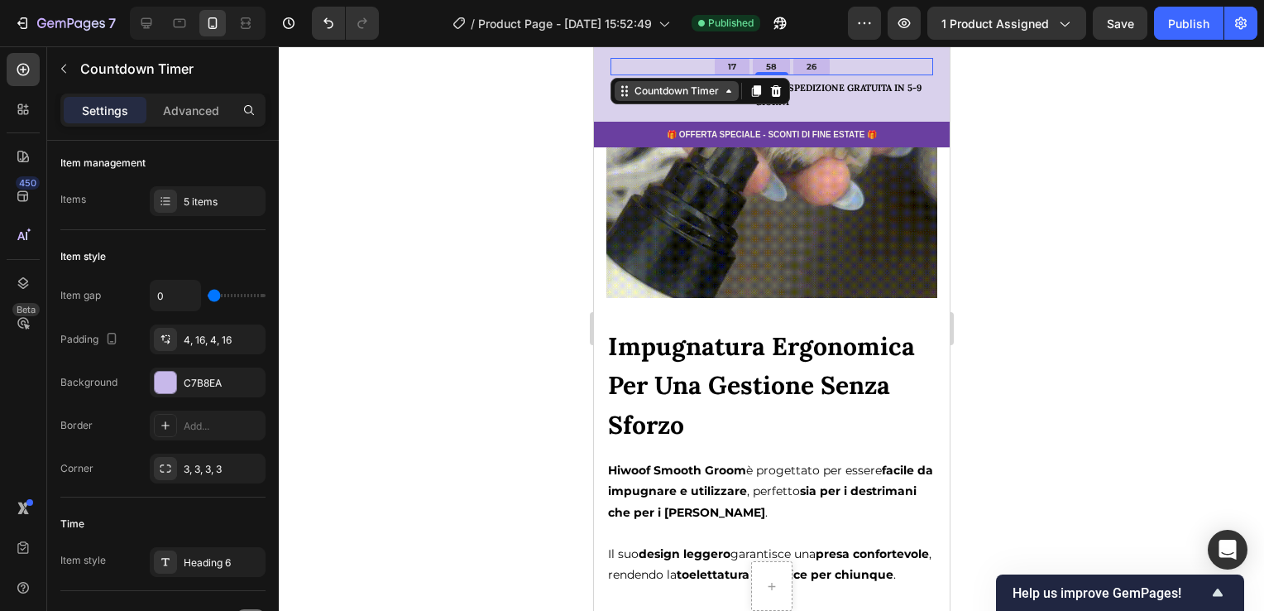
click at [676, 96] on div "Countdown Timer" at bounding box center [675, 91] width 91 height 15
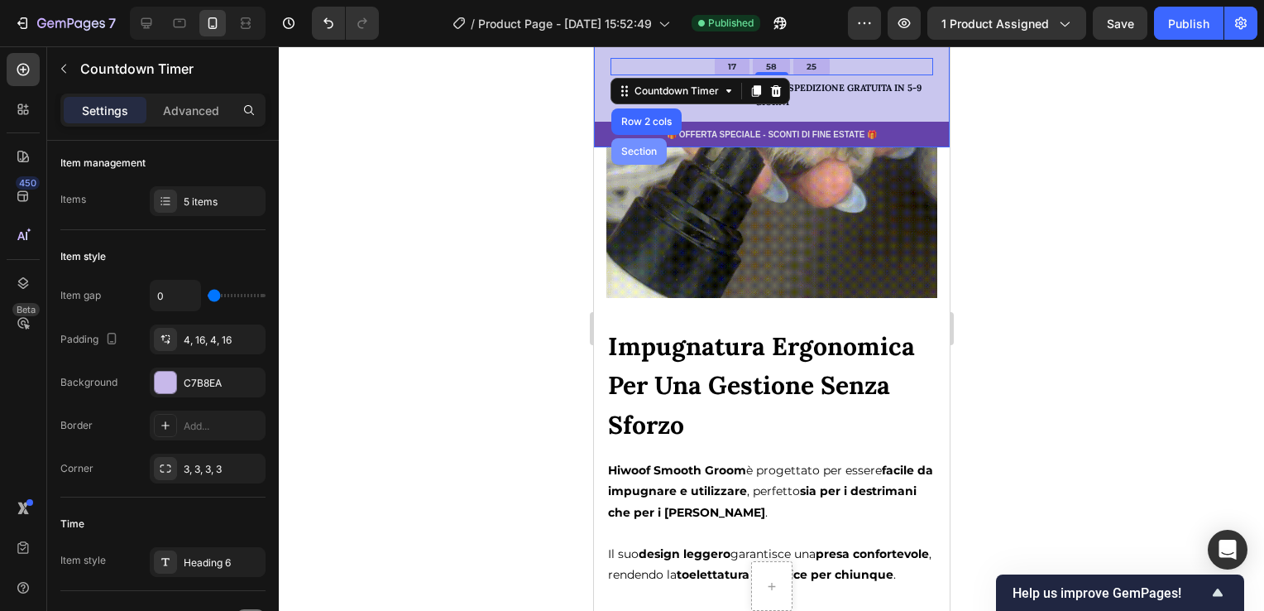
click at [646, 144] on div "Section" at bounding box center [638, 151] width 55 height 26
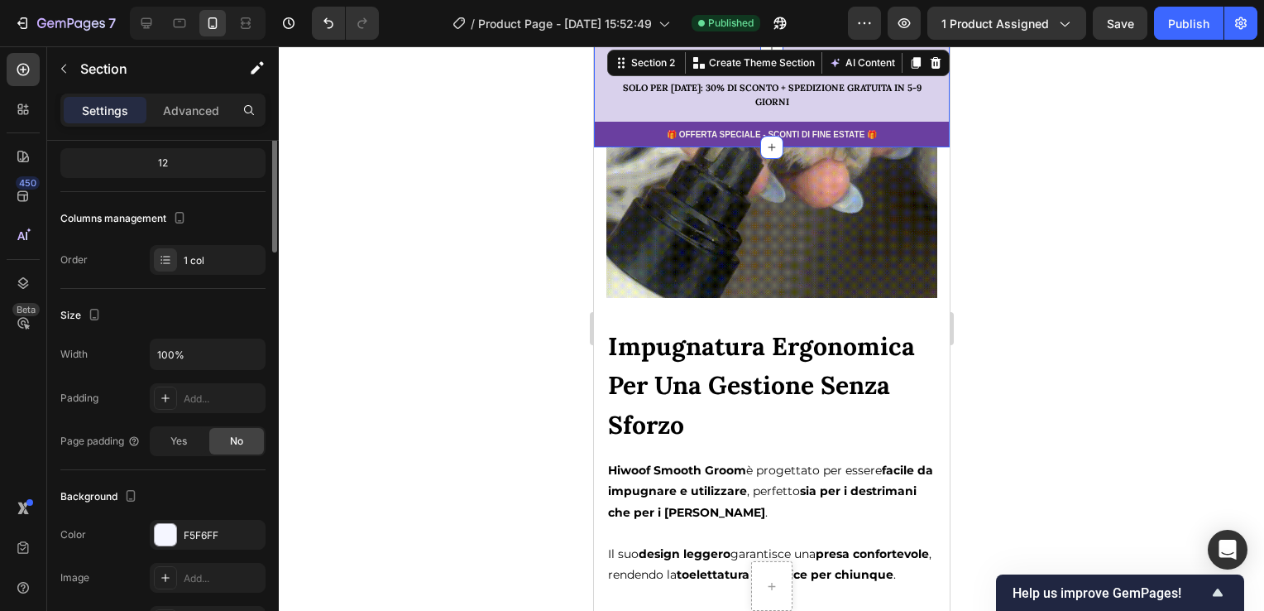
scroll to position [0, 0]
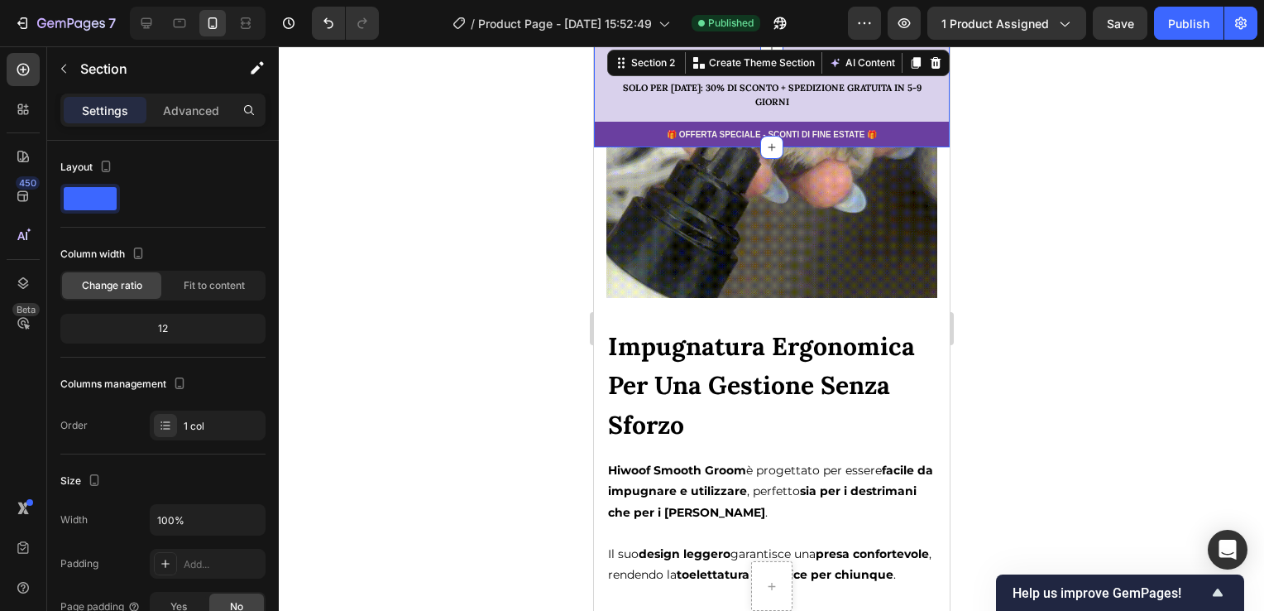
click at [1028, 202] on div at bounding box center [771, 328] width 985 height 564
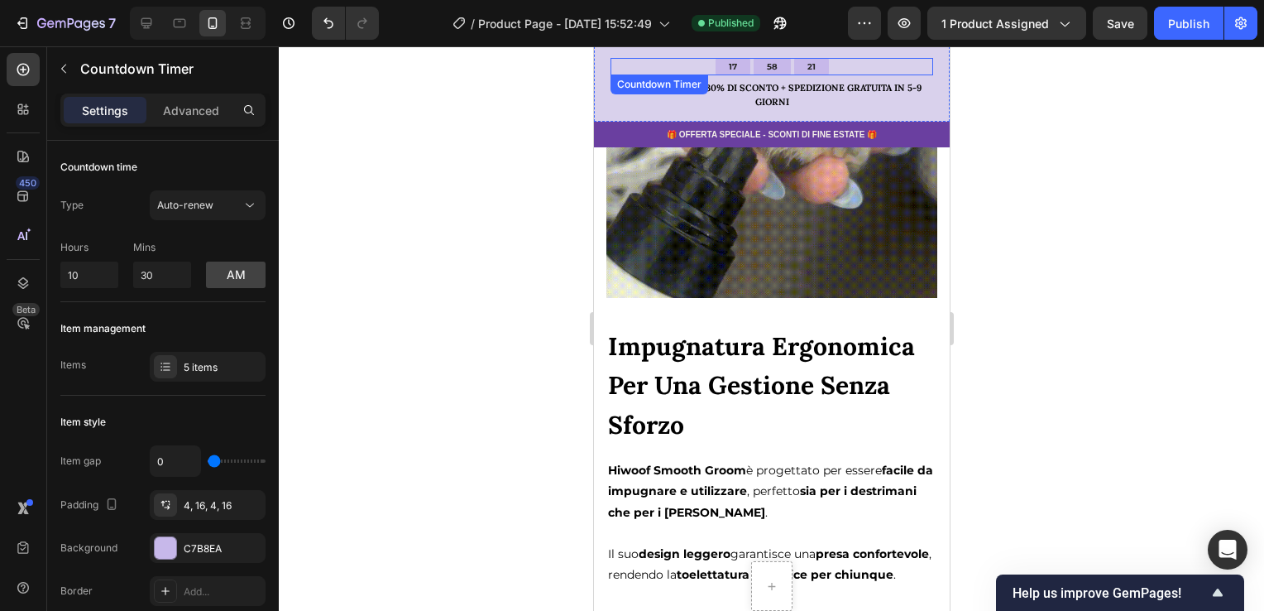
click at [807, 62] on div "21" at bounding box center [811, 66] width 8 height 11
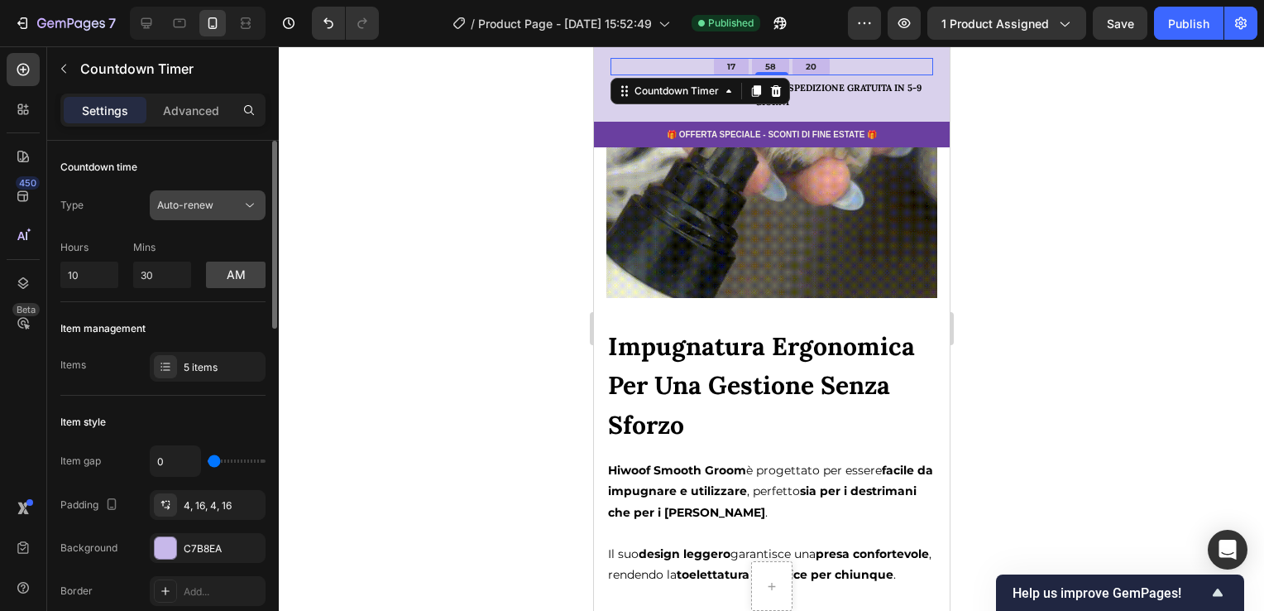
click at [195, 210] on span "Auto-renew" at bounding box center [185, 205] width 56 height 12
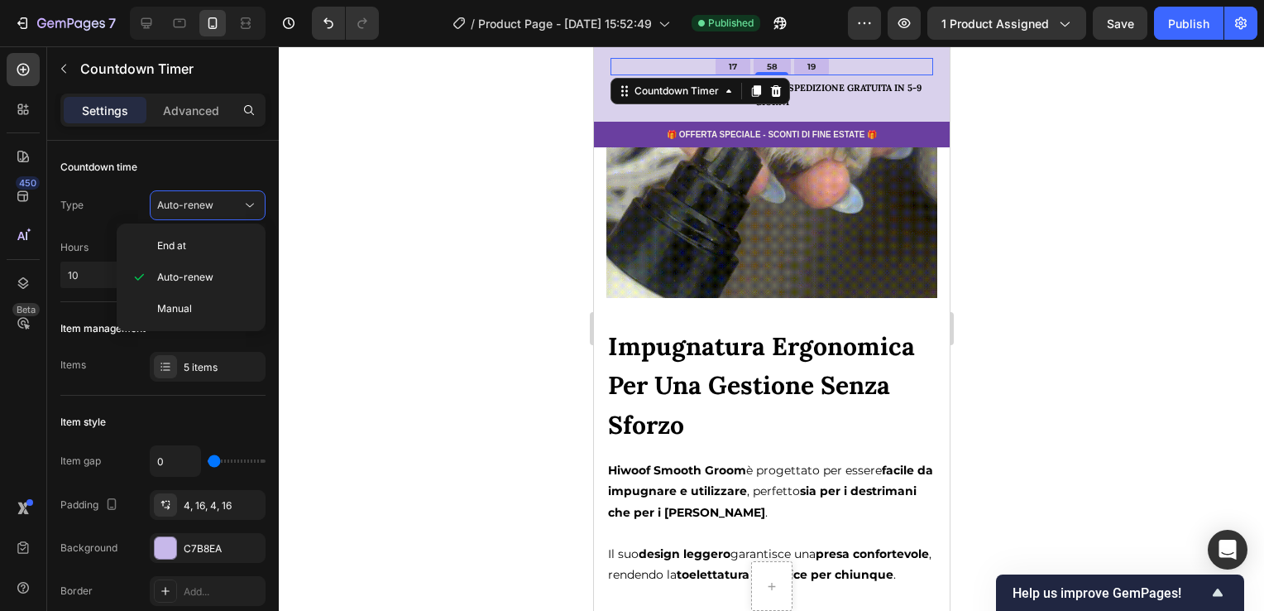
click at [334, 217] on div at bounding box center [771, 328] width 985 height 564
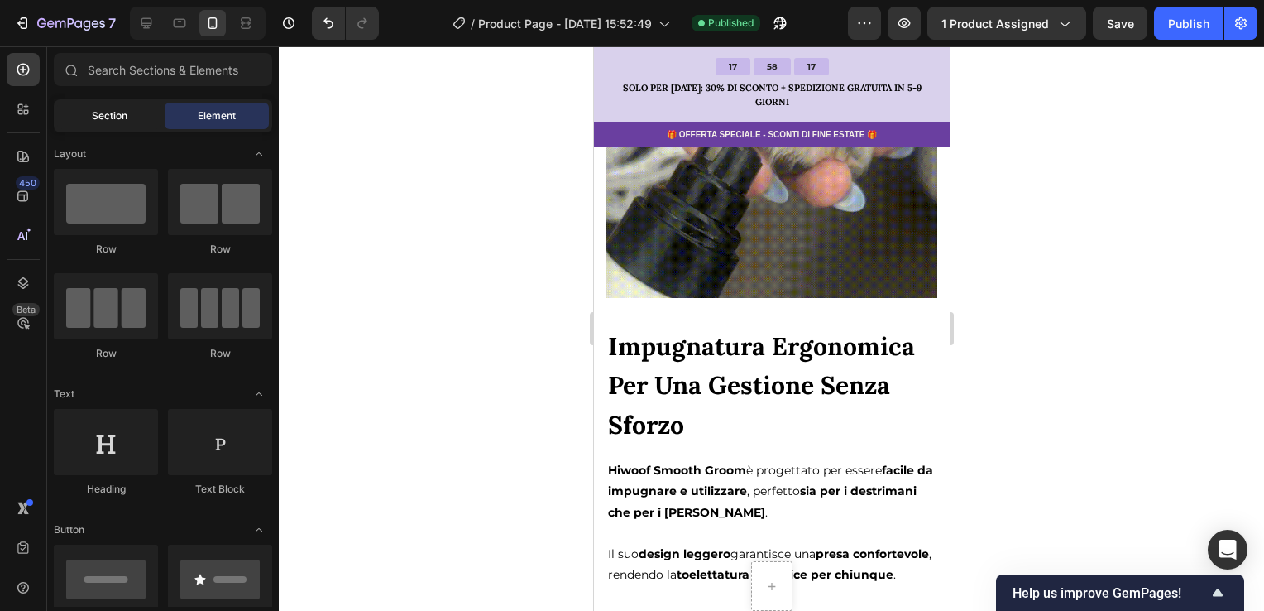
click at [132, 108] on div "Section" at bounding box center [109, 116] width 104 height 26
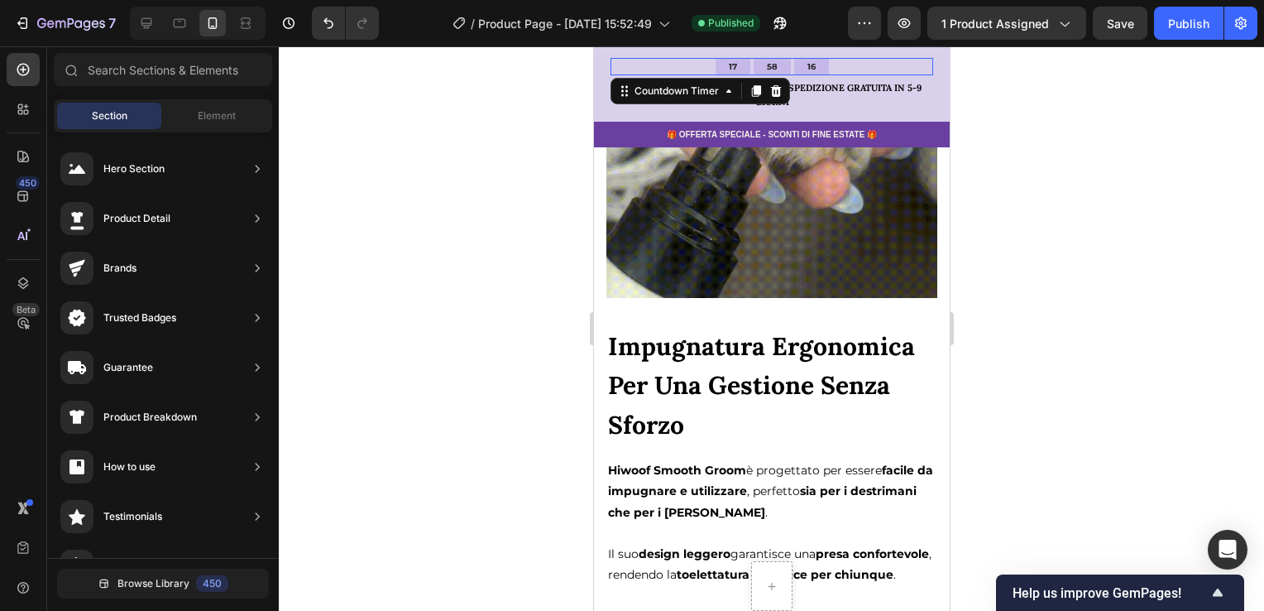
click at [796, 69] on div "16" at bounding box center [810, 66] width 35 height 17
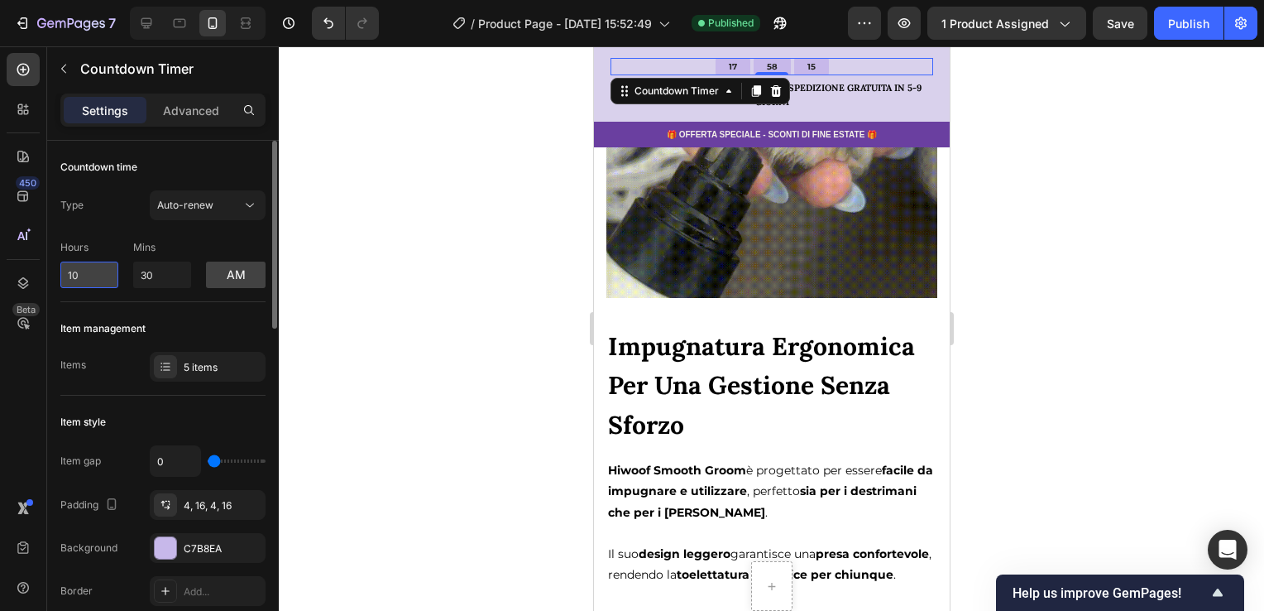
click at [106, 268] on input "10" at bounding box center [89, 274] width 58 height 26
click at [314, 266] on div at bounding box center [771, 328] width 985 height 564
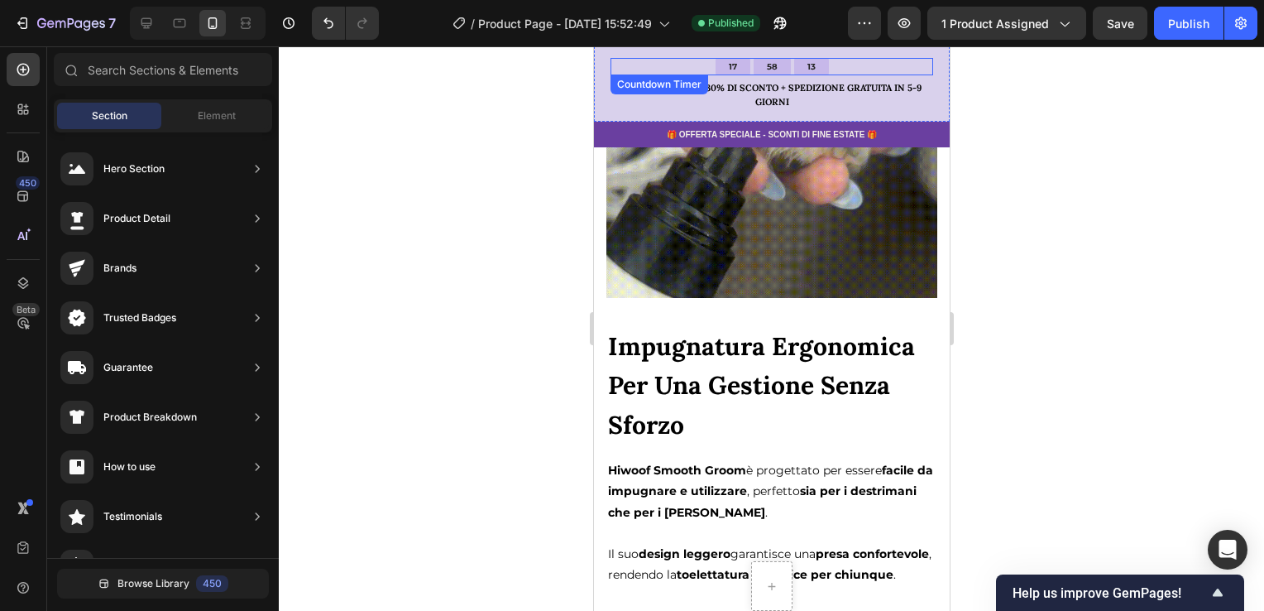
click at [673, 68] on div "17 58 13" at bounding box center [771, 66] width 323 height 17
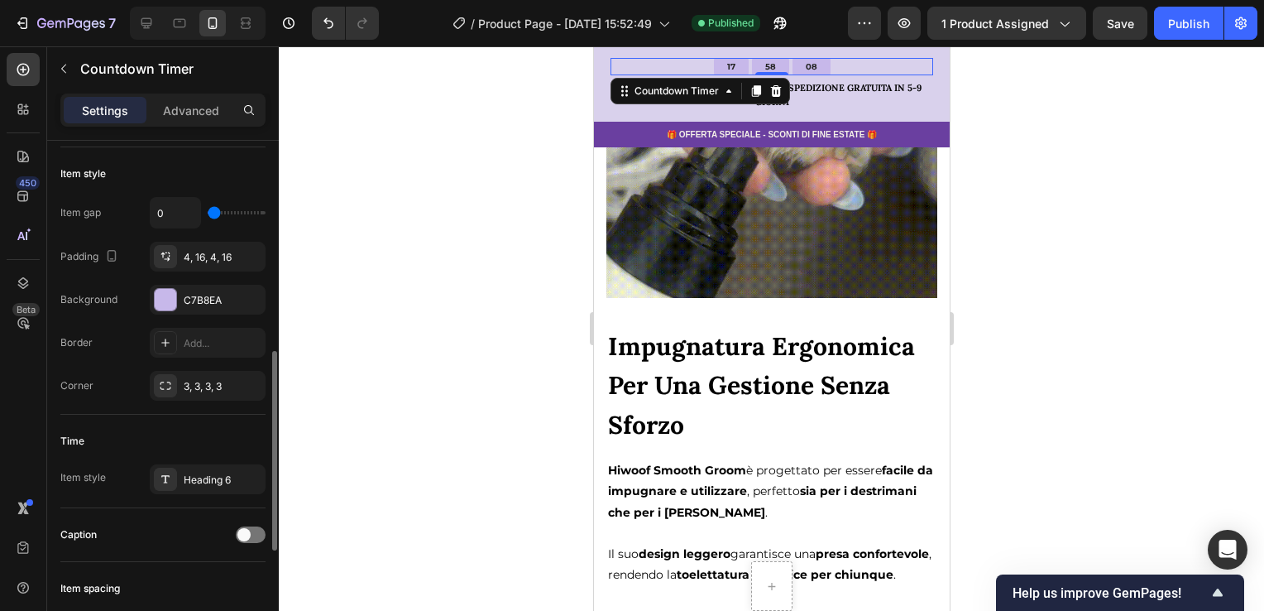
scroll to position [414, 0]
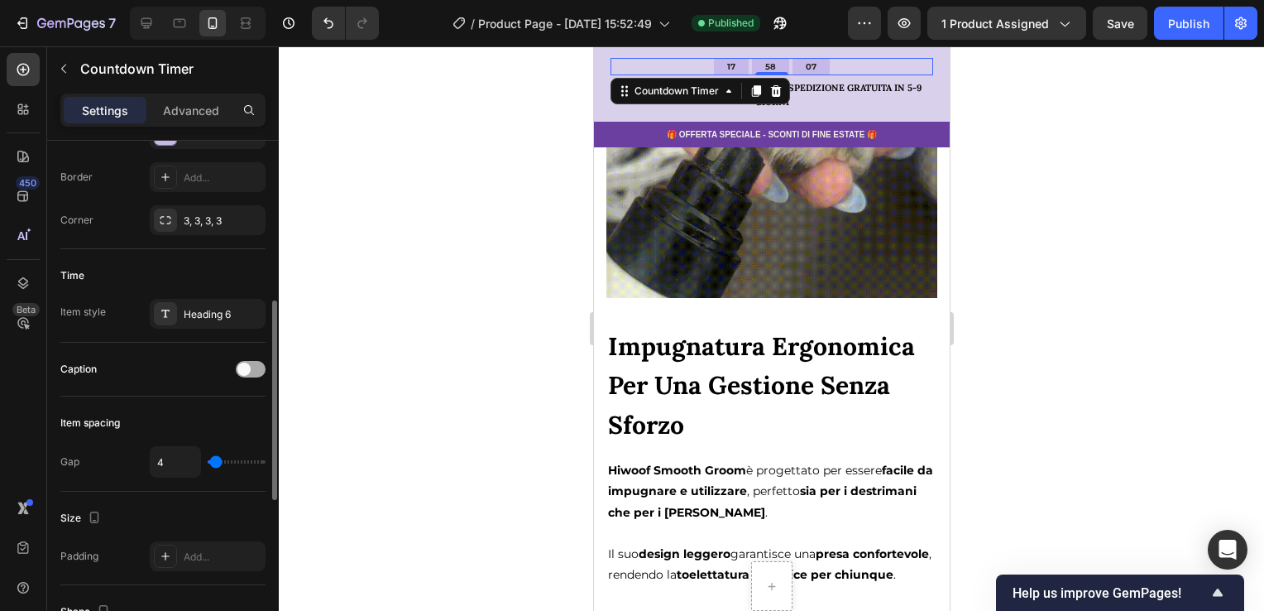
click at [244, 364] on span at bounding box center [243, 368] width 13 height 13
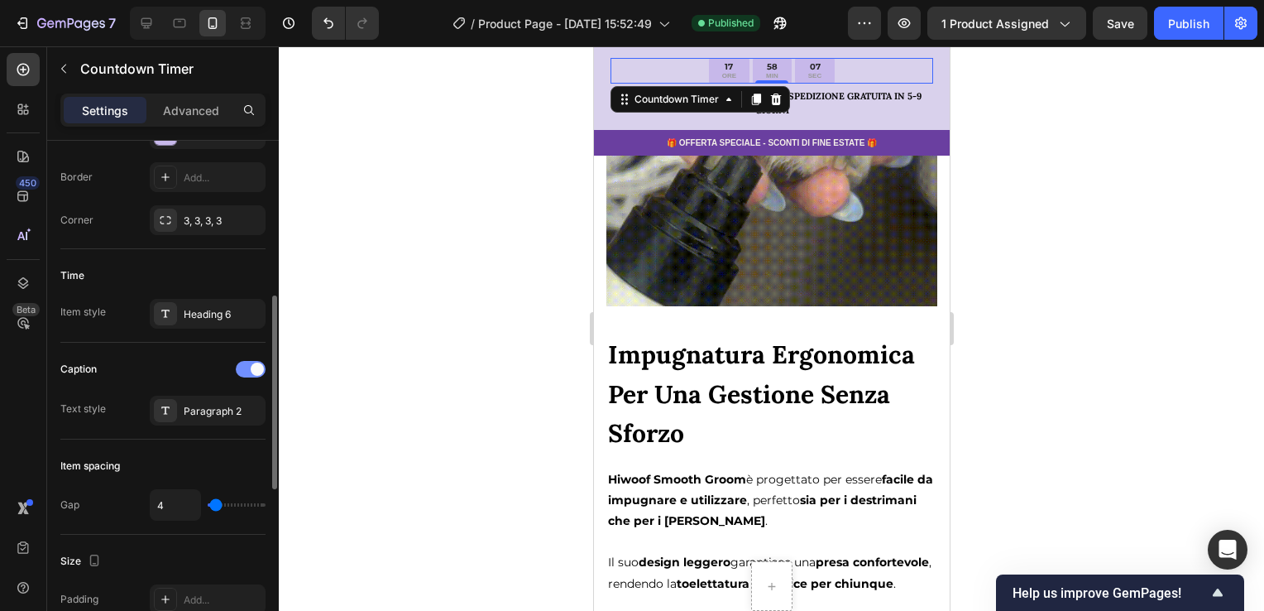
scroll to position [6461, 0]
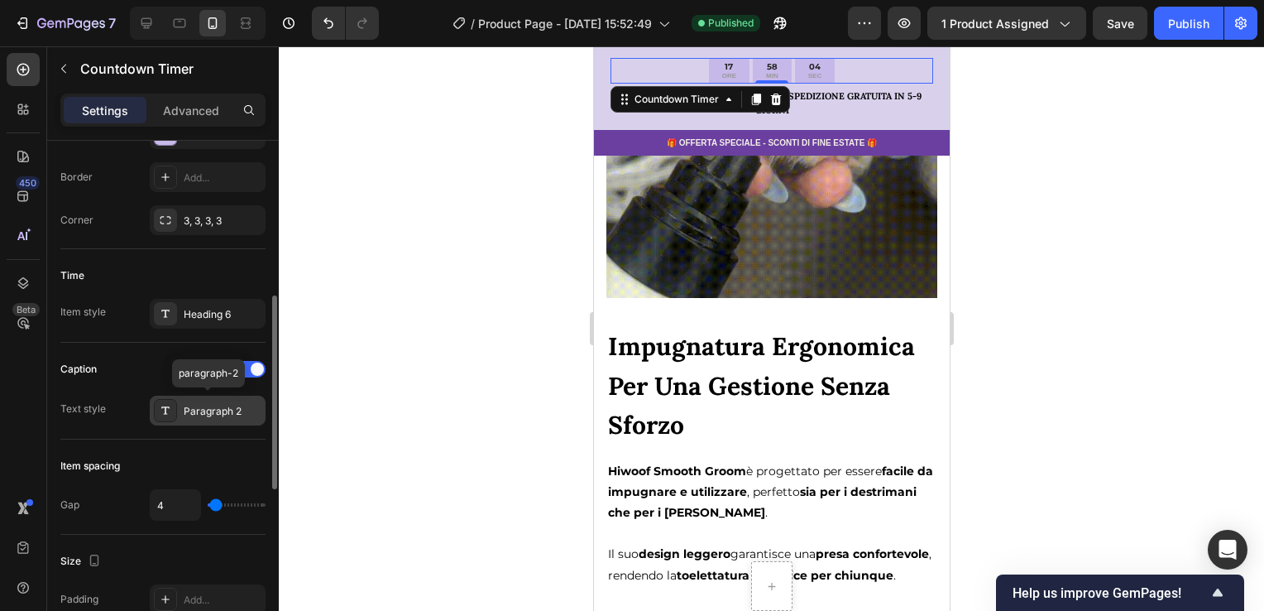
click at [235, 419] on div "Paragraph 2" at bounding box center [208, 410] width 116 height 30
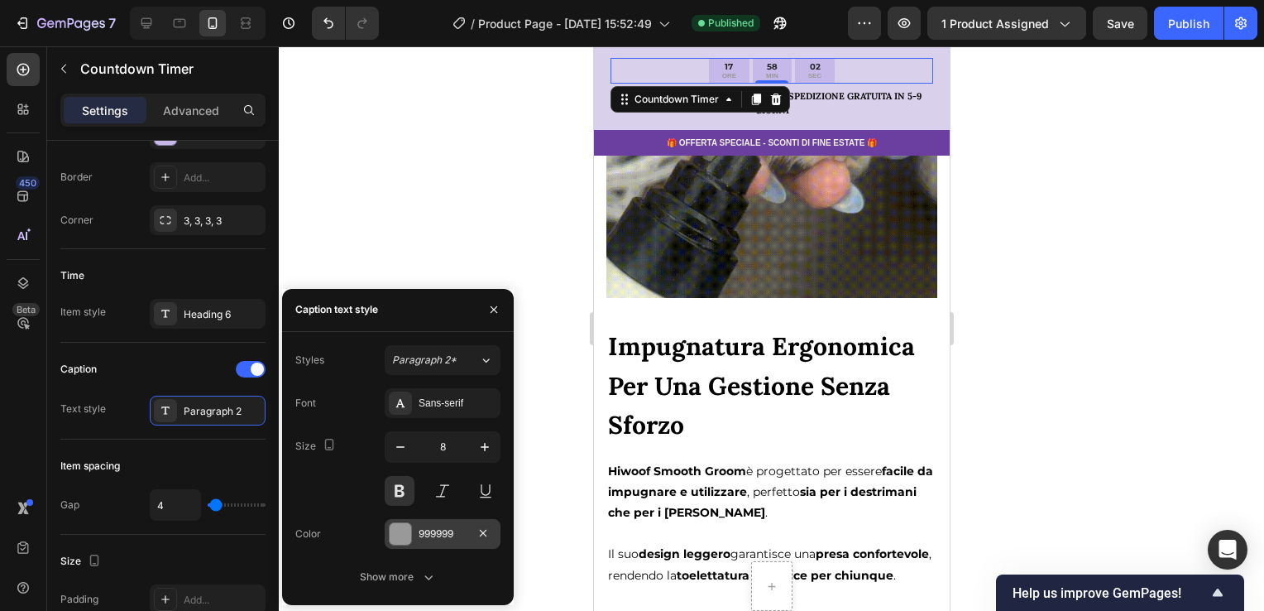
click at [426, 529] on div "999999" at bounding box center [443, 533] width 48 height 15
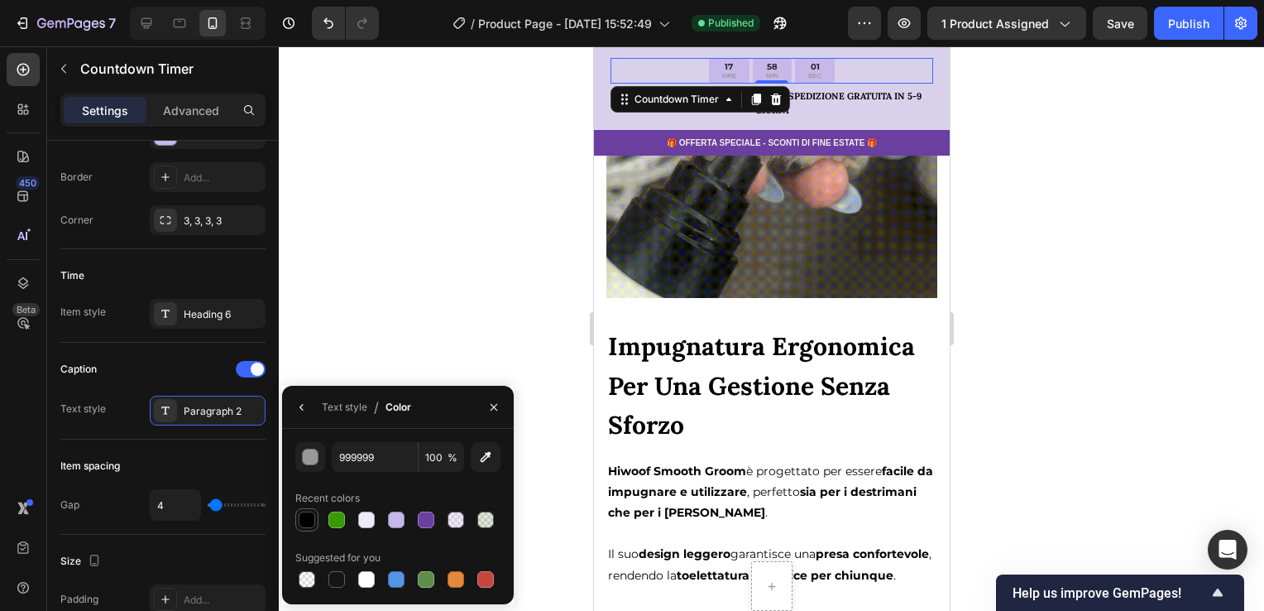
click at [308, 511] on div at bounding box center [307, 519] width 17 height 17
type input "000000"
click at [400, 287] on div at bounding box center [771, 328] width 985 height 564
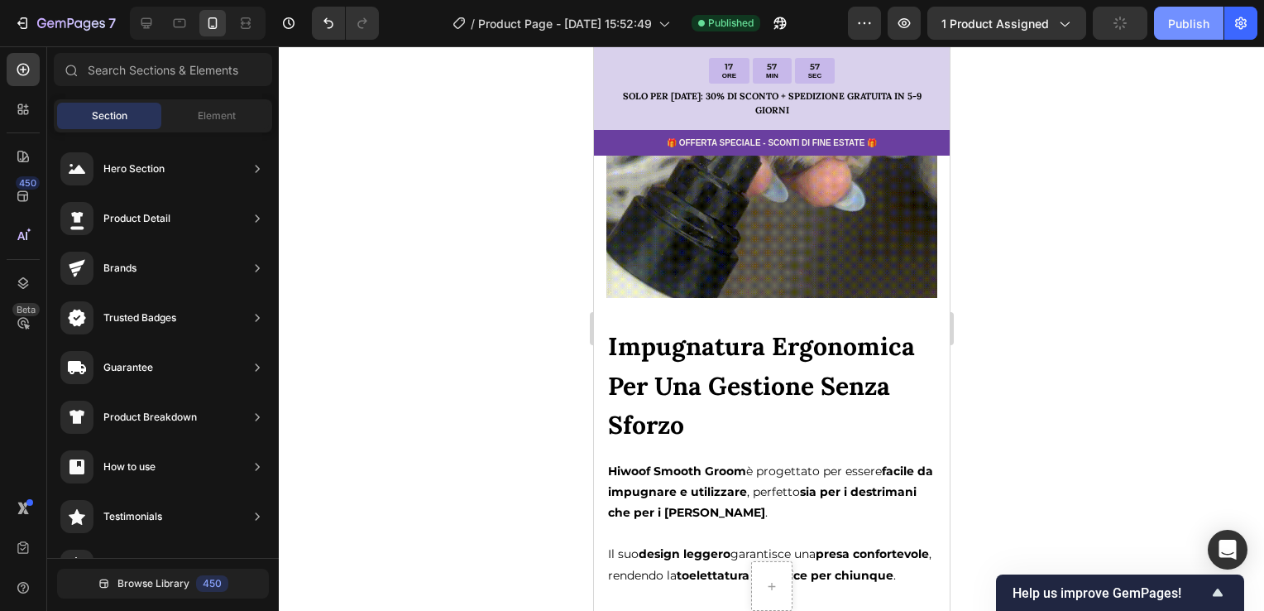
click at [1181, 30] on div "Publish" at bounding box center [1188, 23] width 41 height 17
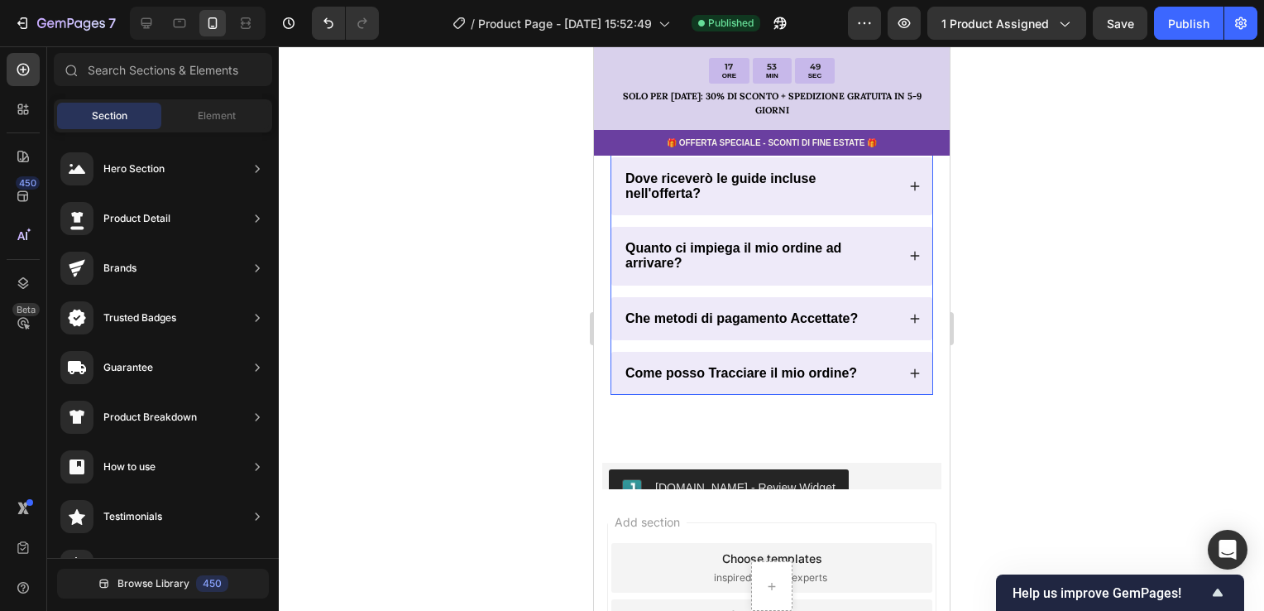
scroll to position [11094, 0]
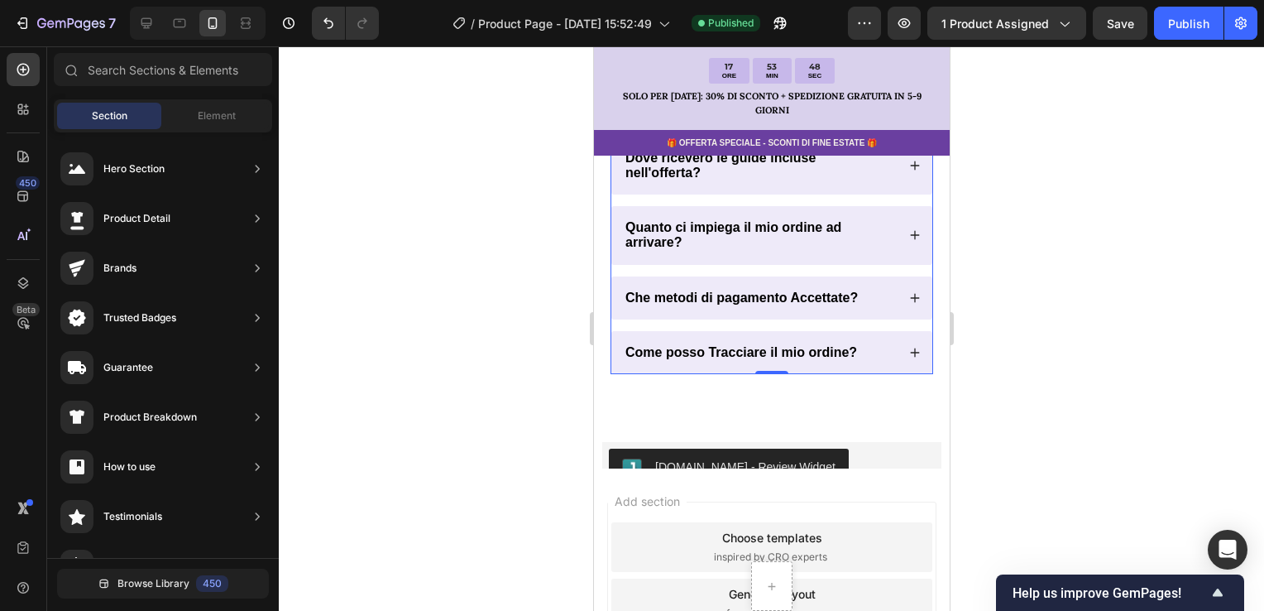
click at [908, 358] on icon at bounding box center [914, 353] width 12 height 12
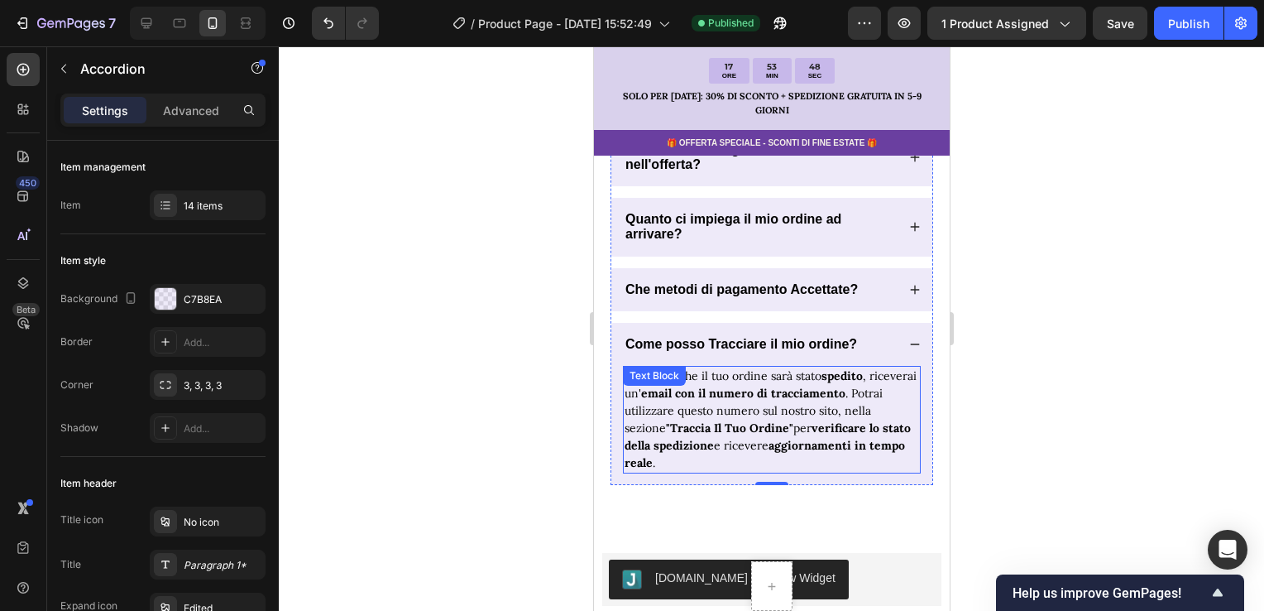
scroll to position [10950, 0]
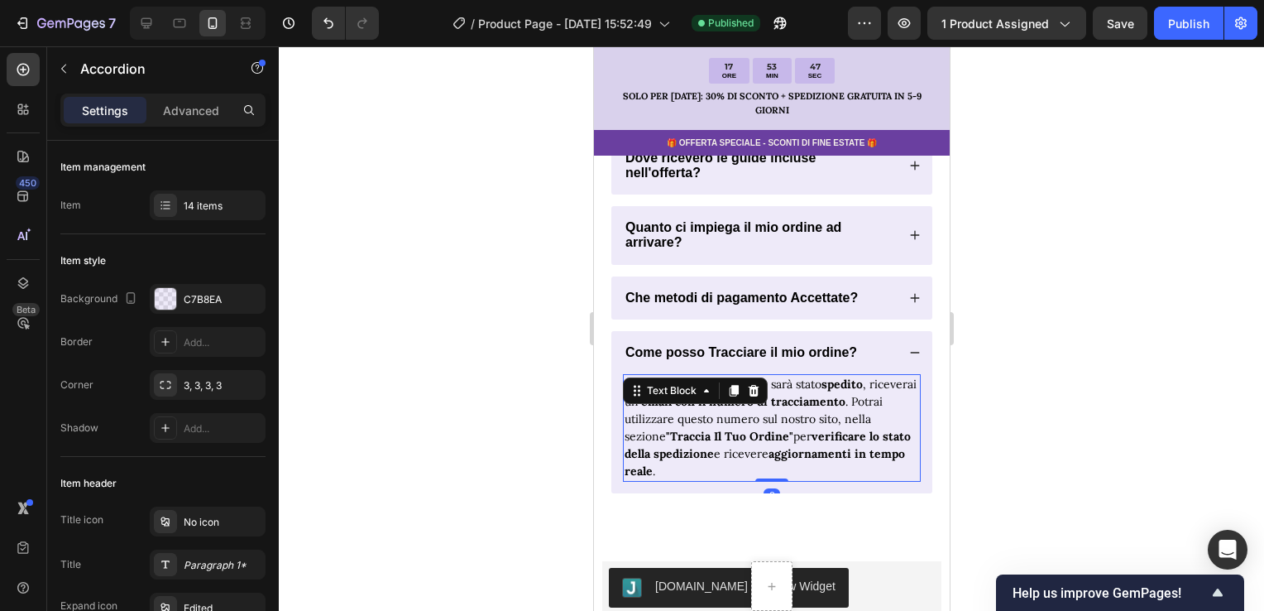
click at [807, 409] on strong "email con il numero di tracciamento" at bounding box center [742, 401] width 204 height 15
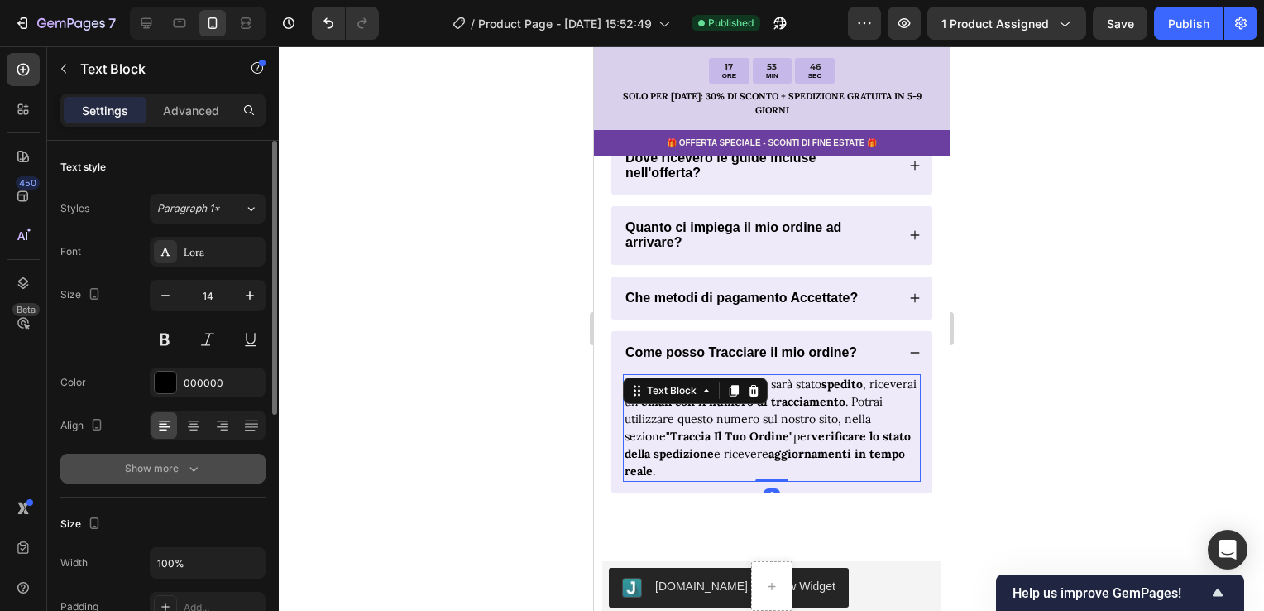
click at [191, 455] on button "Show more" at bounding box center [162, 468] width 205 height 30
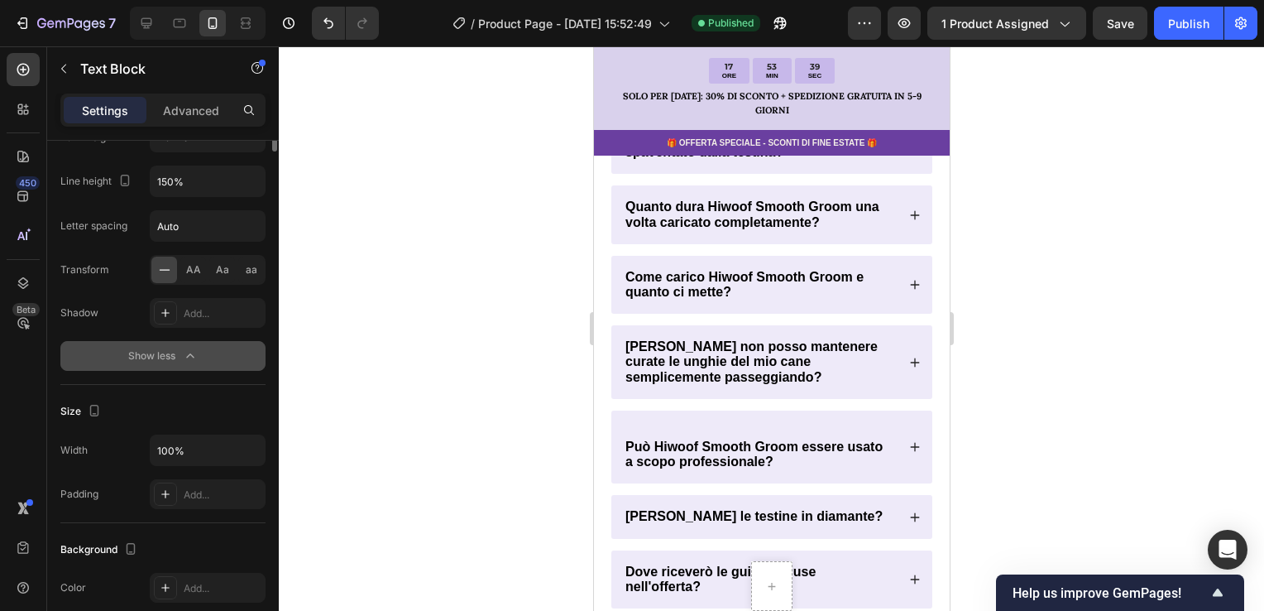
scroll to position [0, 0]
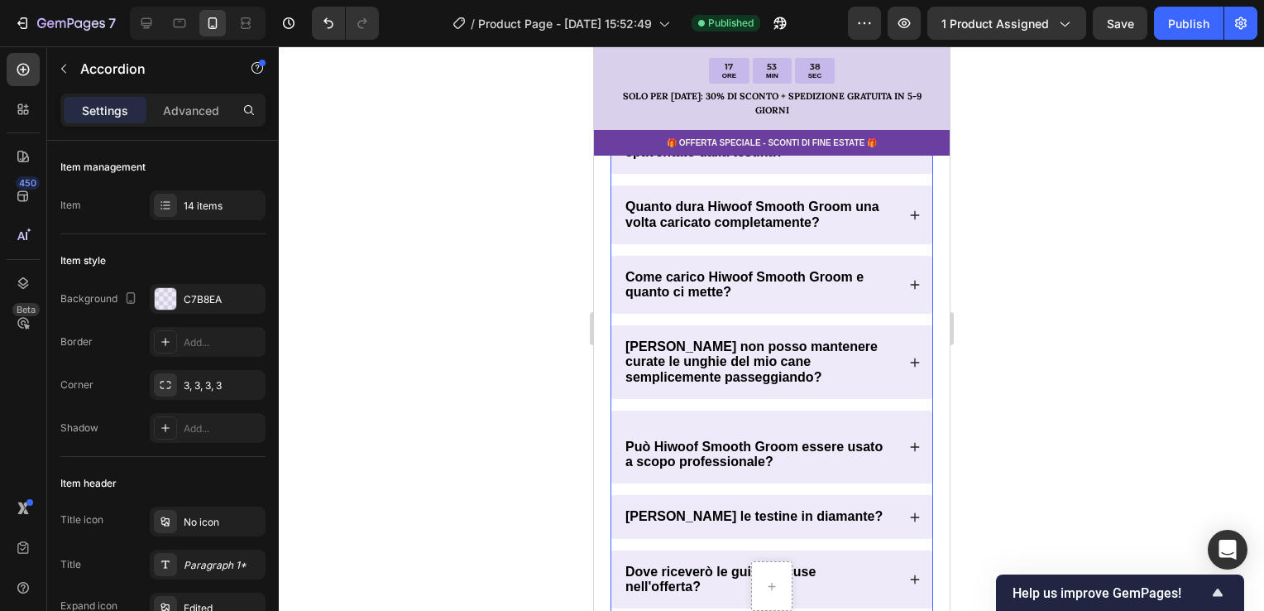
click at [908, 288] on icon at bounding box center [914, 285] width 12 height 12
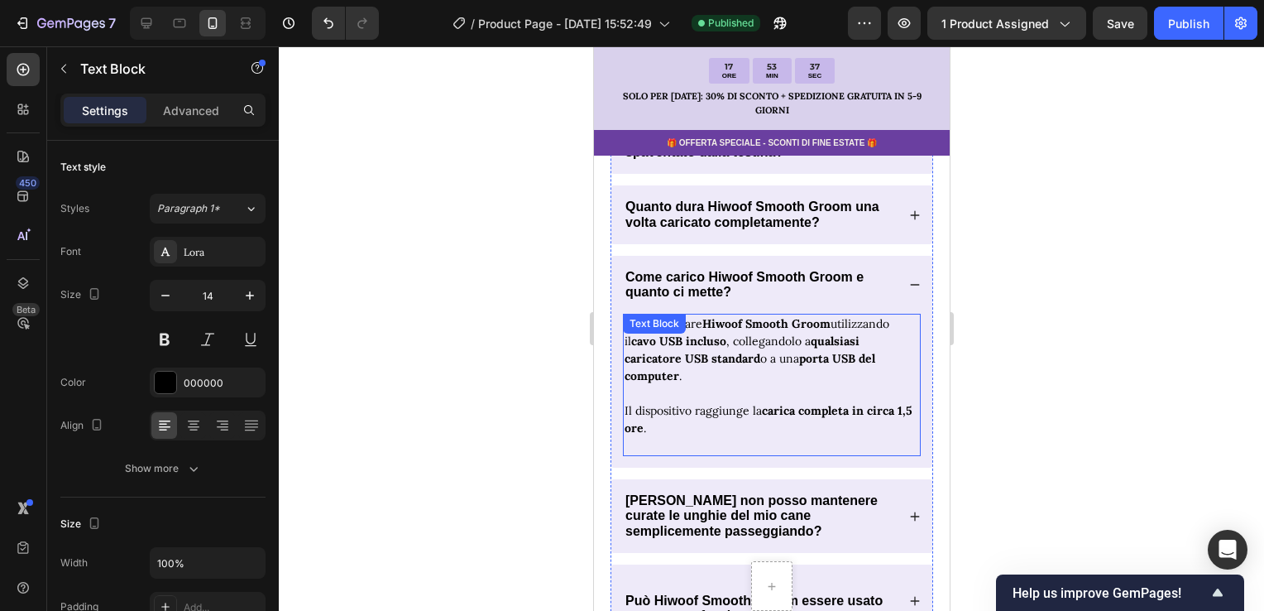
click at [812, 374] on p "Puoi ricaricare Hiwoof Smooth Groom utilizzando il cavo USB incluso , collegand…" at bounding box center [771, 376] width 295 height 122
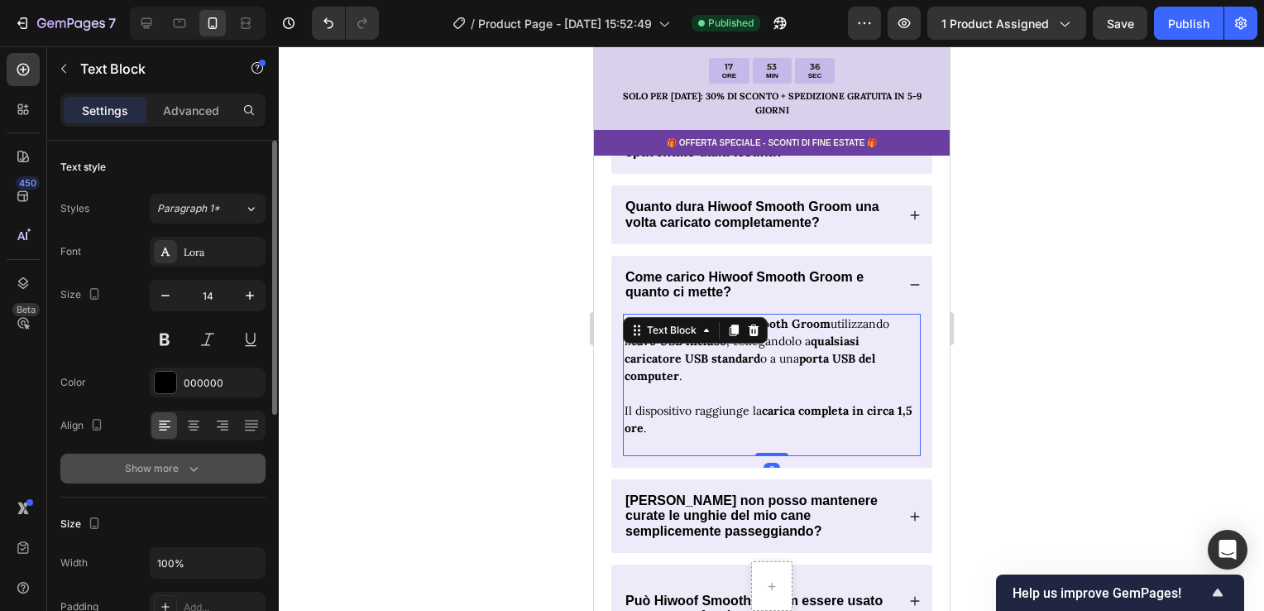
click at [217, 465] on button "Show more" at bounding box center [162, 468] width 205 height 30
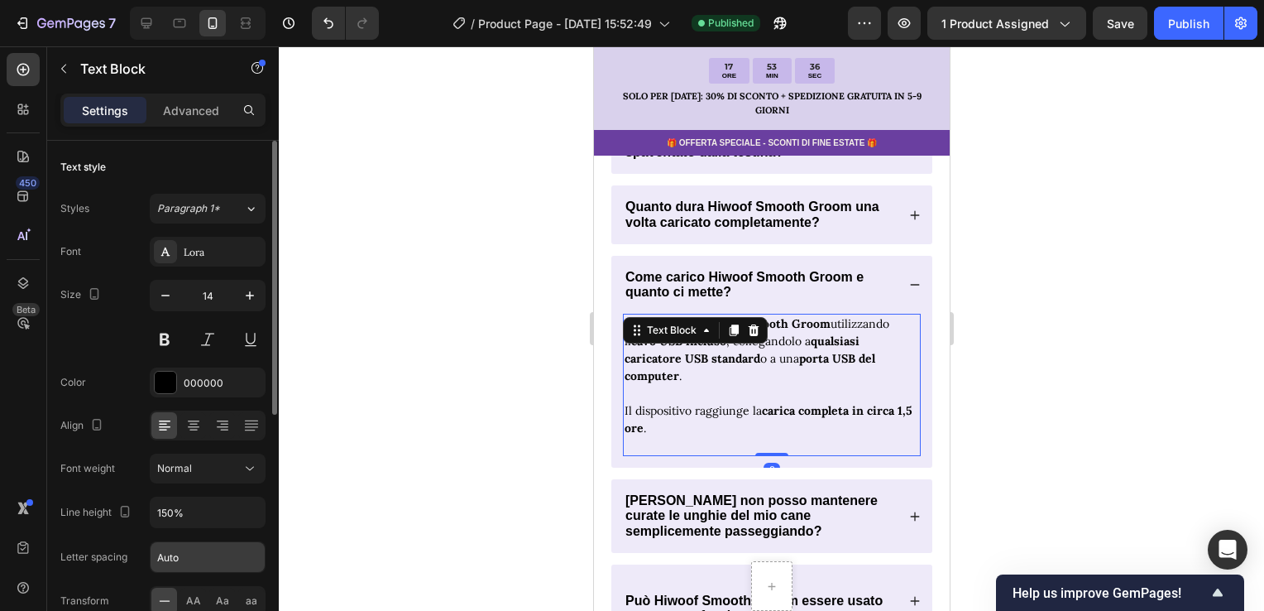
scroll to position [83, 0]
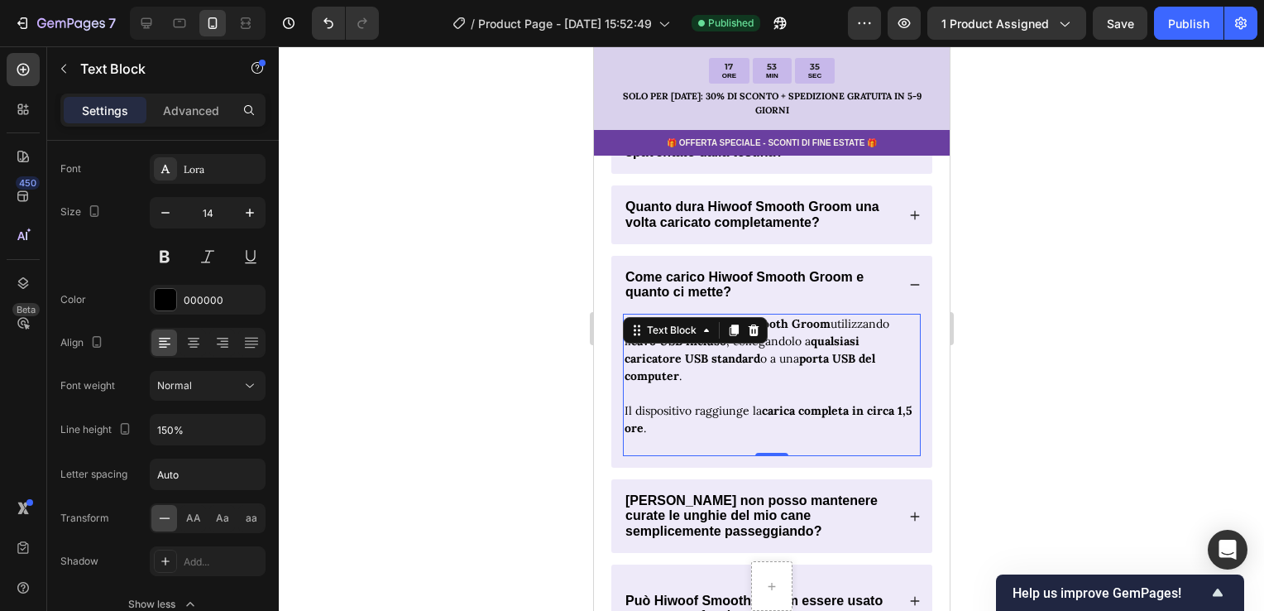
click at [418, 402] on div at bounding box center [771, 328] width 985 height 564
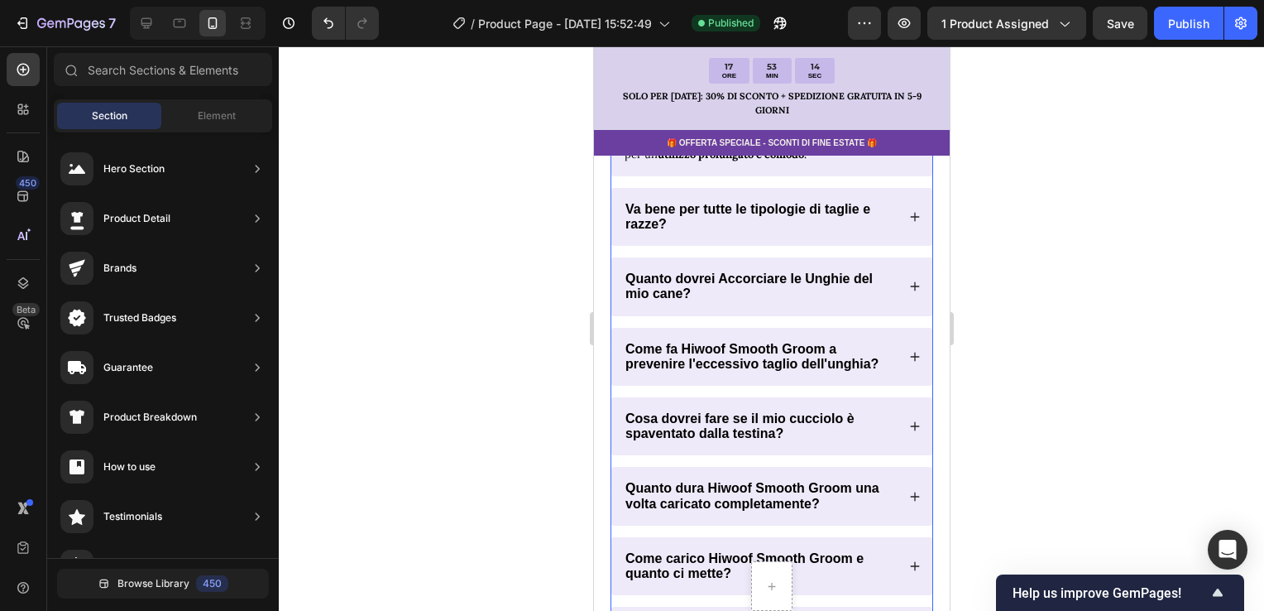
scroll to position [10894, 0]
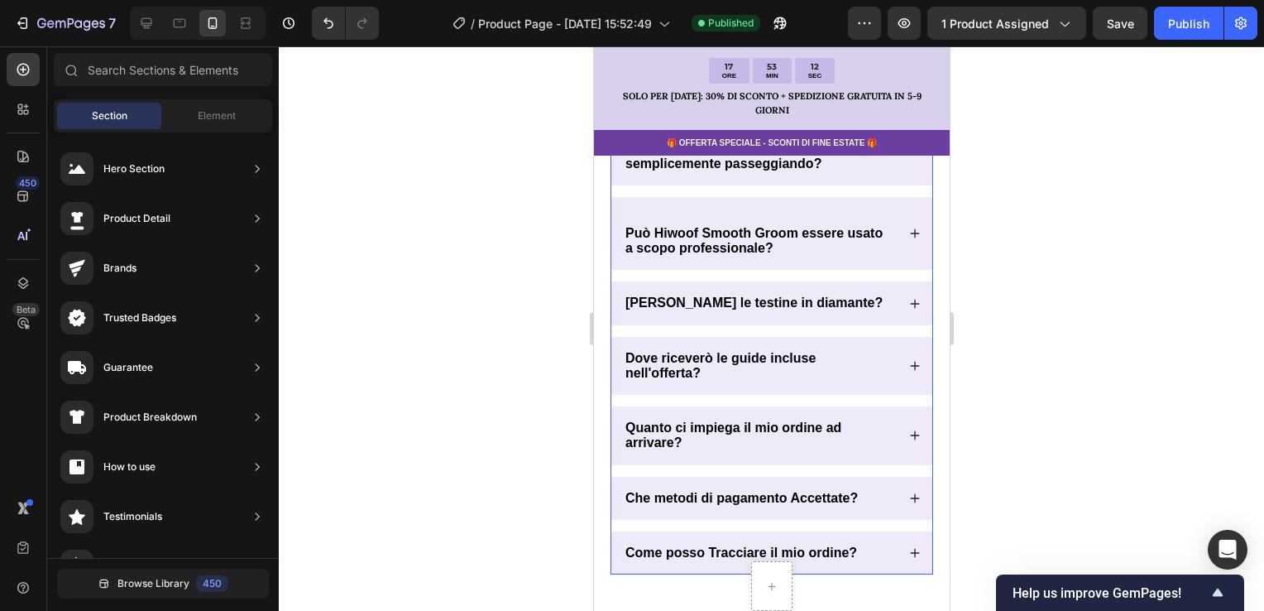
click at [908, 309] on icon at bounding box center [914, 304] width 12 height 12
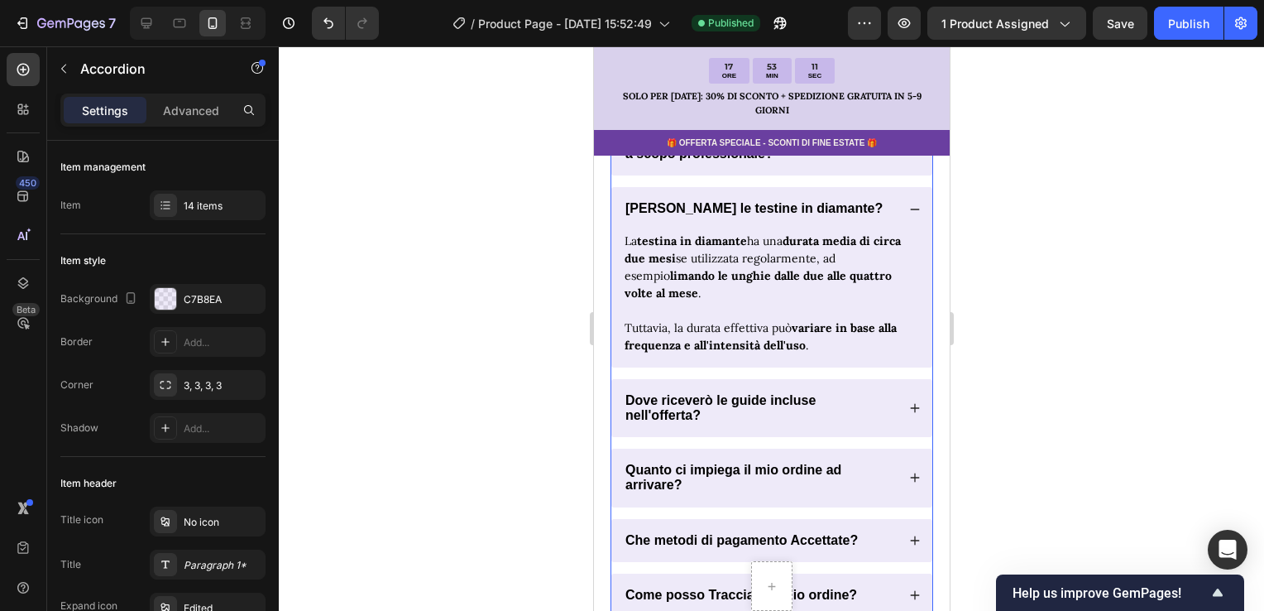
scroll to position [10915, 0]
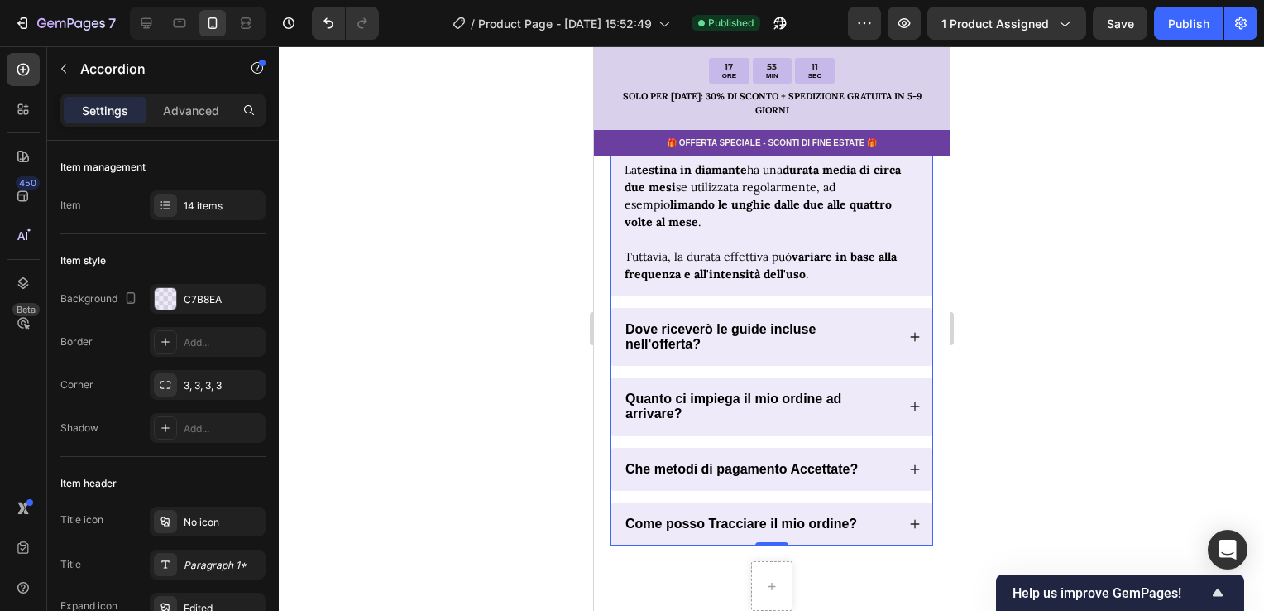
click at [908, 342] on icon at bounding box center [914, 337] width 12 height 12
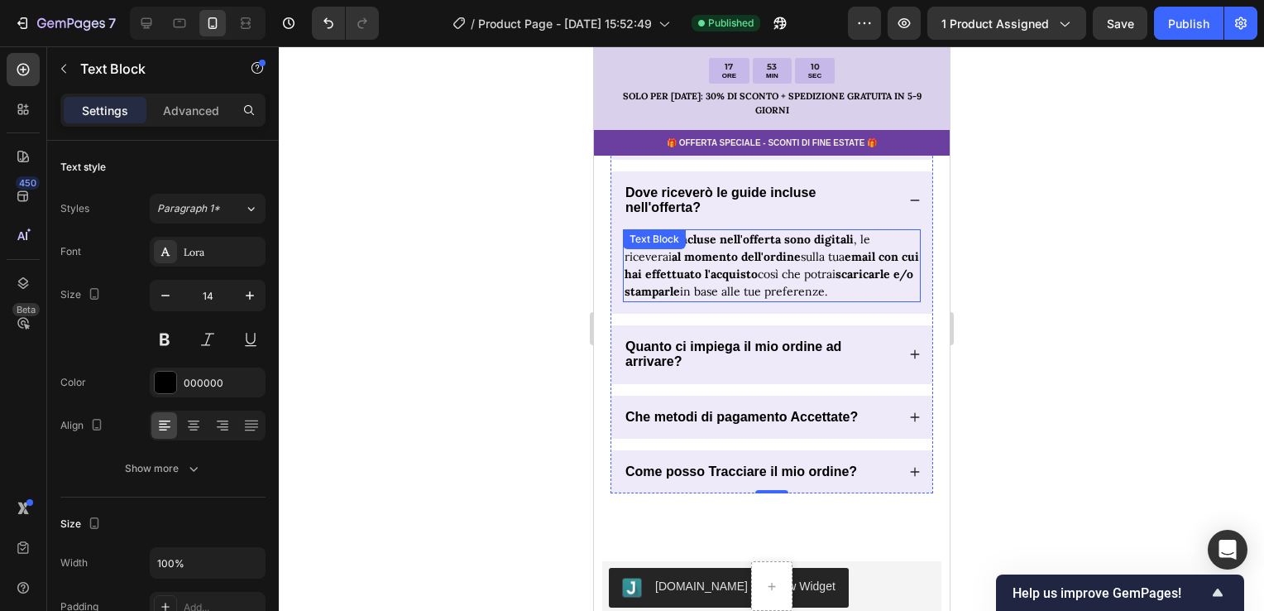
click at [805, 294] on span "Le guide incluse nell'offerta sono digitali , le riceverai al momento dell'ordi…" at bounding box center [771, 265] width 295 height 67
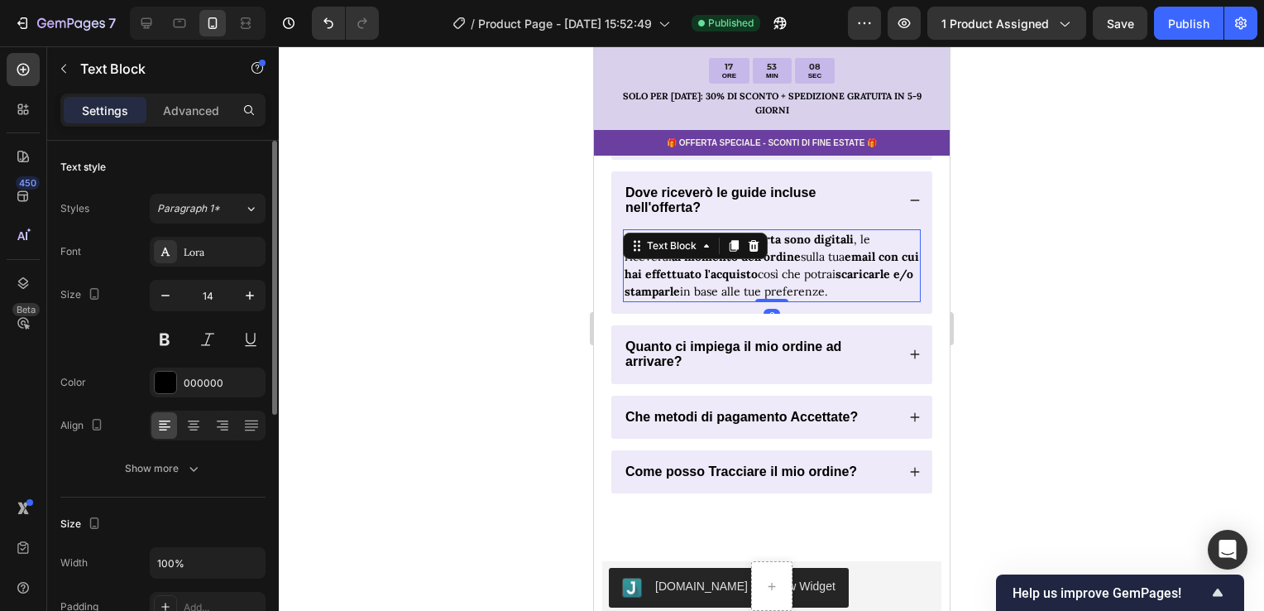
click at [186, 450] on div "Font Lora Size 14 Color 000000 Align Show more" at bounding box center [162, 360] width 205 height 247
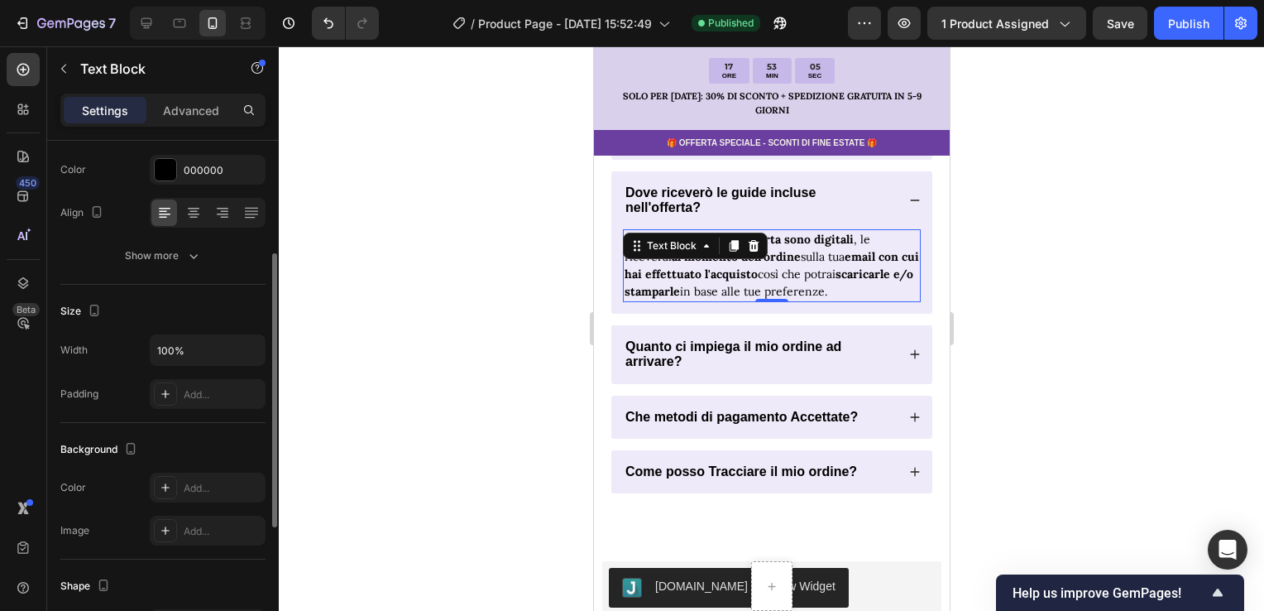
scroll to position [130, 0]
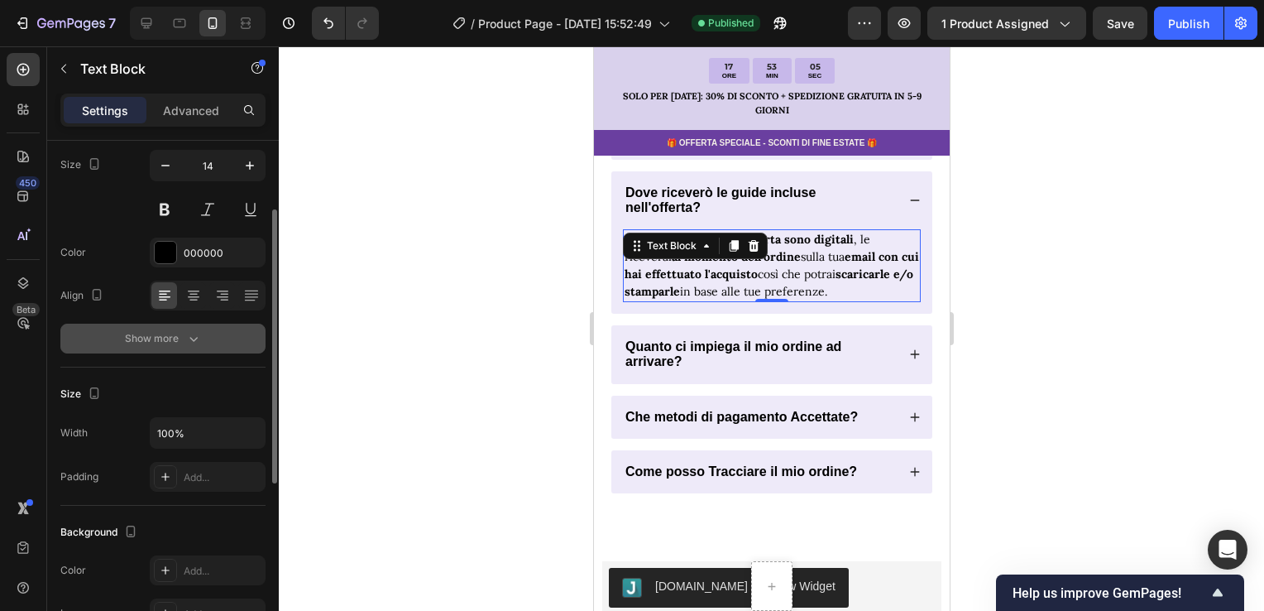
click at [199, 345] on icon "button" at bounding box center [193, 338] width 17 height 17
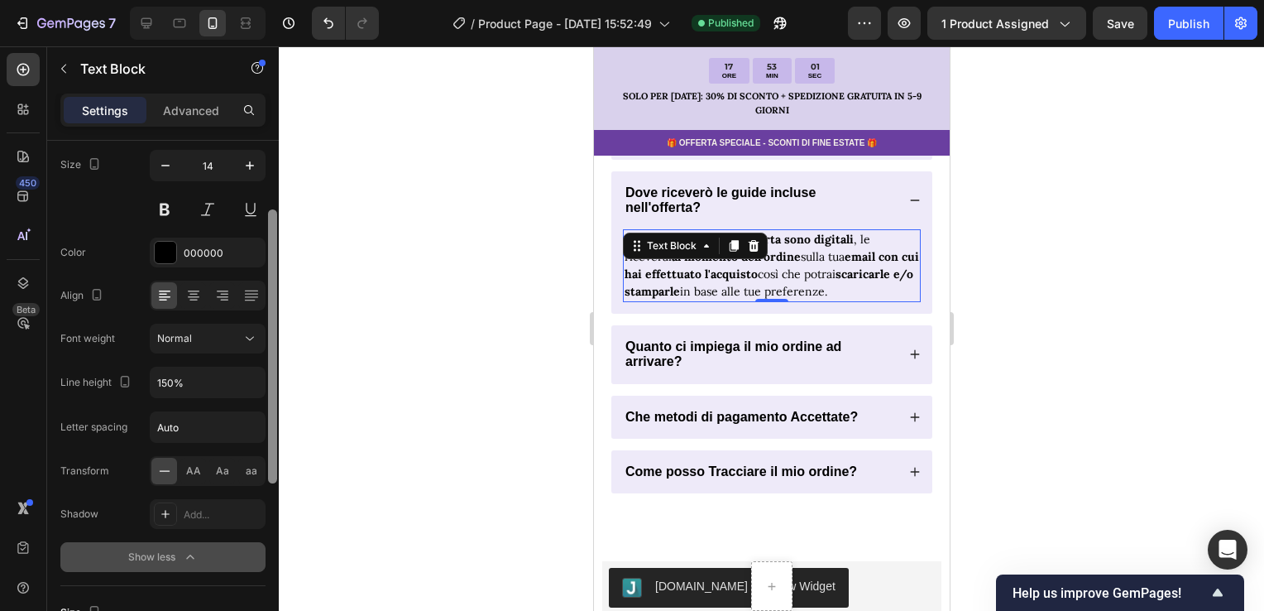
scroll to position [0, 0]
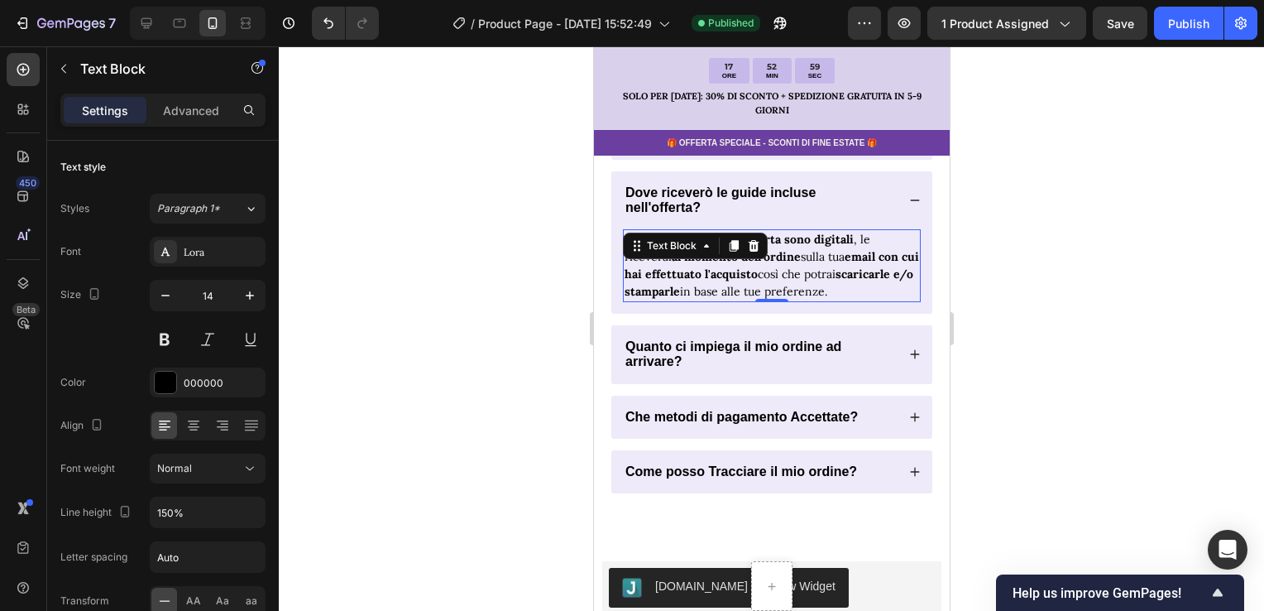
click at [525, 319] on div at bounding box center [771, 328] width 985 height 564
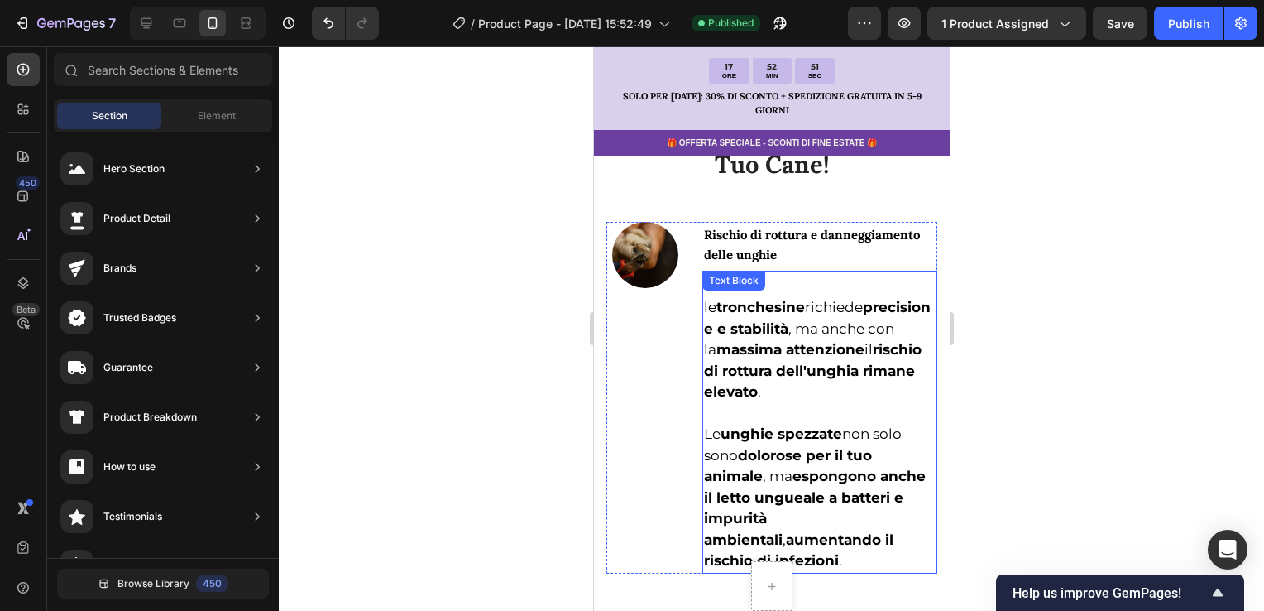
scroll to position [2838, 0]
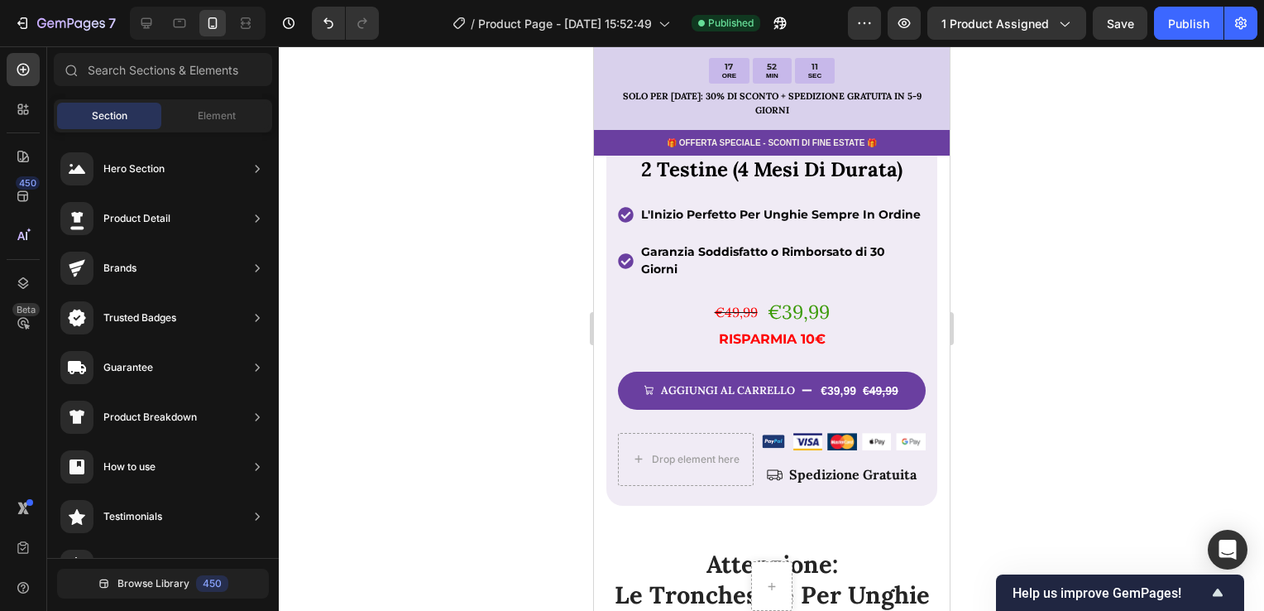
click at [486, 218] on div at bounding box center [771, 328] width 985 height 564
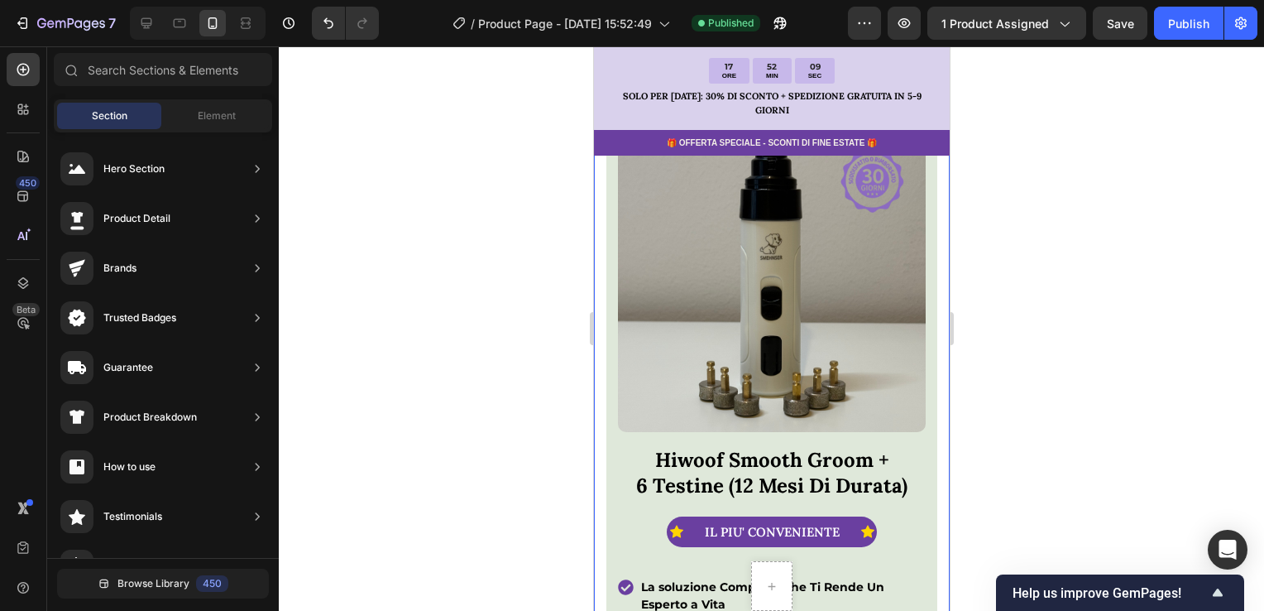
scroll to position [438, 0]
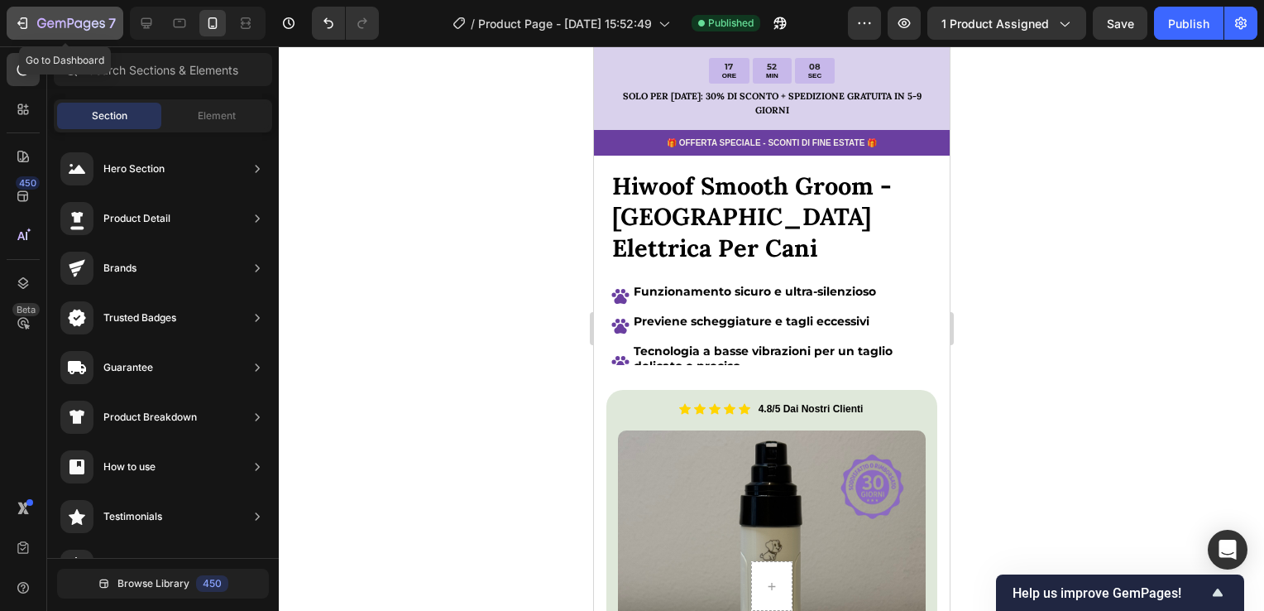
click at [18, 28] on icon "button" at bounding box center [22, 23] width 17 height 17
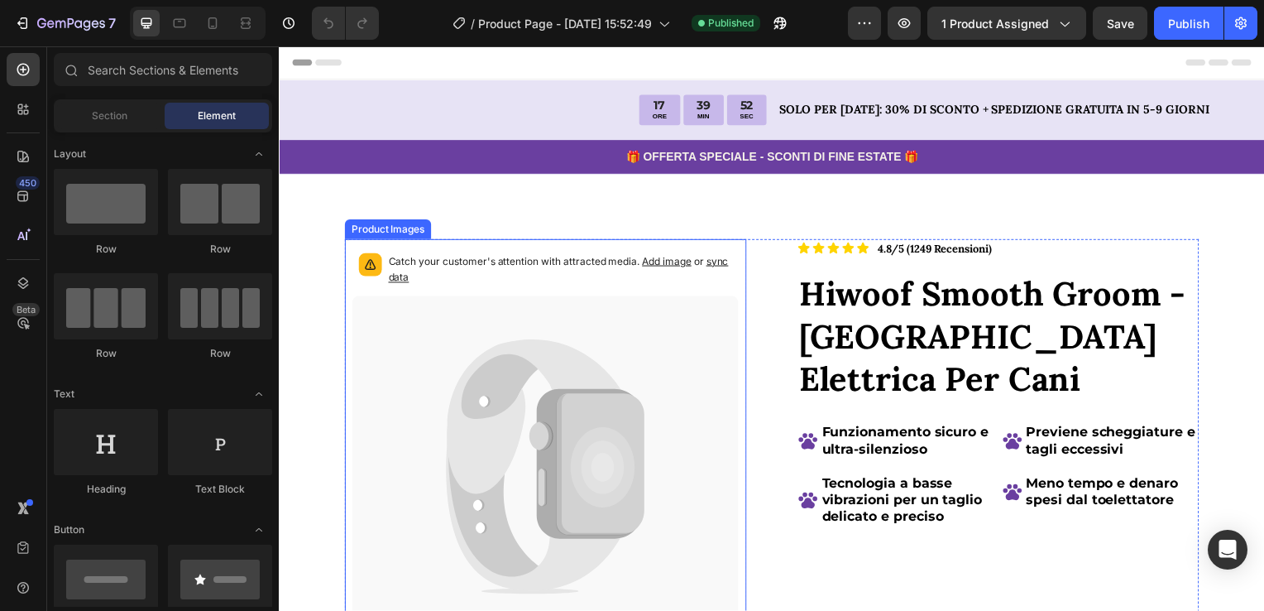
scroll to position [745, 0]
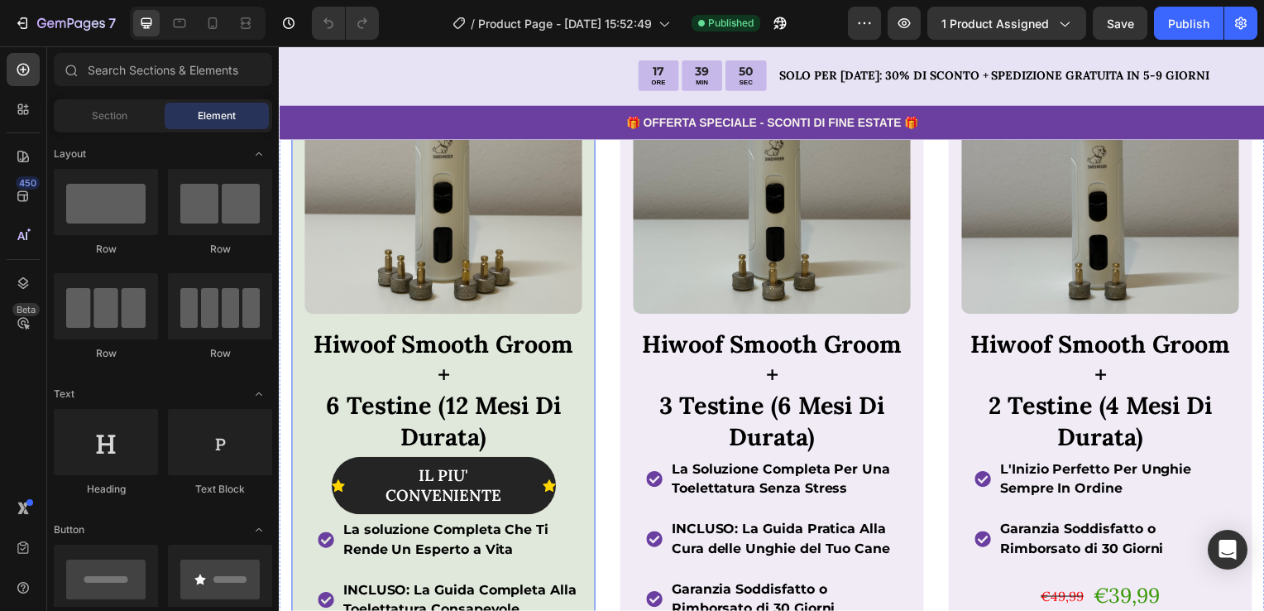
click at [591, 378] on div "Icon Icon Icon Icon Icon Icon List 4.8/5 Dai Nostri Clienti Text Block Row Prod…" at bounding box center [444, 485] width 306 height 985
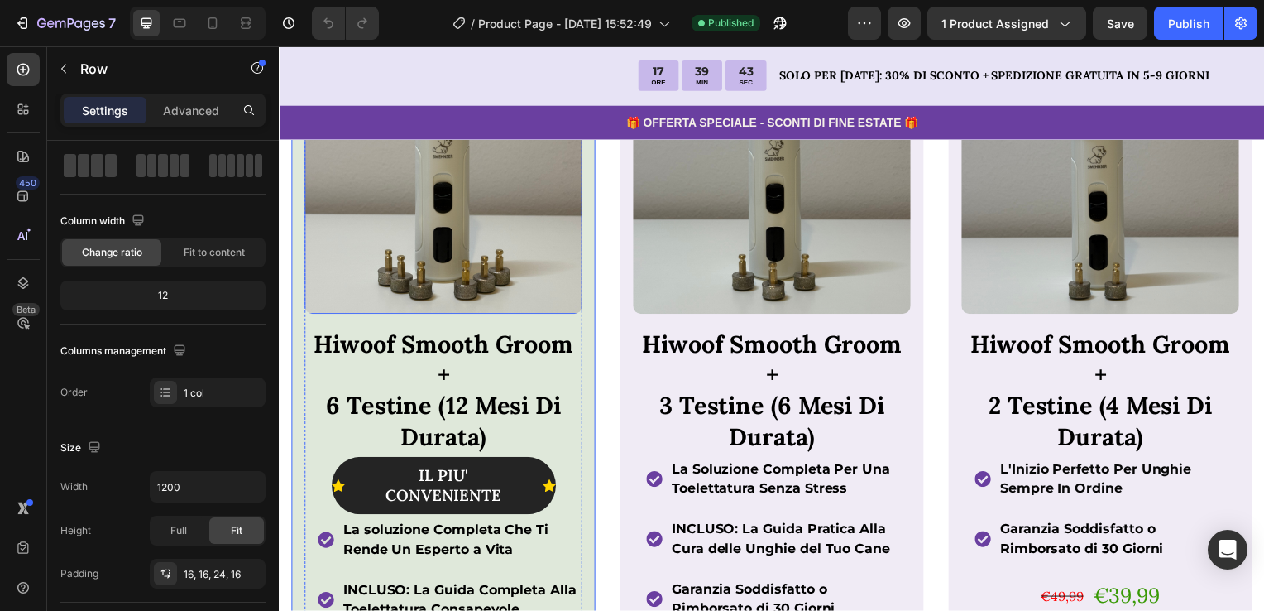
scroll to position [579, 0]
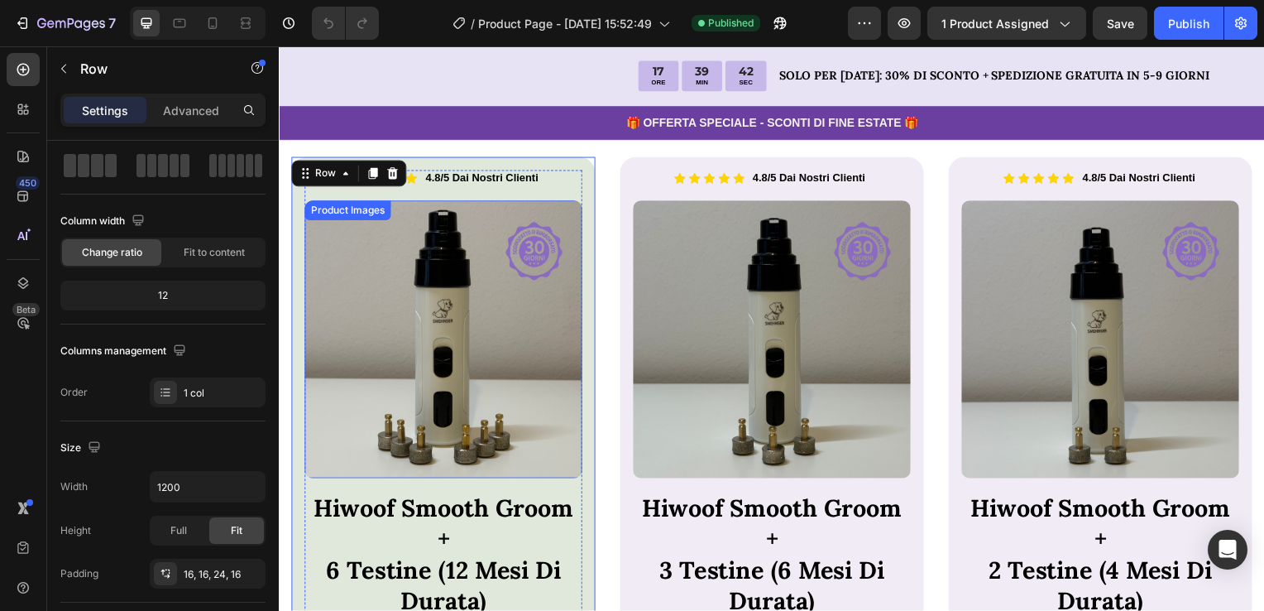
click at [492, 323] on img at bounding box center [444, 342] width 280 height 280
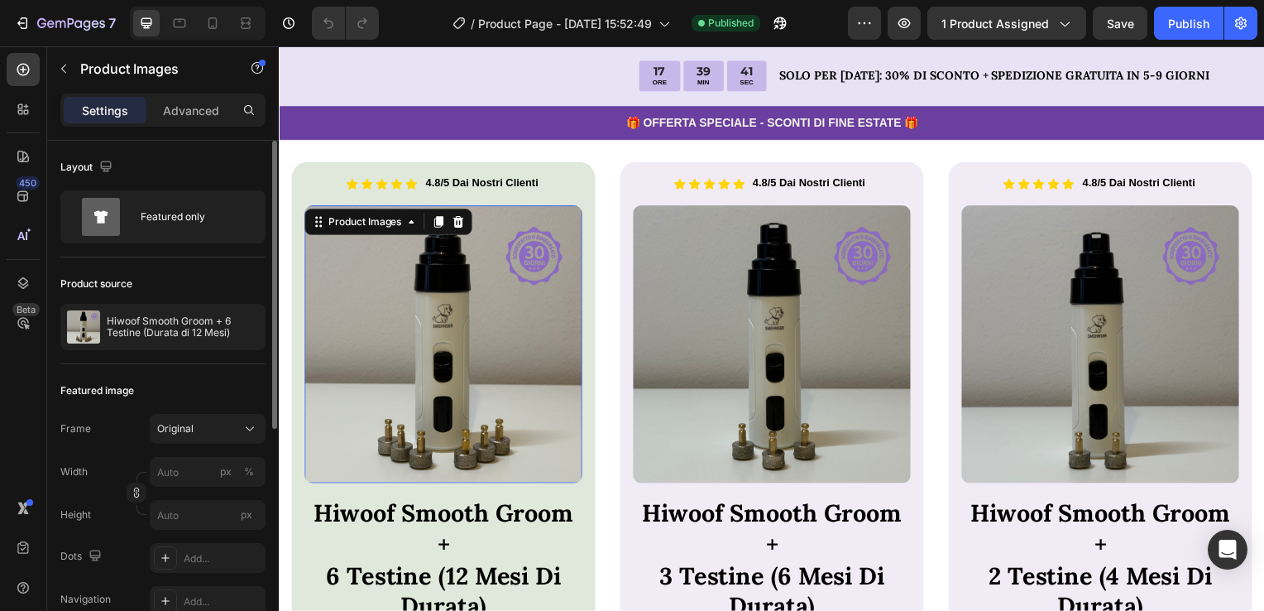
scroll to position [165, 0]
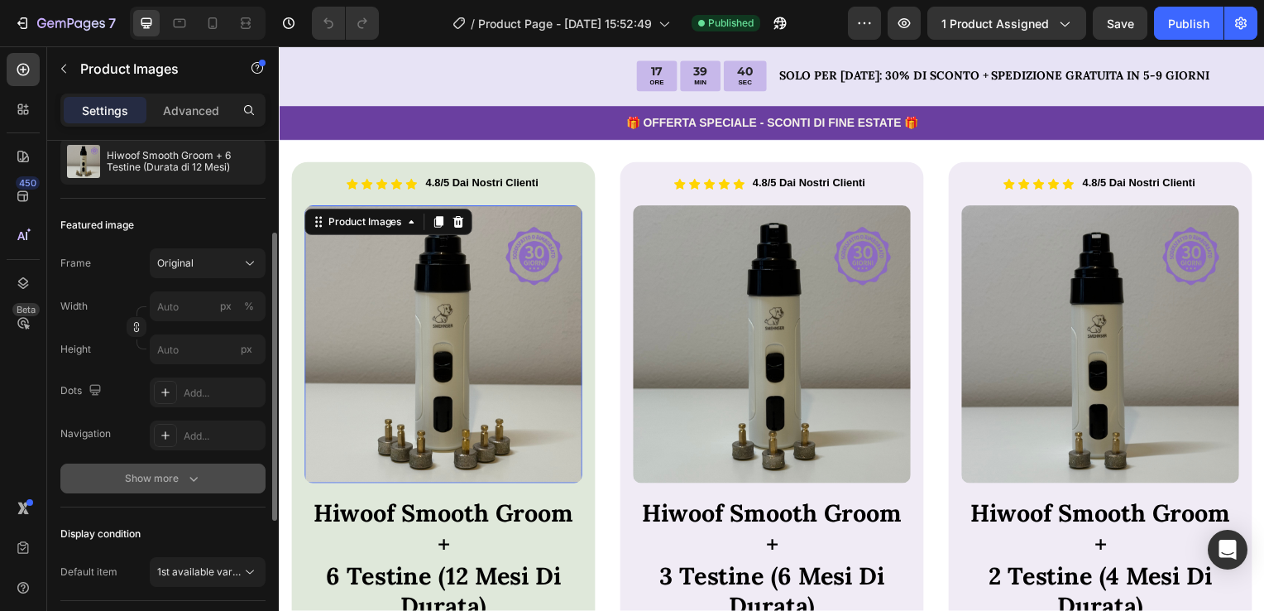
click at [188, 473] on icon "button" at bounding box center [193, 478] width 17 height 17
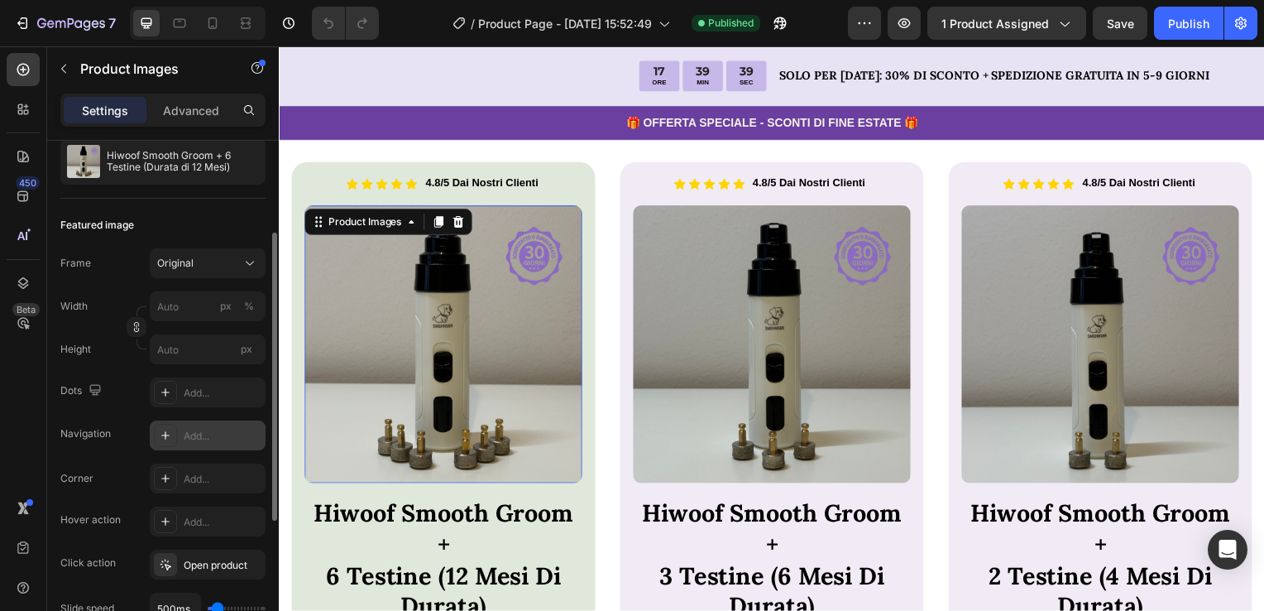
scroll to position [248, 0]
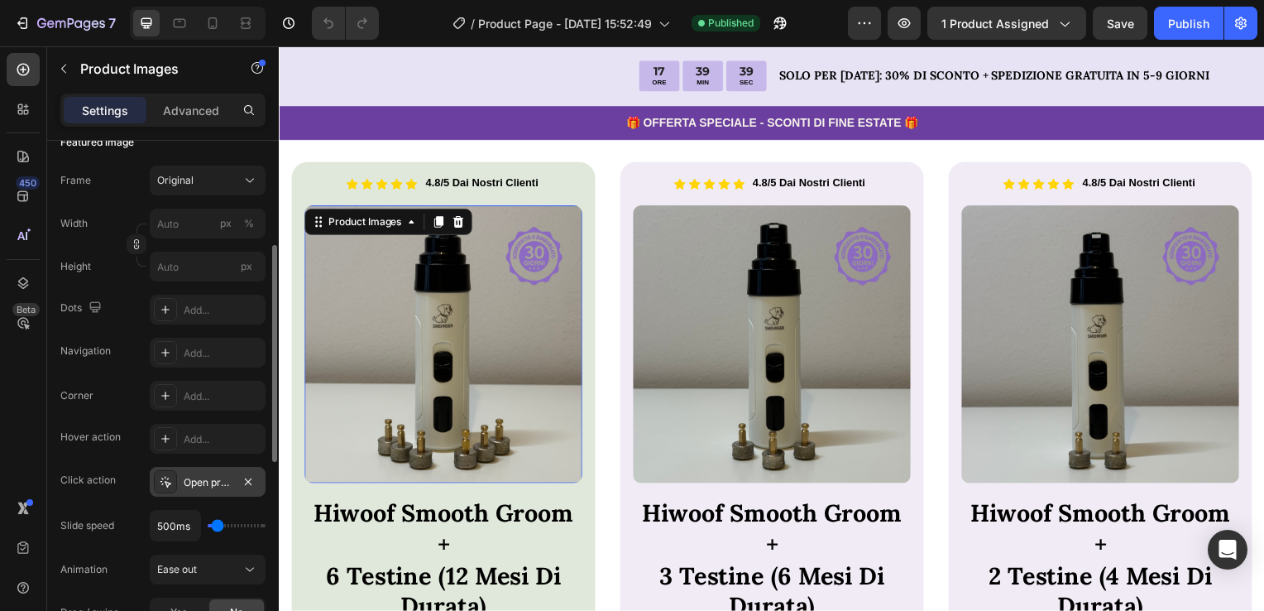
click at [218, 475] on div "Open product" at bounding box center [208, 482] width 48 height 15
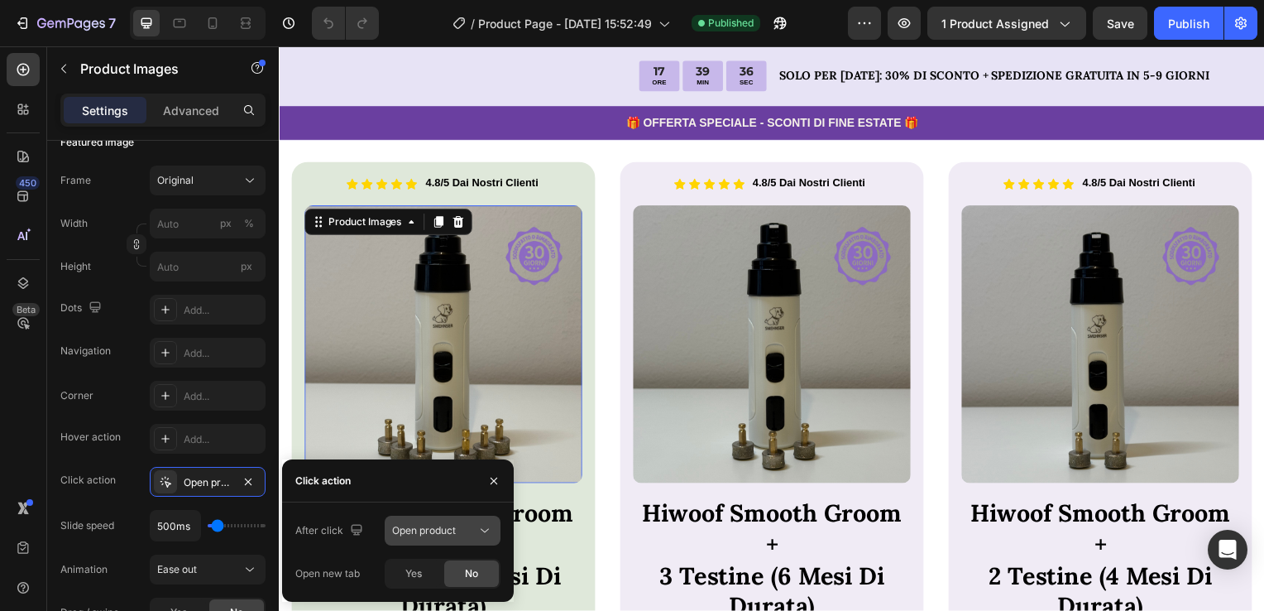
click at [453, 529] on span "Open product" at bounding box center [424, 530] width 64 height 12
click at [367, 566] on div "Open new tab Yes No" at bounding box center [397, 573] width 205 height 30
click at [477, 568] on span "No" at bounding box center [471, 573] width 13 height 15
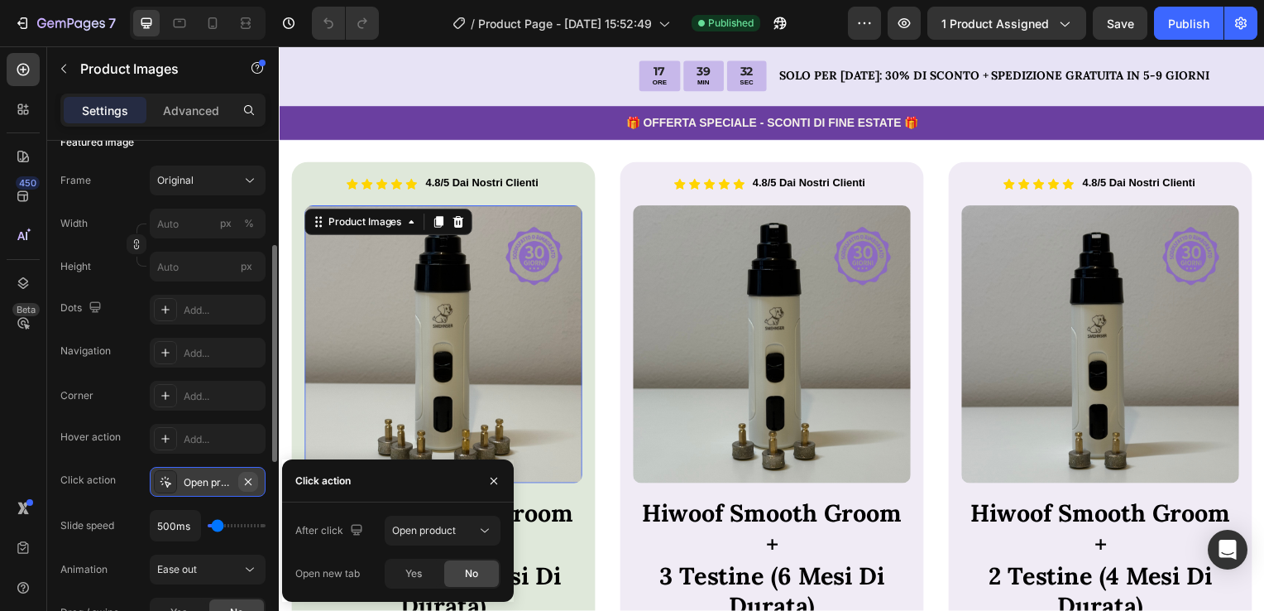
click at [244, 483] on icon "button" at bounding box center [248, 481] width 13 height 13
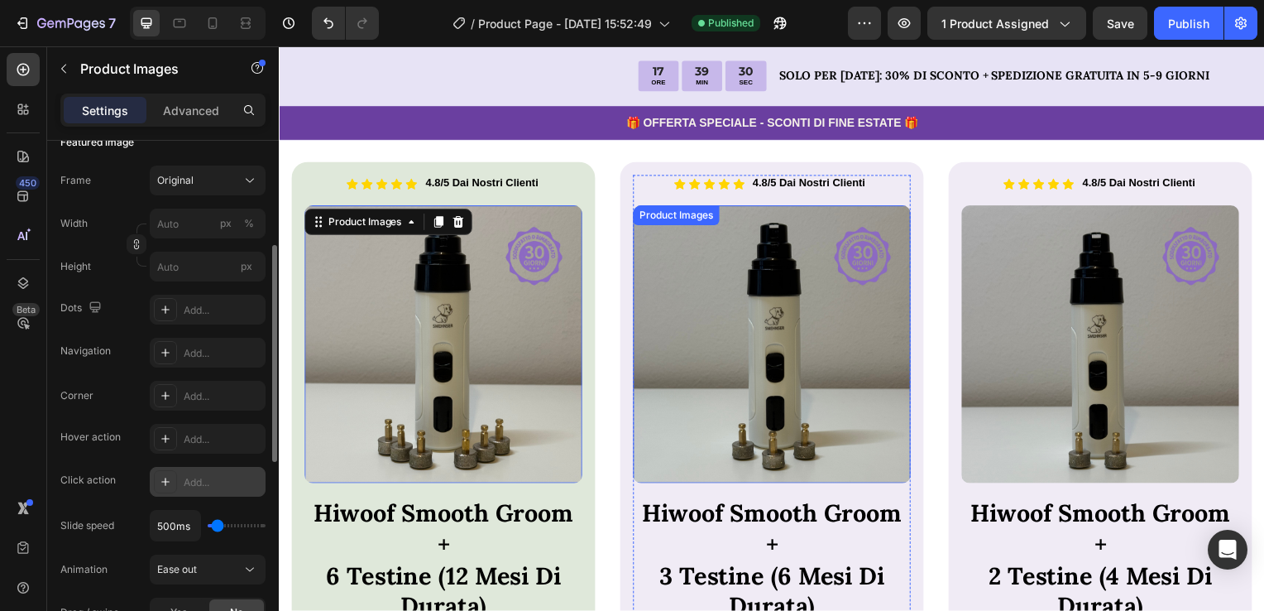
click at [658, 293] on img at bounding box center [775, 347] width 280 height 280
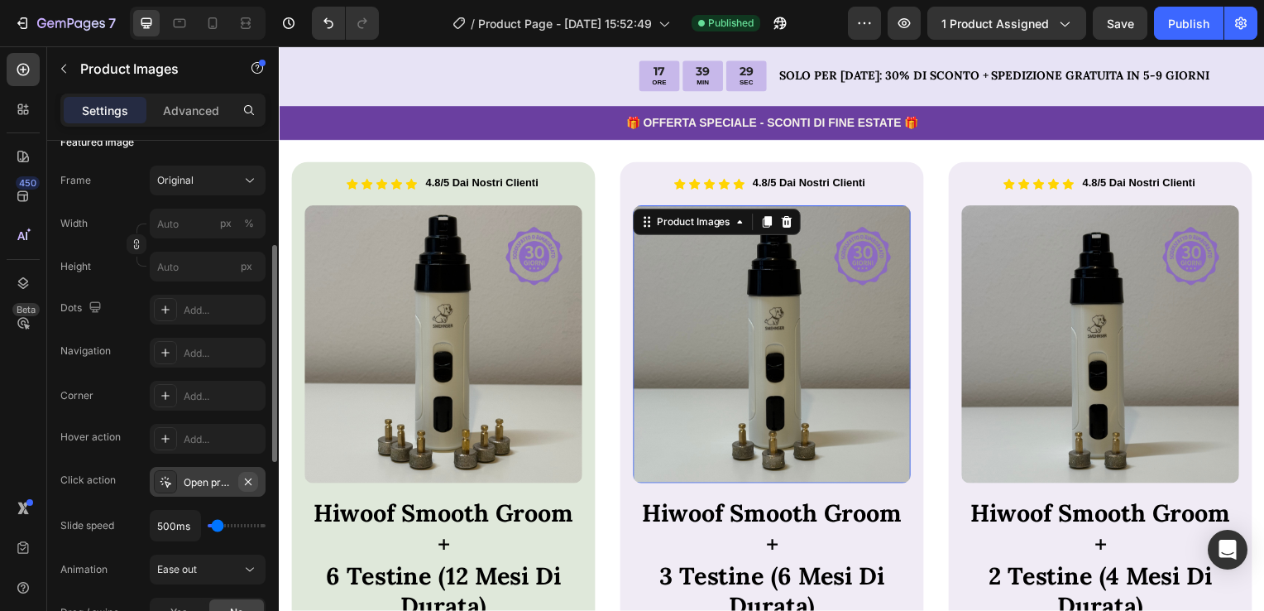
click at [255, 486] on icon "button" at bounding box center [248, 481] width 13 height 13
click at [1105, 423] on img at bounding box center [1106, 347] width 280 height 280
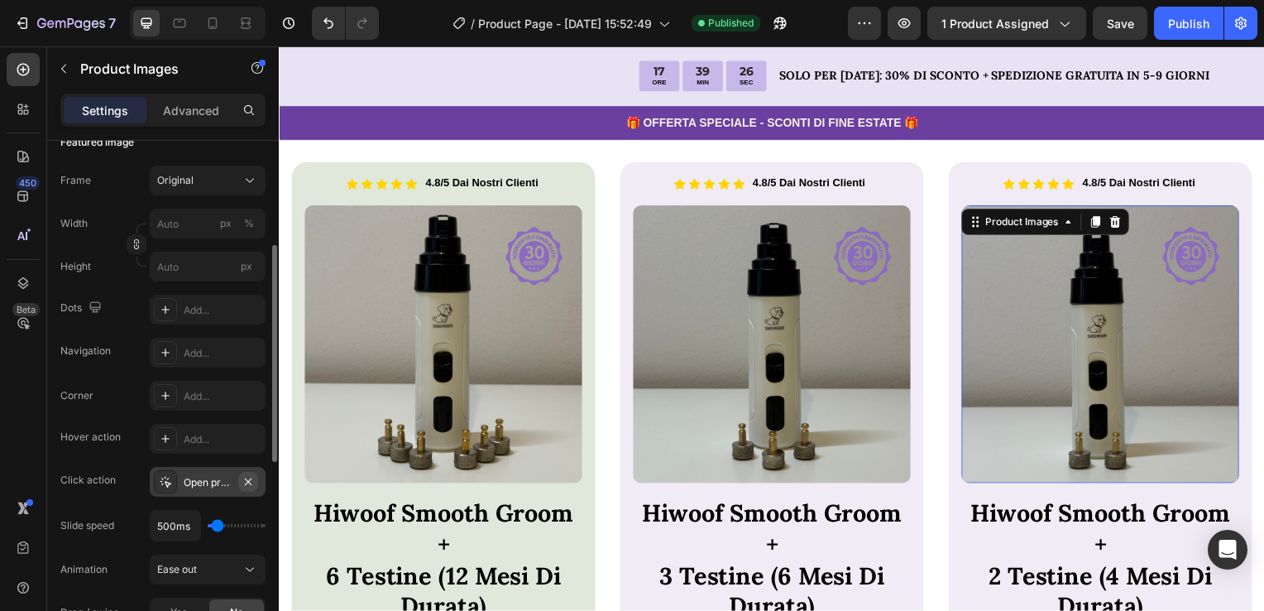
click at [249, 479] on icon "button" at bounding box center [248, 480] width 7 height 7
drag, startPoint x: 1211, startPoint y: 17, endPoint x: 1205, endPoint y: 35, distance: 19.4
click at [1211, 17] on button "Publish" at bounding box center [1188, 23] width 69 height 33
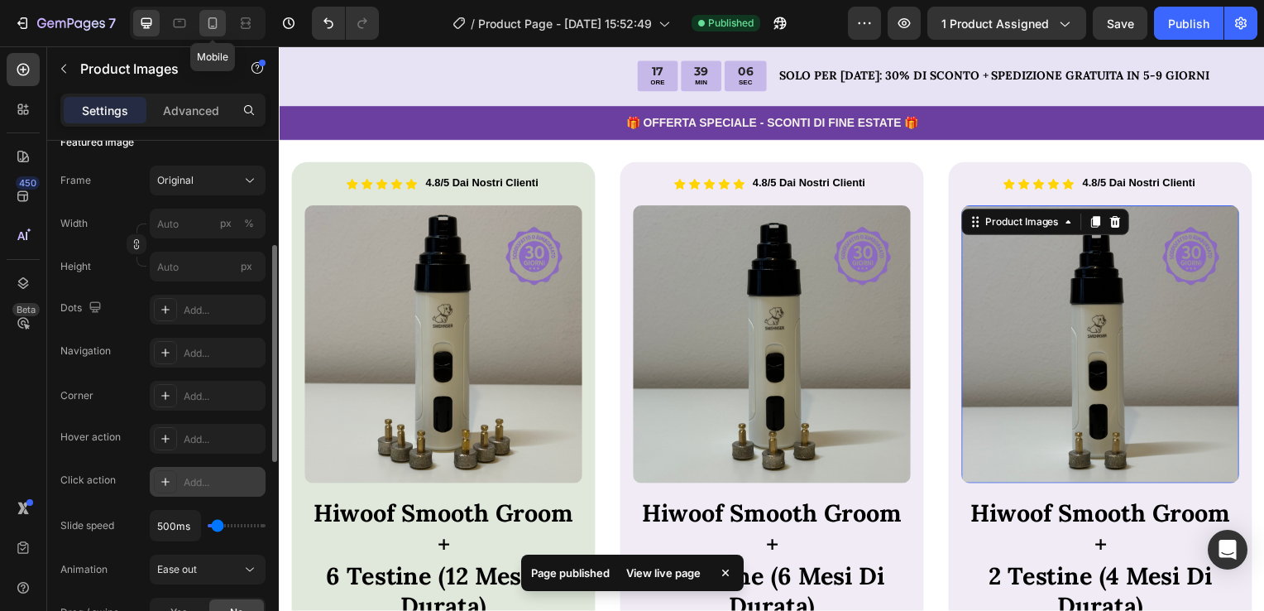
click at [221, 35] on div at bounding box center [212, 23] width 26 height 26
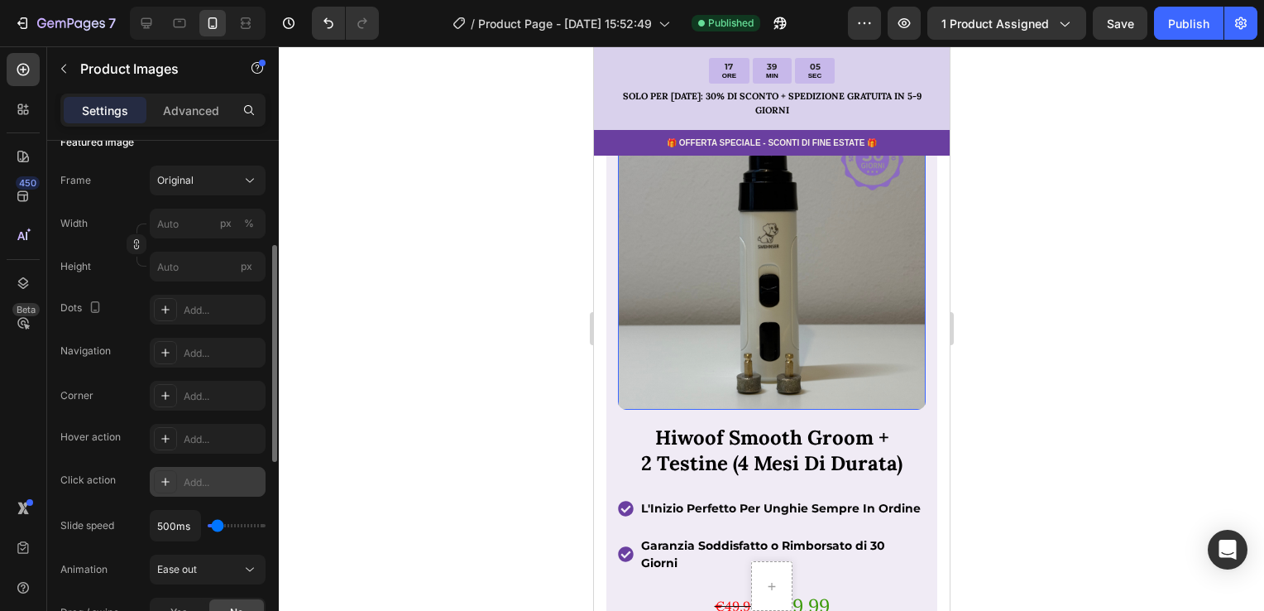
scroll to position [2547, 0]
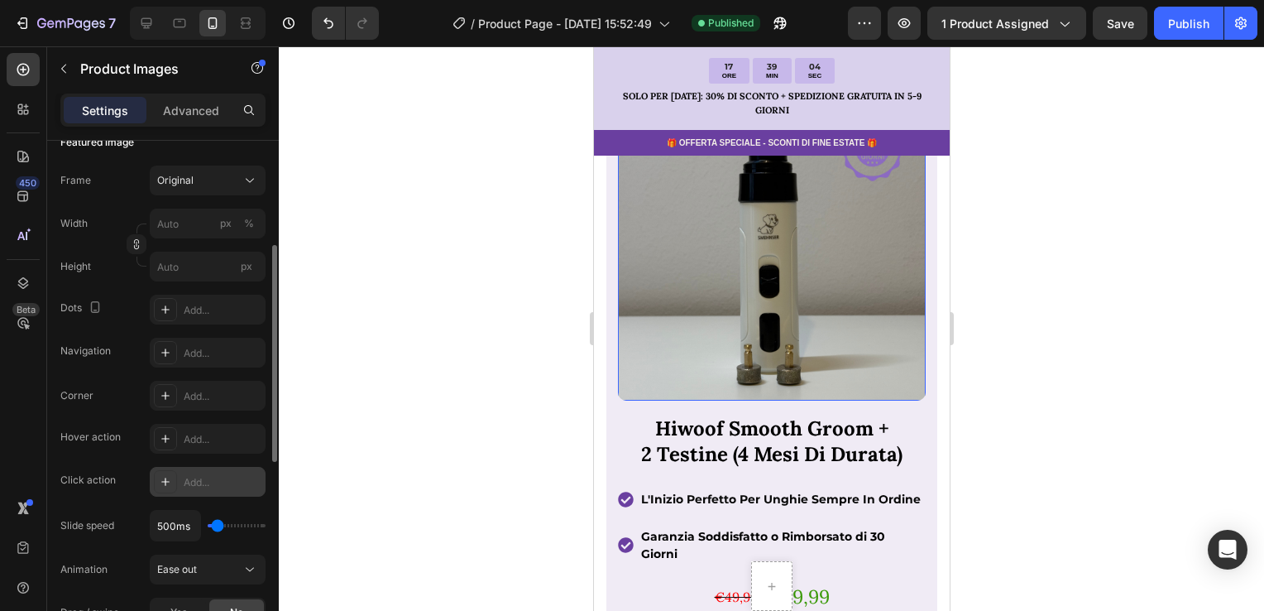
click at [724, 326] on img at bounding box center [771, 247] width 308 height 308
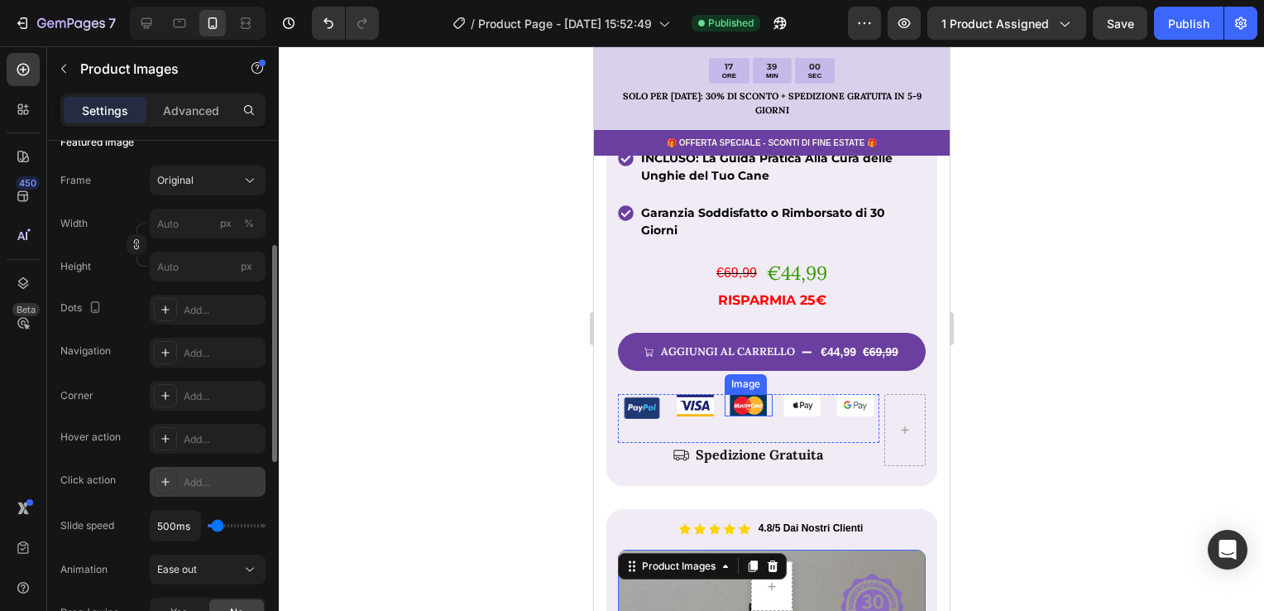
scroll to position [1803, 0]
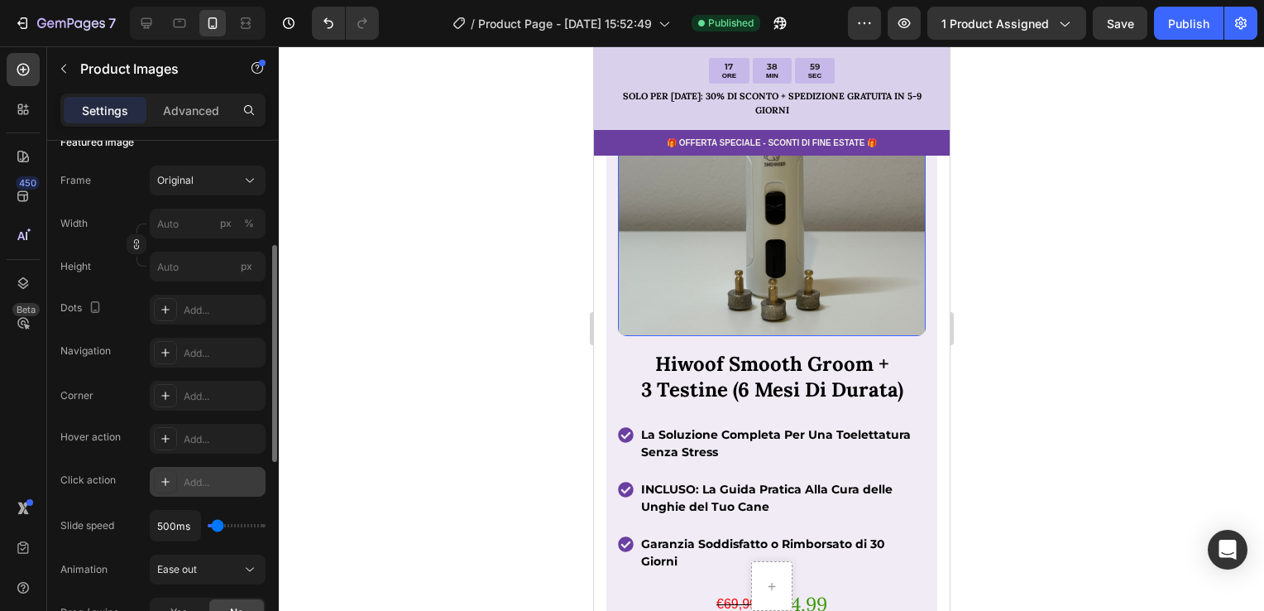
click at [762, 257] on img at bounding box center [771, 182] width 308 height 308
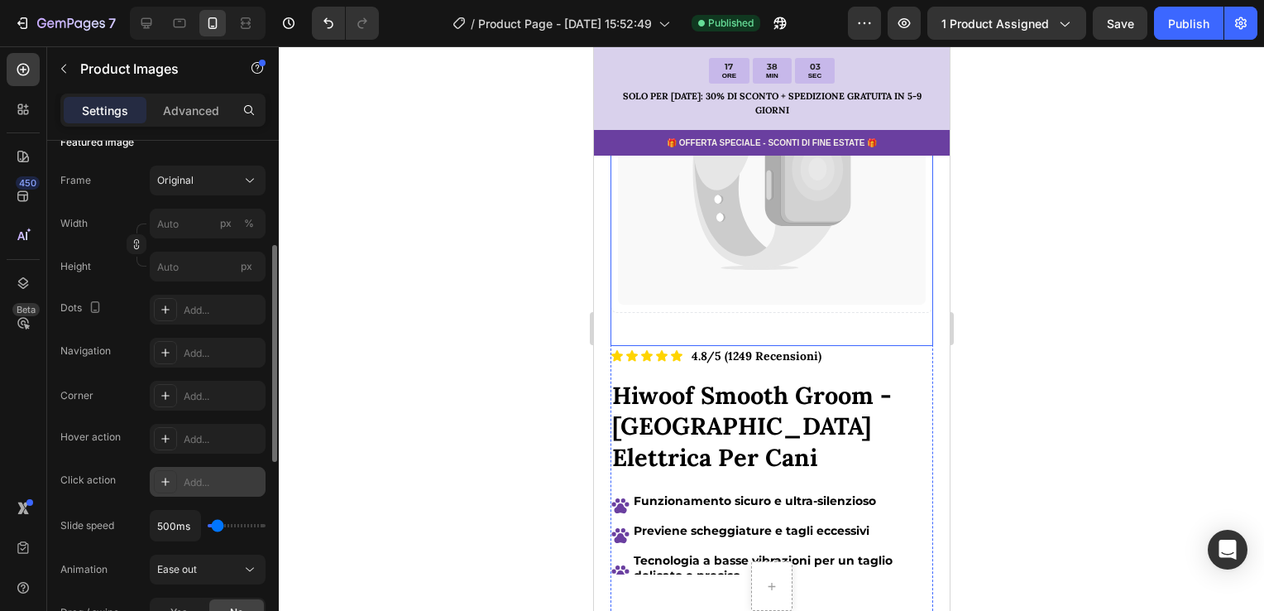
scroll to position [0, 0]
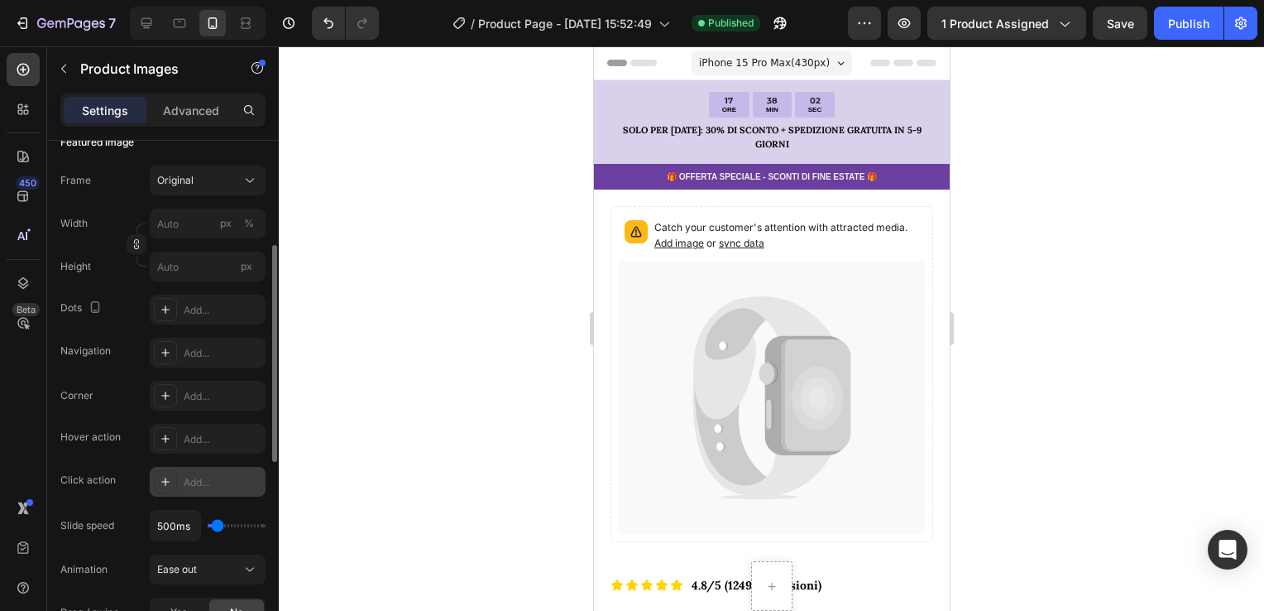
click at [517, 242] on div at bounding box center [771, 328] width 985 height 564
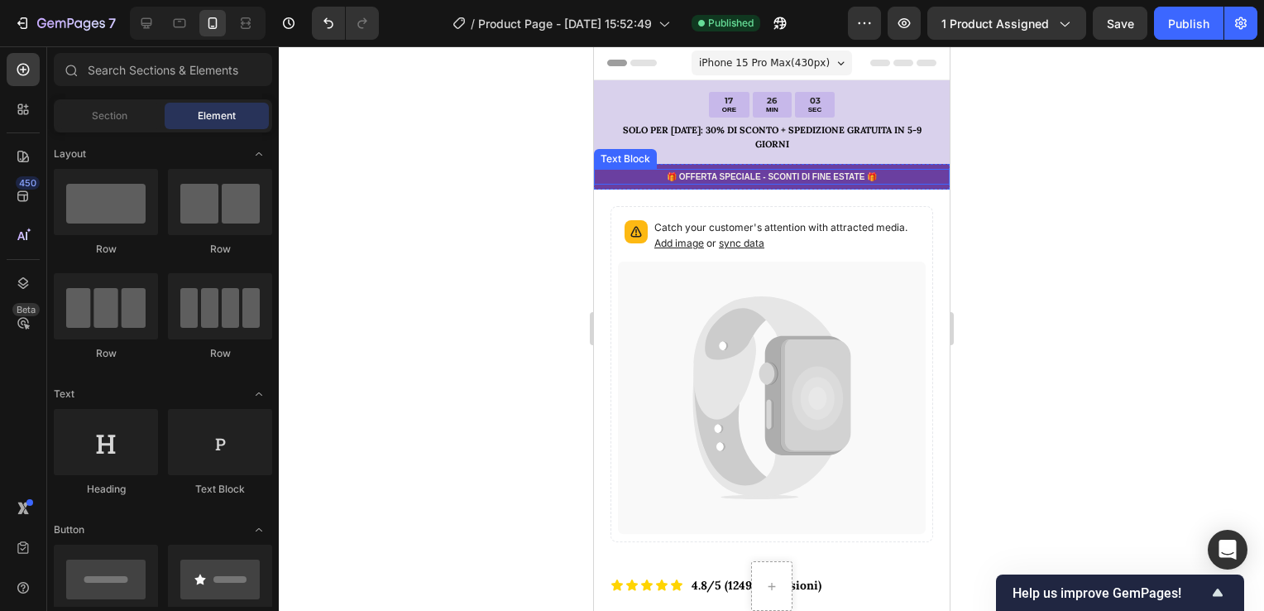
click at [623, 172] on p "🎁 OFFERTA SPECIALE - SCONTI DI FINE ESTATE 🎁" at bounding box center [771, 176] width 352 height 12
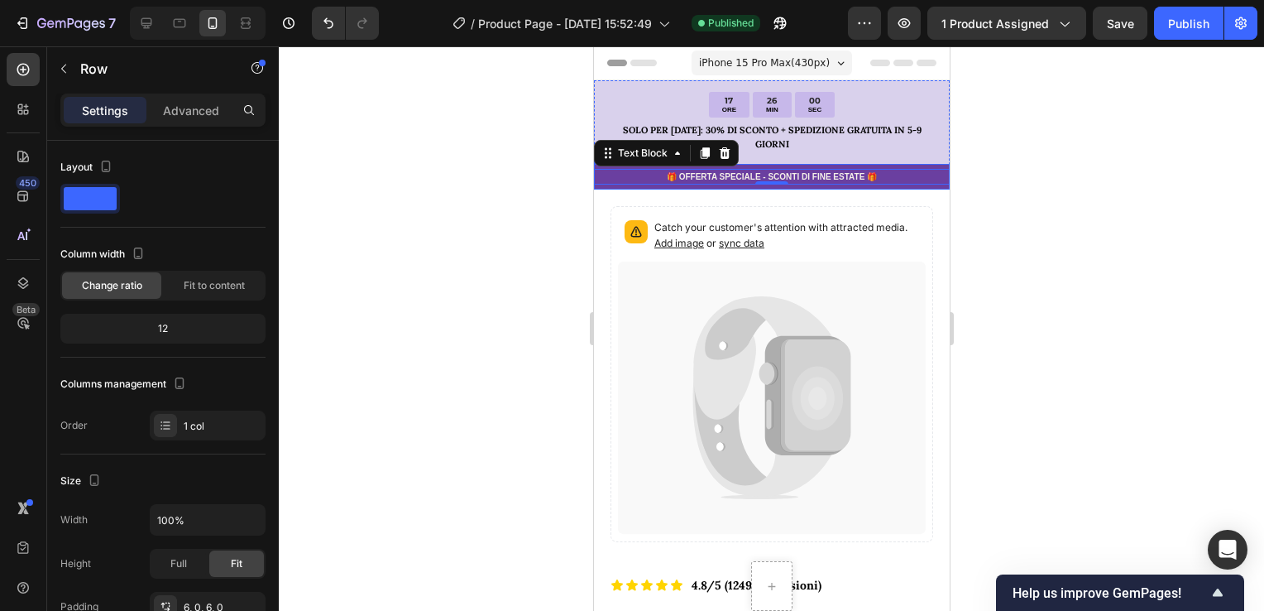
click at [922, 185] on div "🎁 OFFERTA SPECIALE - SCONTI DI FINE ESTATE 🎁 Text Block 0 Row" at bounding box center [771, 177] width 356 height 26
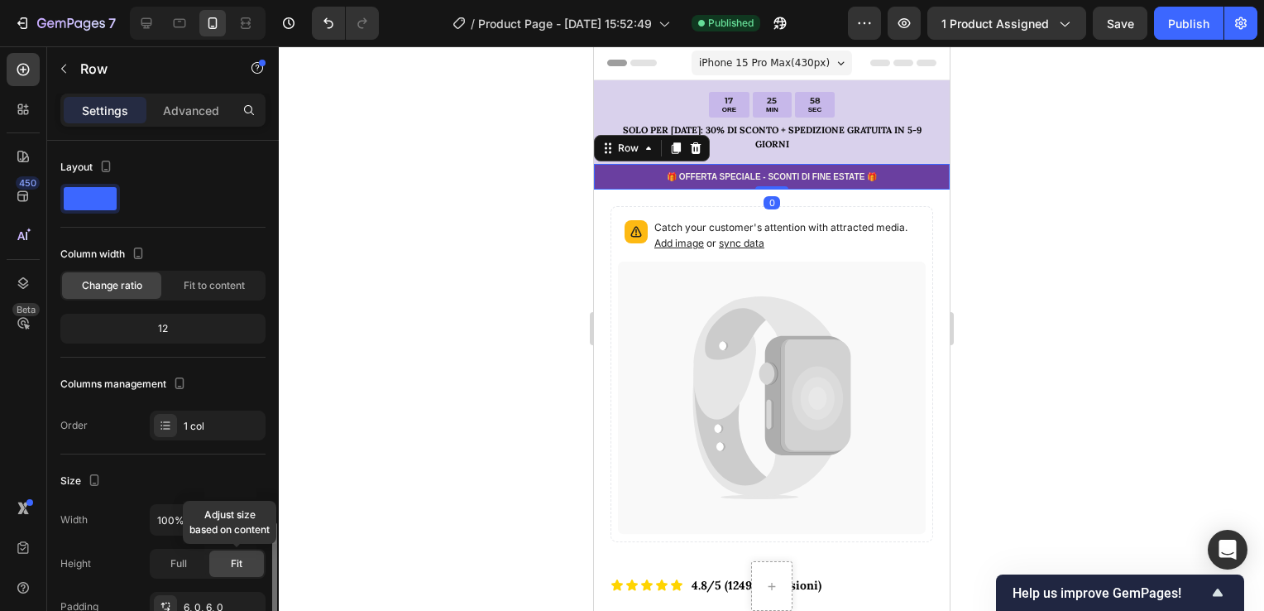
scroll to position [248, 0]
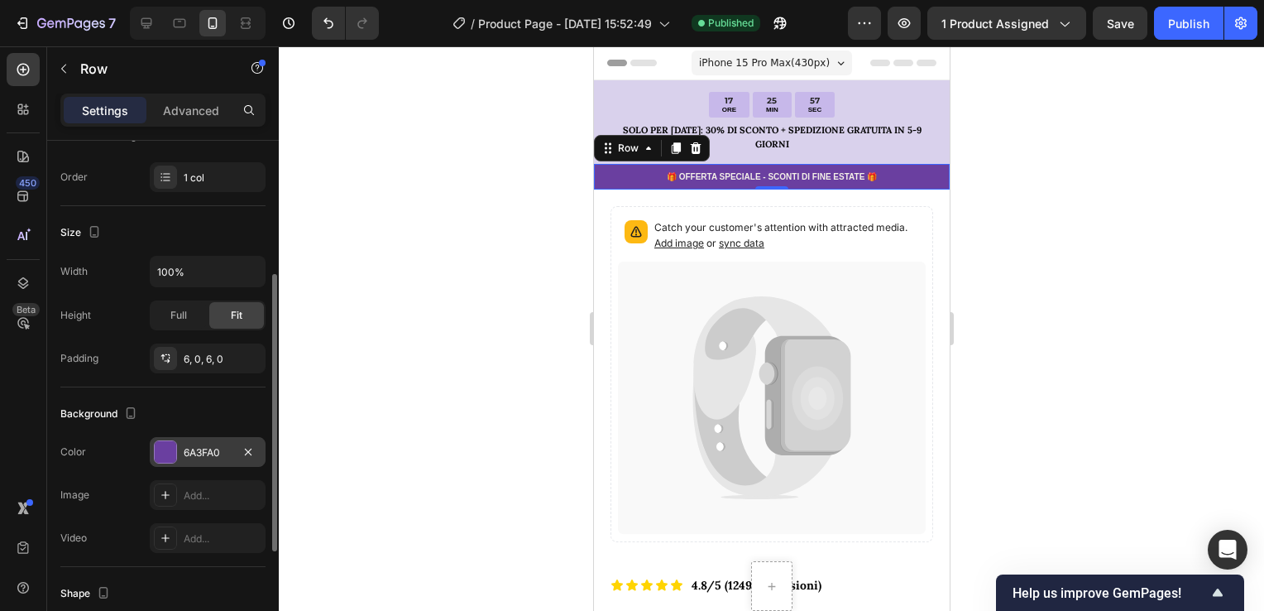
drag, startPoint x: 212, startPoint y: 448, endPoint x: 220, endPoint y: 447, distance: 8.4
click at [212, 448] on div "6A3FA0" at bounding box center [208, 452] width 48 height 15
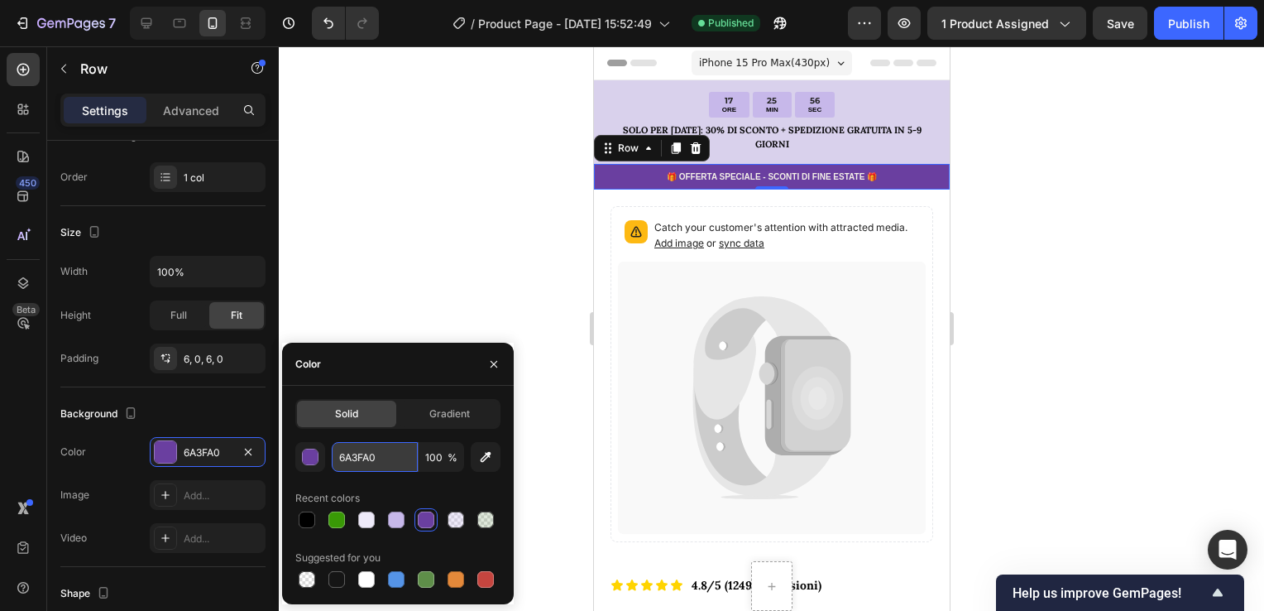
click at [354, 452] on input "6A3FA0" at bounding box center [375, 457] width 86 height 30
click at [526, 233] on div at bounding box center [771, 328] width 985 height 564
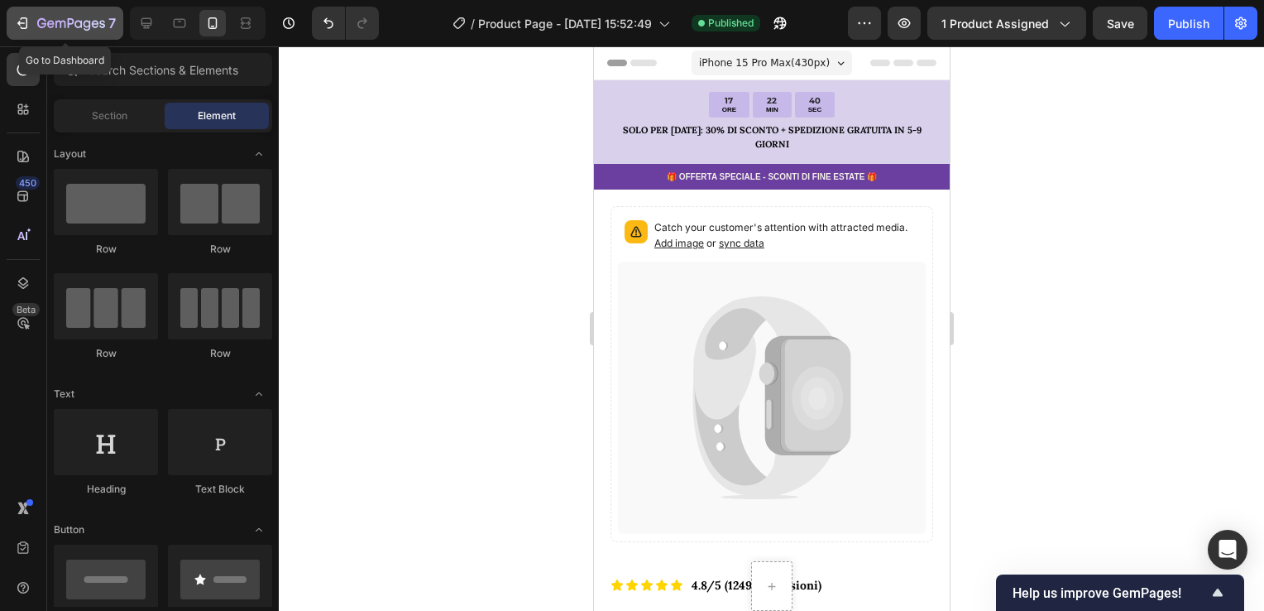
click at [58, 32] on div "7" at bounding box center [76, 23] width 79 height 20
